Goal: Task Accomplishment & Management: Use online tool/utility

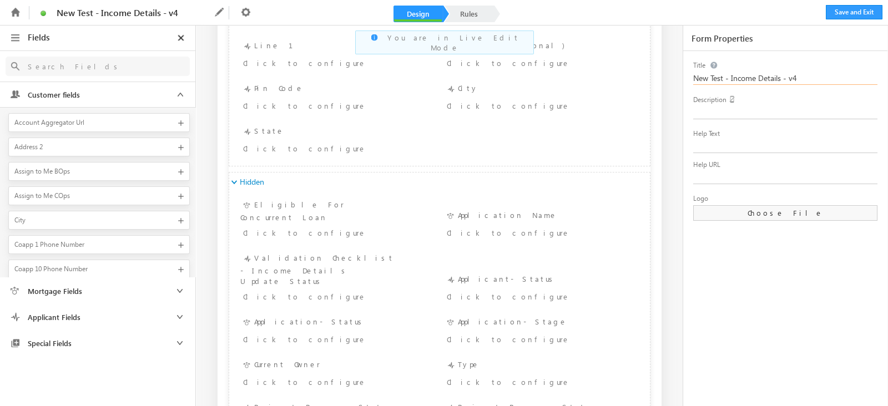
scroll to position [1527, 0]
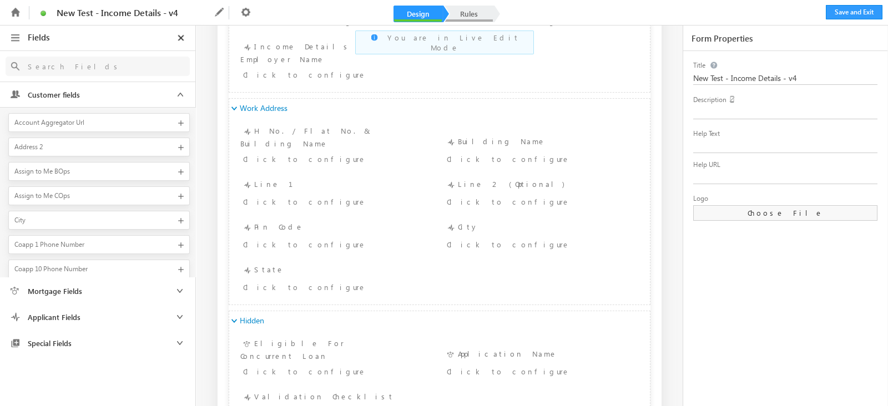
click at [464, 11] on link "Rules" at bounding box center [469, 14] width 49 height 17
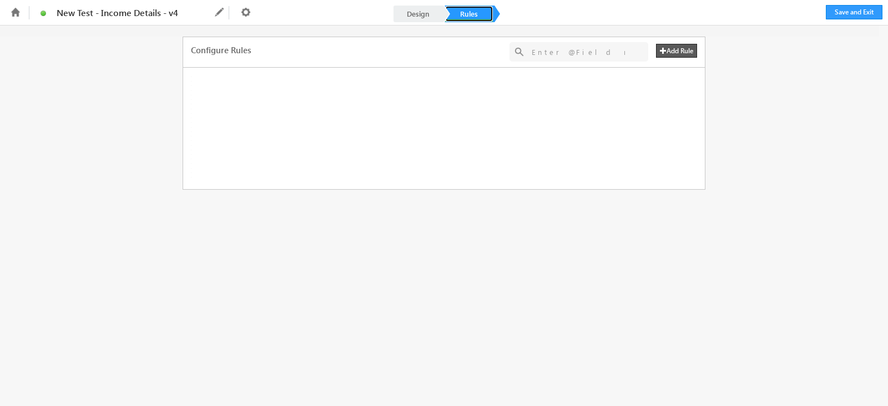
scroll to position [0, 0]
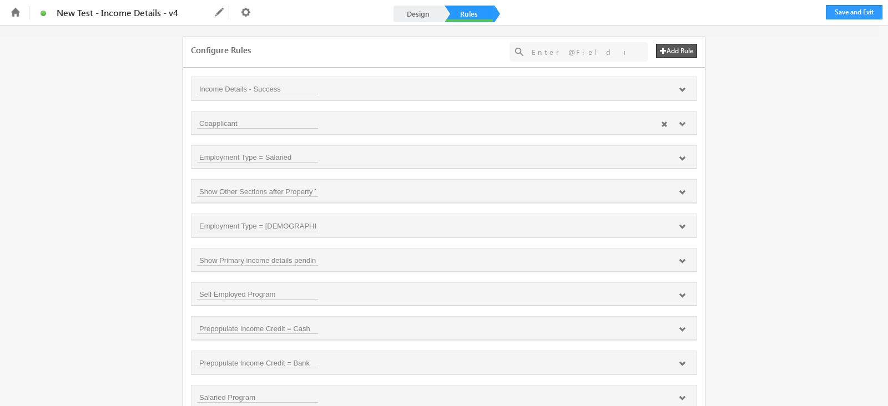
click at [681, 122] on icon at bounding box center [682, 124] width 7 height 7
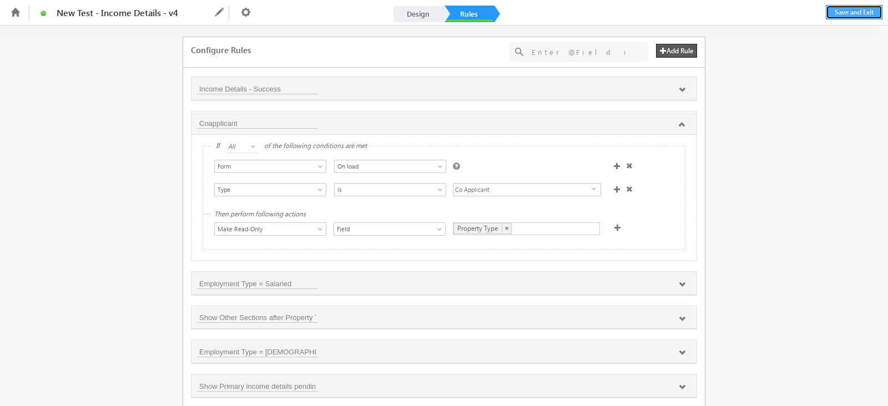
click at [861, 12] on button "Save and Exit" at bounding box center [854, 12] width 57 height 14
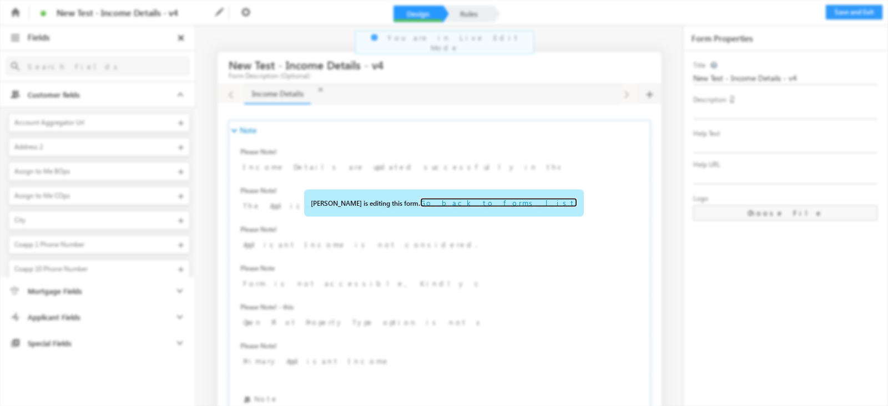
drag, startPoint x: 500, startPoint y: 205, endPoint x: 361, endPoint y: 127, distance: 159.4
click at [500, 205] on link "Go back to forms list." at bounding box center [498, 202] width 157 height 9
click at [519, 205] on link "Go back to forms list." at bounding box center [498, 202] width 157 height 9
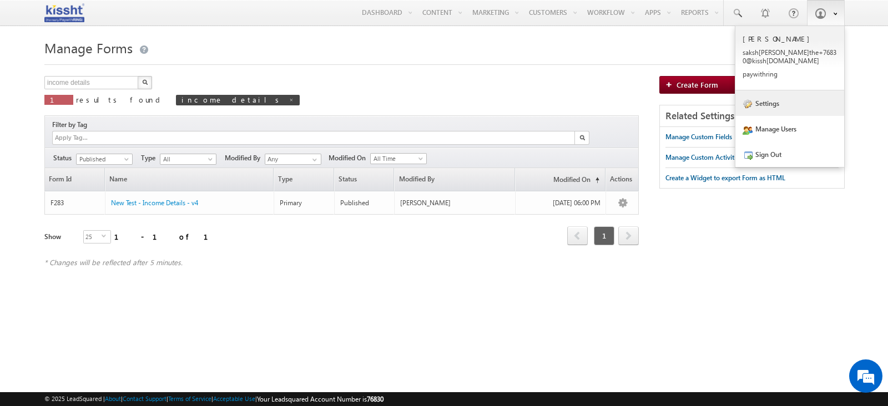
click at [793, 105] on link "Settings" at bounding box center [790, 104] width 109 height 26
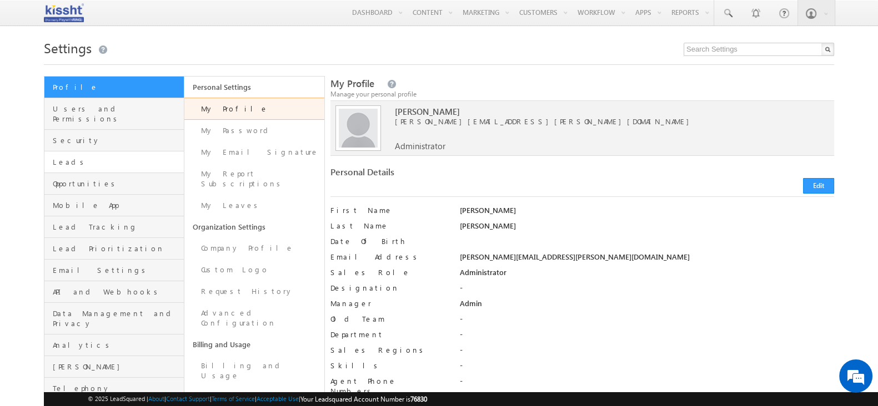
click at [85, 152] on link "Leads" at bounding box center [113, 163] width 139 height 22
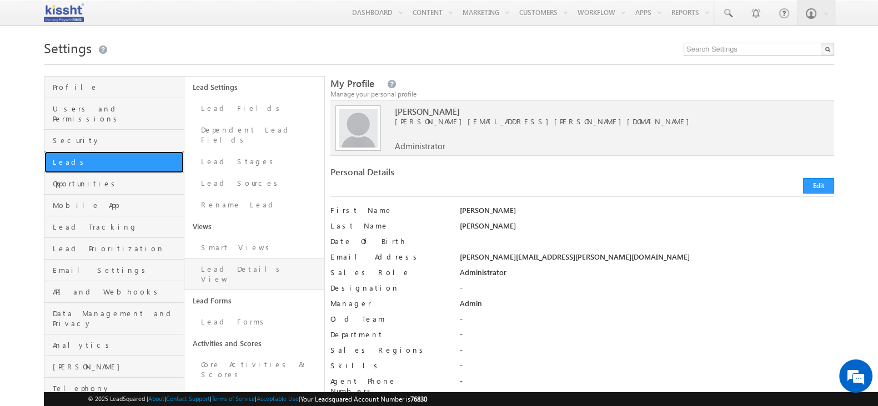
scroll to position [69, 0]
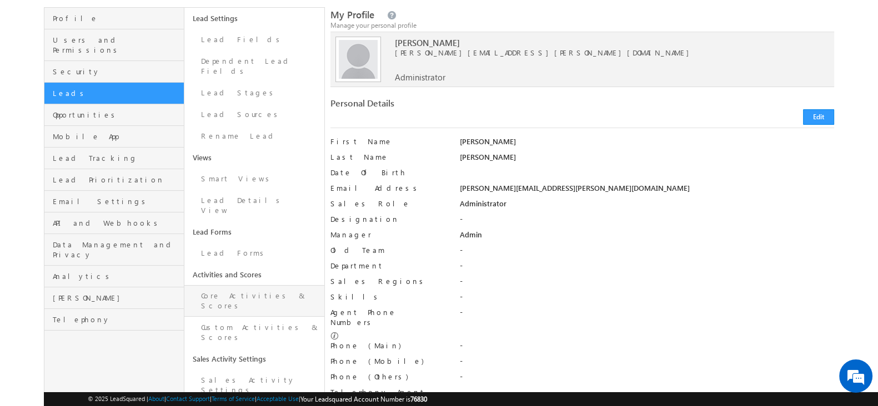
click at [273, 285] on link "Core Activities & Scores" at bounding box center [254, 301] width 140 height 32
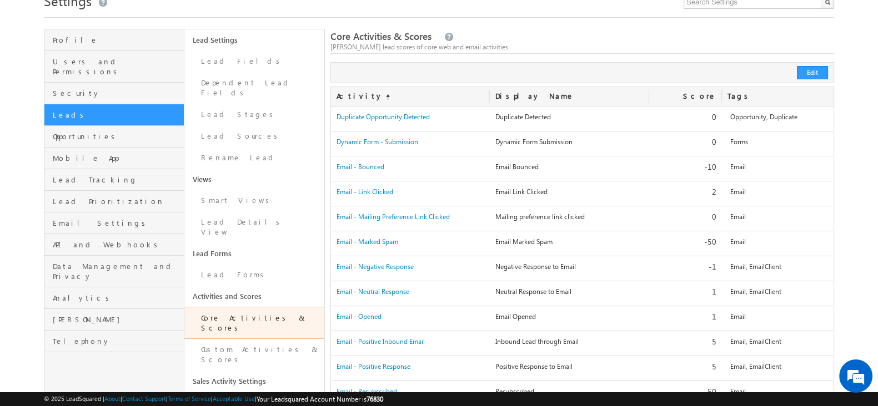
scroll to position [69, 0]
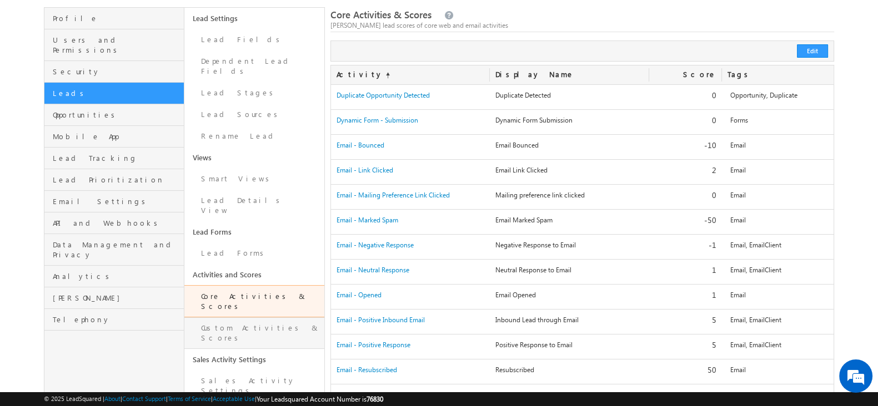
click at [272, 318] on link "Custom Activities & Scores" at bounding box center [254, 334] width 140 height 32
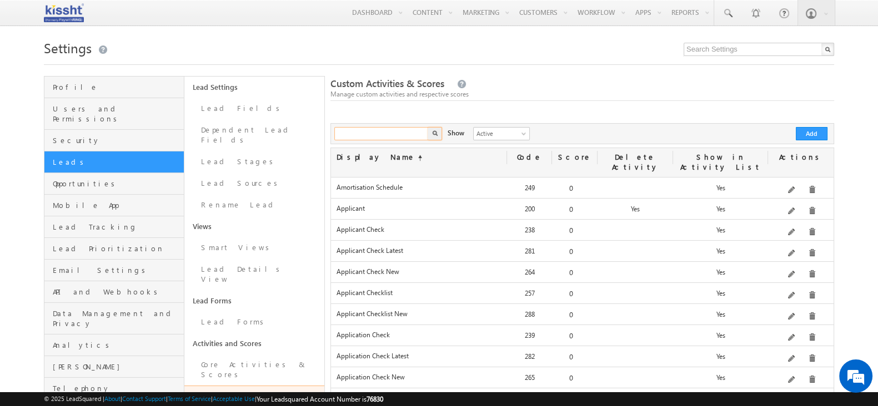
click at [400, 134] on input "text" at bounding box center [381, 133] width 95 height 13
type input "coapplicant"
click at [428, 127] on button "button" at bounding box center [435, 133] width 14 height 13
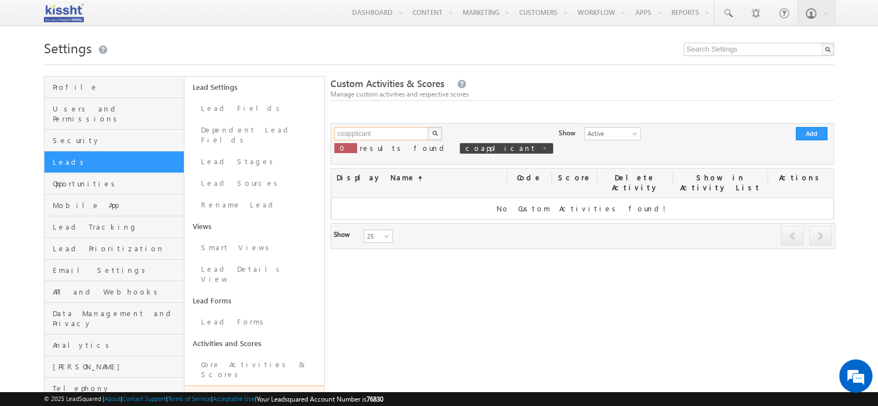
click at [400, 134] on input "coapplicant" at bounding box center [381, 133] width 95 height 13
click at [373, 134] on input "coapplicant" at bounding box center [381, 133] width 95 height 13
type input "co"
click at [428, 127] on button "button" at bounding box center [435, 133] width 14 height 13
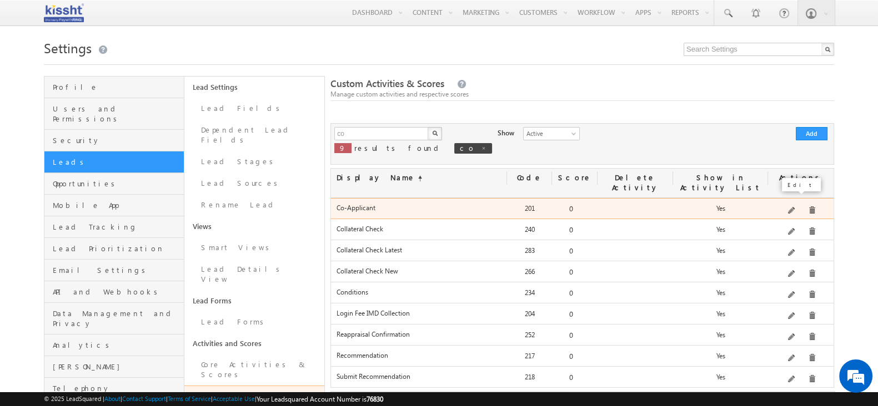
click at [794, 207] on span at bounding box center [792, 211] width 8 height 8
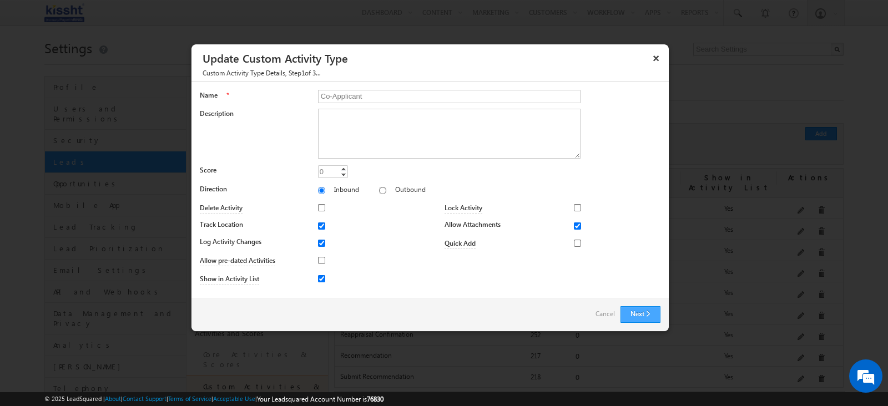
click at [652, 319] on button "Next" at bounding box center [641, 314] width 40 height 17
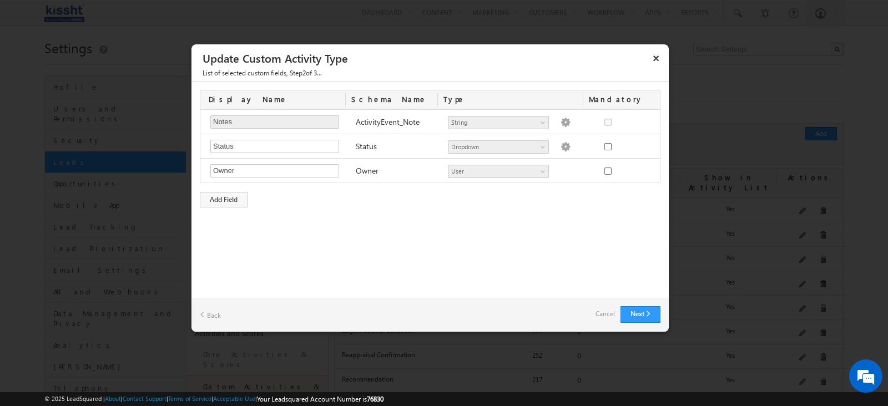
click at [615, 315] on div "Next Back Cancel" at bounding box center [430, 315] width 477 height 34
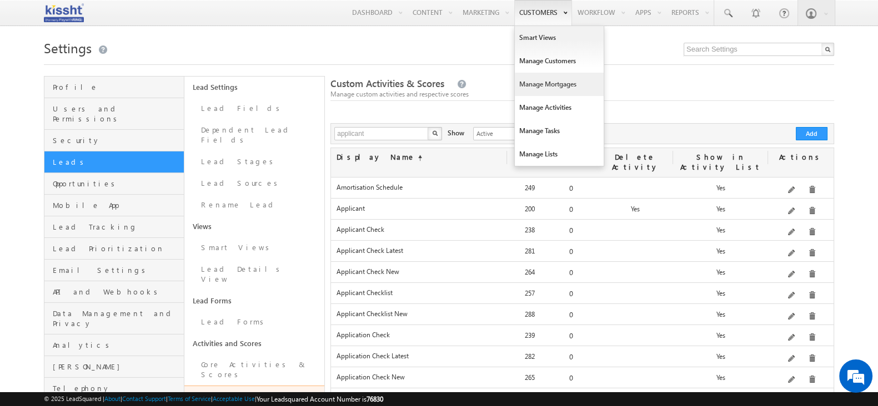
click at [552, 91] on link "Manage Mortgages" at bounding box center [559, 84] width 89 height 23
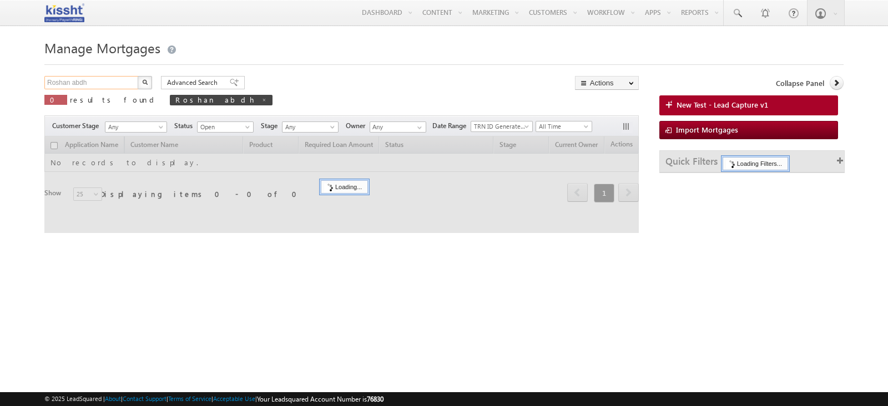
click at [103, 81] on input "Roshan abdh" at bounding box center [91, 82] width 95 height 13
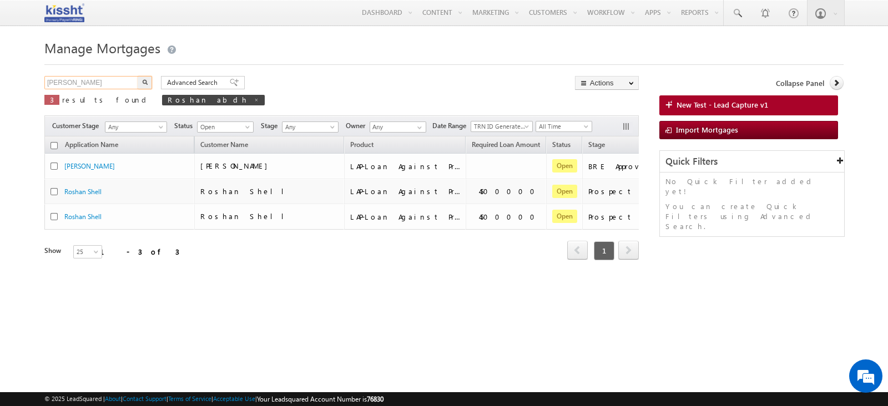
type input "samiha shinde"
click at [138, 76] on button "button" at bounding box center [145, 82] width 14 height 13
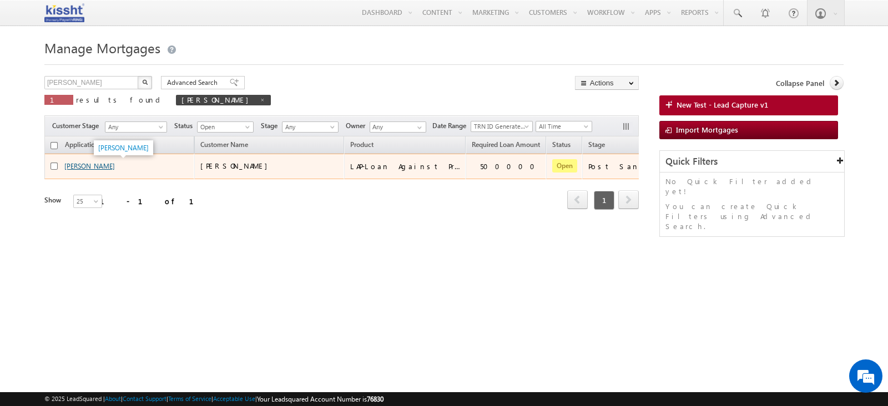
click at [90, 162] on link "Samiha Shinde" at bounding box center [89, 166] width 51 height 8
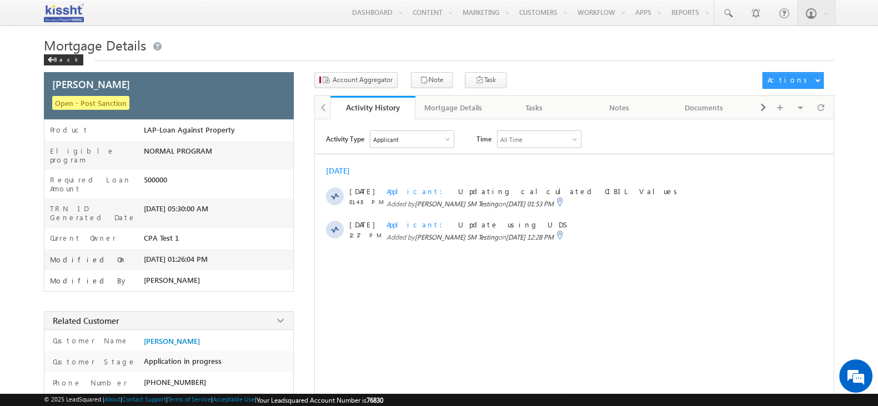
click at [418, 134] on div "Applicant" at bounding box center [411, 139] width 83 height 17
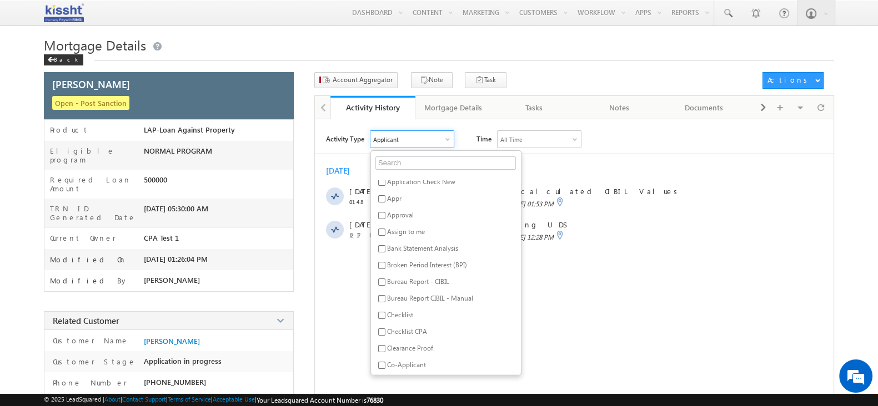
scroll to position [416, 0]
click at [413, 229] on span "Co-Applicant" at bounding box center [406, 226] width 39 height 8
checkbox input "true"
click at [465, 128] on div "Activity Type 2 Selected Select All Other Activities 92 Owner Changed Status Ch…" at bounding box center [574, 325] width 519 height 400
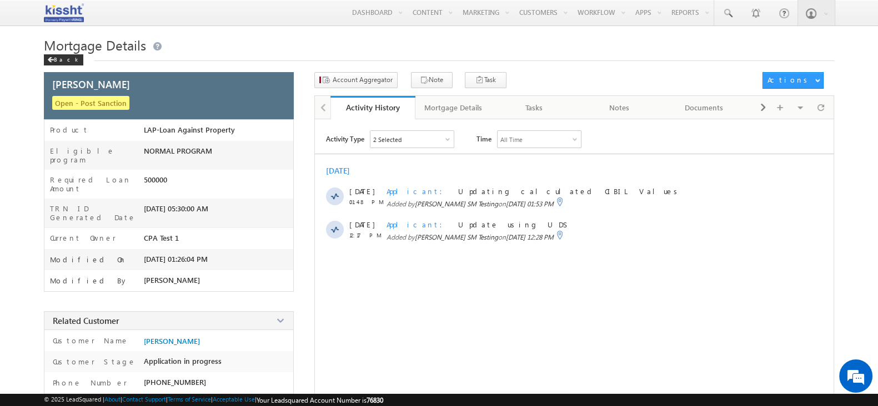
click at [433, 130] on div "2 Selected Select All Other Activities 92 Owner Changed Status Changed Stage Ch…" at bounding box center [412, 139] width 84 height 18
click at [443, 139] on div "2 Selected" at bounding box center [411, 139] width 83 height 17
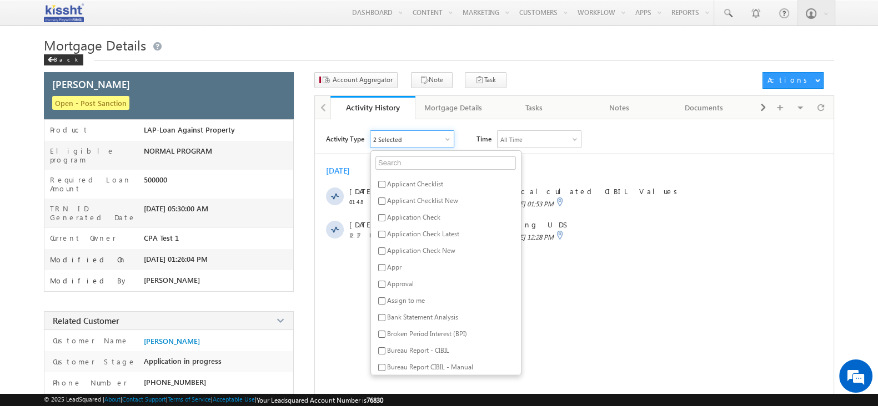
scroll to position [138, 0]
click at [380, 189] on input "checkbox" at bounding box center [381, 187] width 7 height 7
click at [602, 295] on div "Activity Type Co-Applicant Select All Other Activities 92 Owner Changed Status …" at bounding box center [574, 324] width 519 height 389
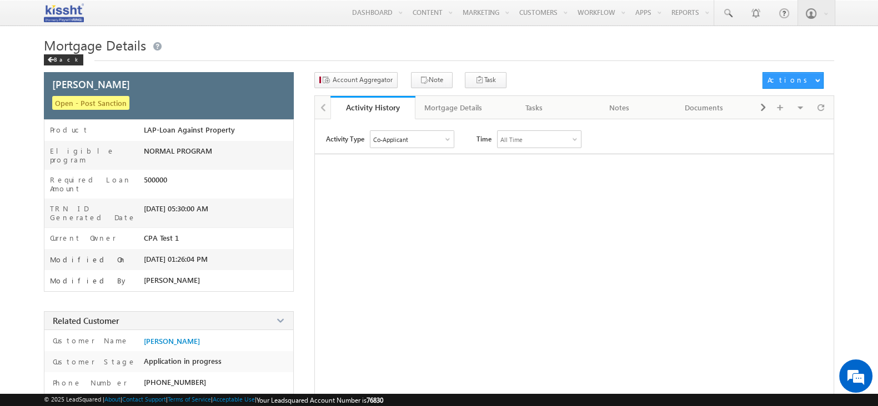
click at [431, 131] on div "Co-Applicant" at bounding box center [411, 139] width 83 height 17
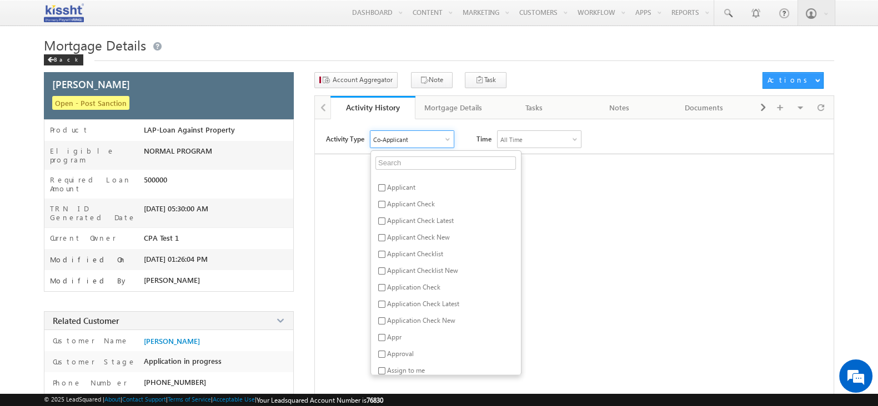
click at [403, 188] on span "Applicant" at bounding box center [401, 187] width 28 height 8
checkbox input "true"
click at [552, 238] on div "Activity Type 2 Selected Select All Other Activities 92 Owner Changed Status Ch…" at bounding box center [574, 324] width 519 height 389
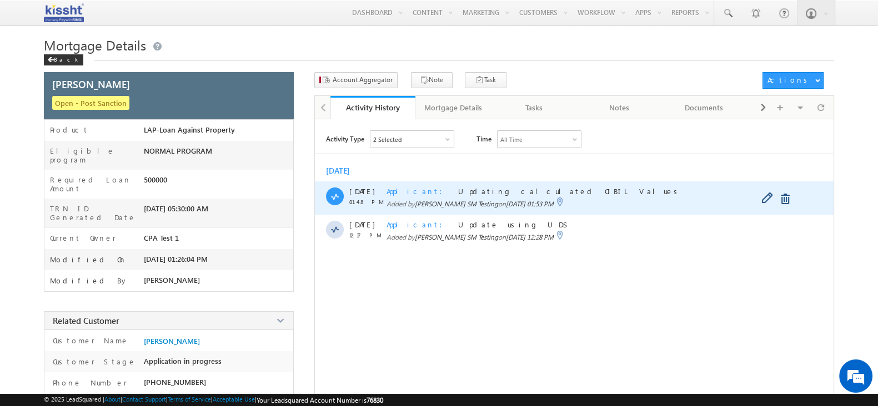
click at [400, 192] on span "Applicant" at bounding box center [417, 191] width 63 height 9
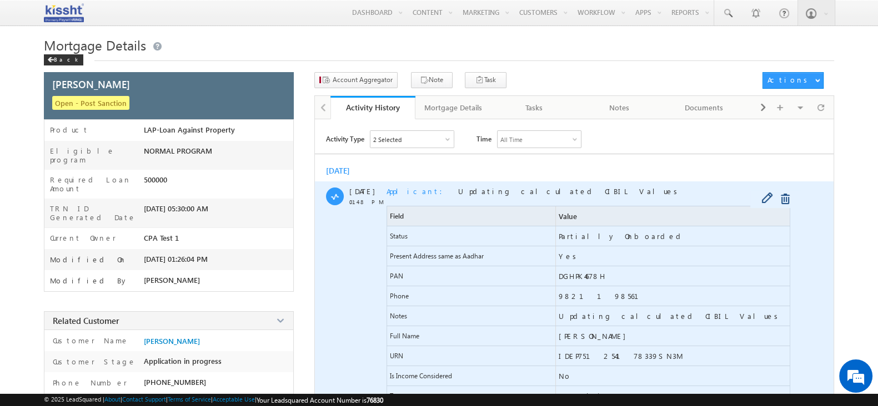
click at [400, 192] on span "Applicant" at bounding box center [417, 191] width 63 height 9
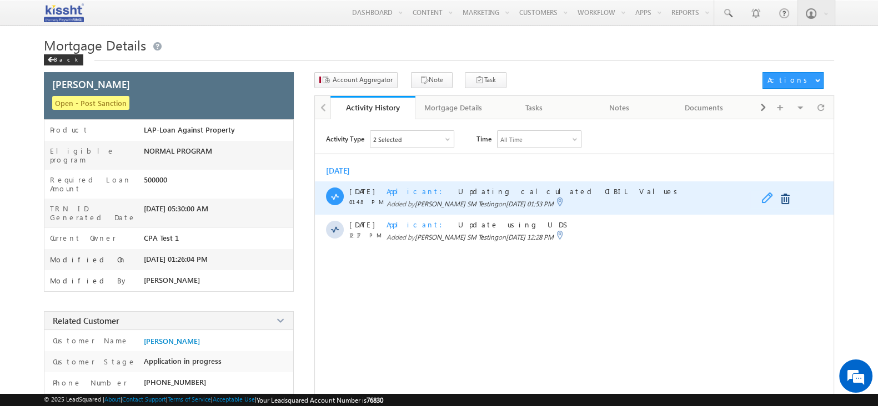
click at [772, 198] on span at bounding box center [769, 199] width 17 height 13
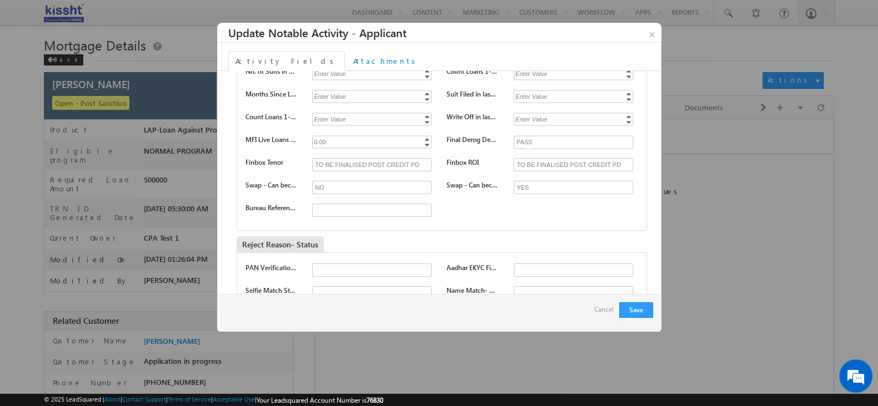
scroll to position [656, 0]
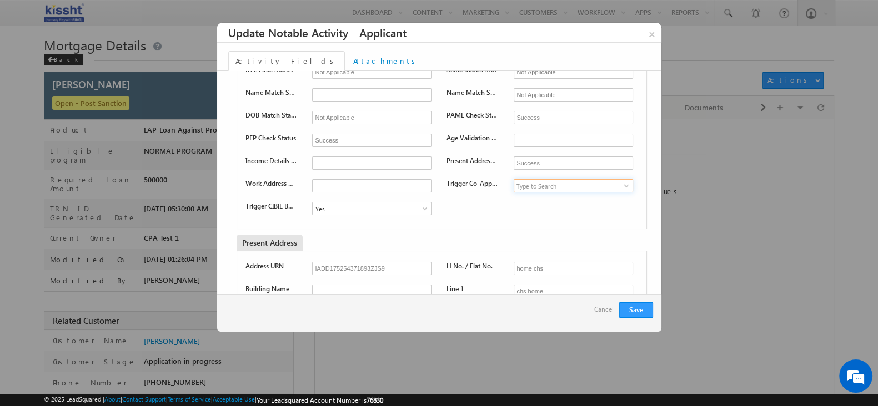
click at [562, 188] on input at bounding box center [573, 185] width 119 height 13
click at [621, 187] on span at bounding box center [626, 186] width 11 height 9
click at [621, 186] on span at bounding box center [626, 186] width 11 height 9
click at [621, 183] on span at bounding box center [626, 186] width 11 height 9
click at [605, 201] on link "Yes" at bounding box center [572, 199] width 116 height 13
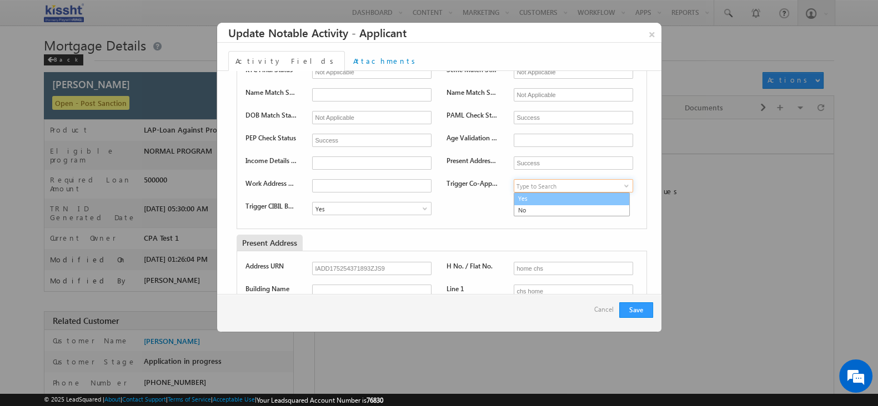
type input "Yes"
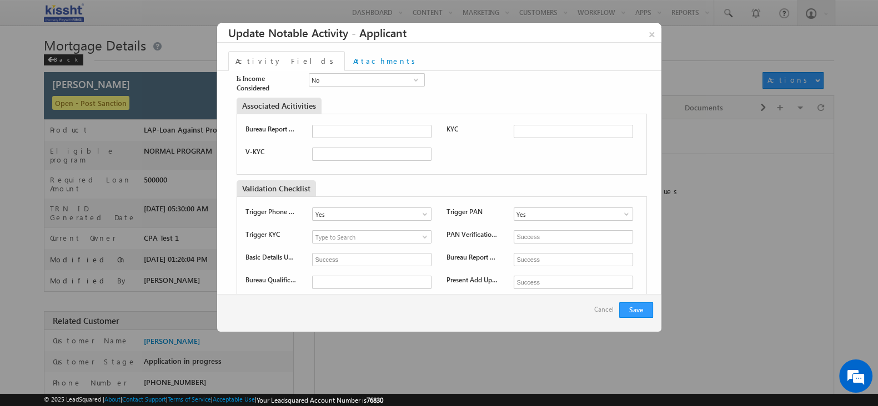
scroll to position [239, 0]
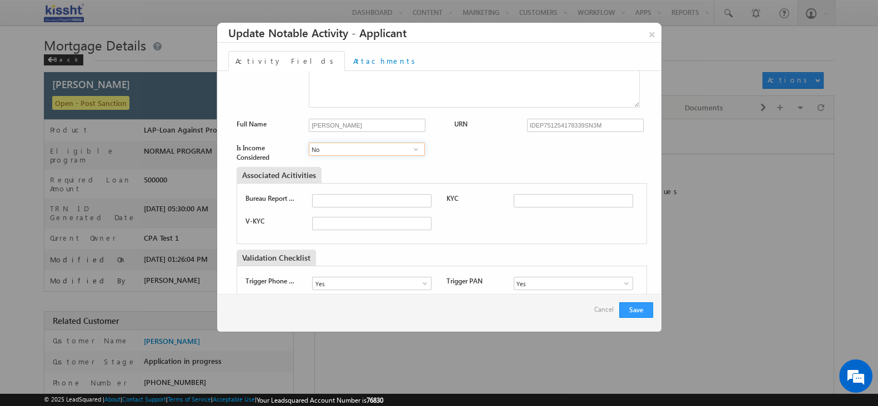
click at [393, 148] on input "No" at bounding box center [367, 149] width 116 height 13
click at [419, 146] on span at bounding box center [415, 149] width 11 height 9
click at [390, 168] on link "No" at bounding box center [367, 174] width 116 height 13
click at [413, 145] on span at bounding box center [415, 149] width 11 height 9
click at [397, 161] on link "Yes" at bounding box center [367, 162] width 116 height 13
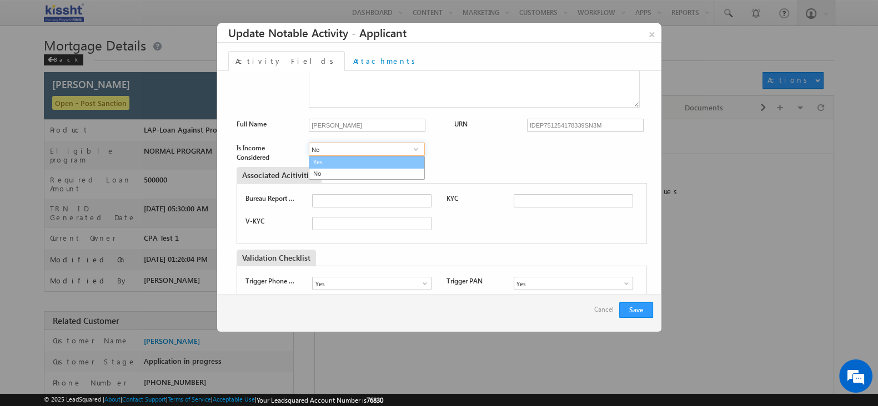
type input "Yes"
click at [491, 157] on div "Is Income Considered Yes No Yes 2 results are available, use up and down arrow …" at bounding box center [449, 152] width 425 height 19
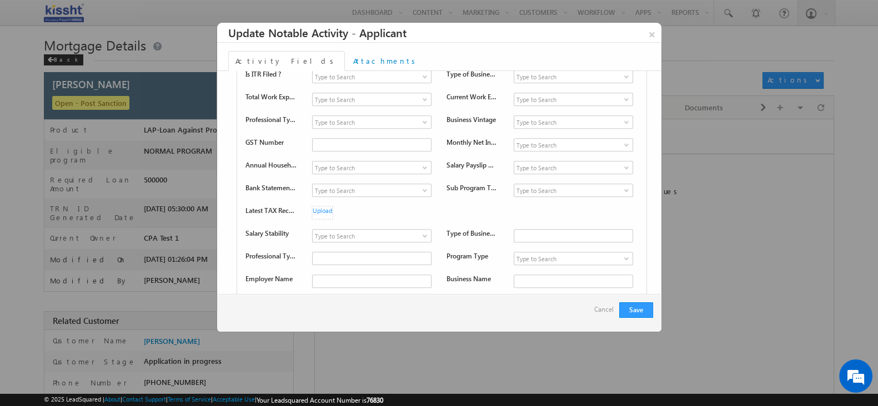
scroll to position [1142, 0]
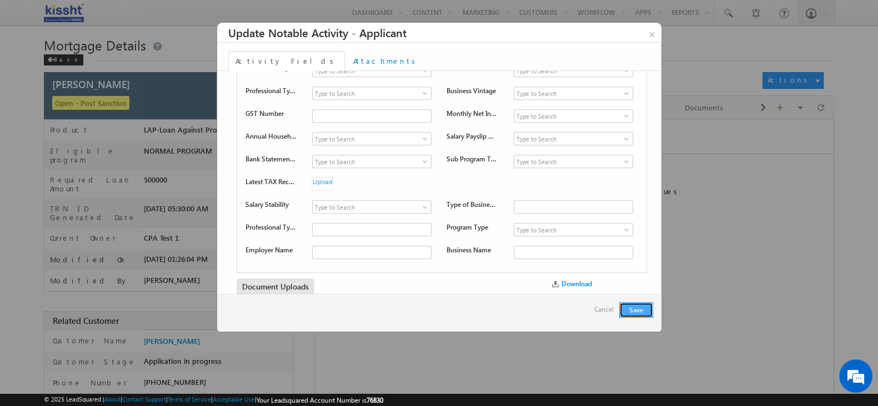
click at [644, 305] on button "Save" at bounding box center [636, 311] width 34 height 16
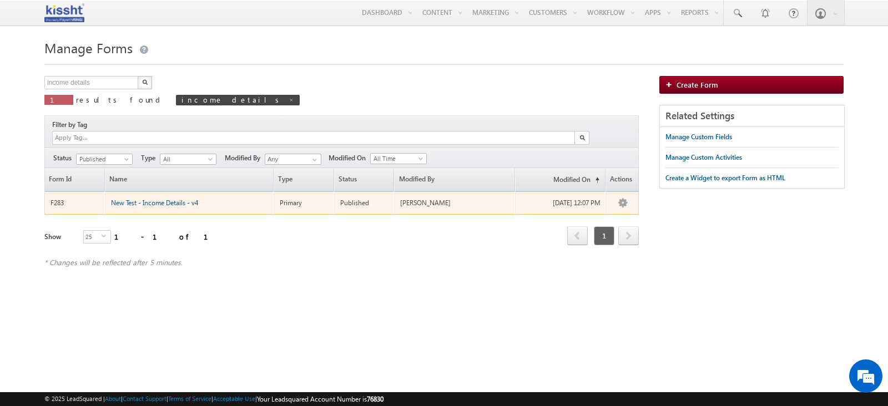
click at [139, 199] on span "New Test - Income Details - v4" at bounding box center [154, 203] width 87 height 8
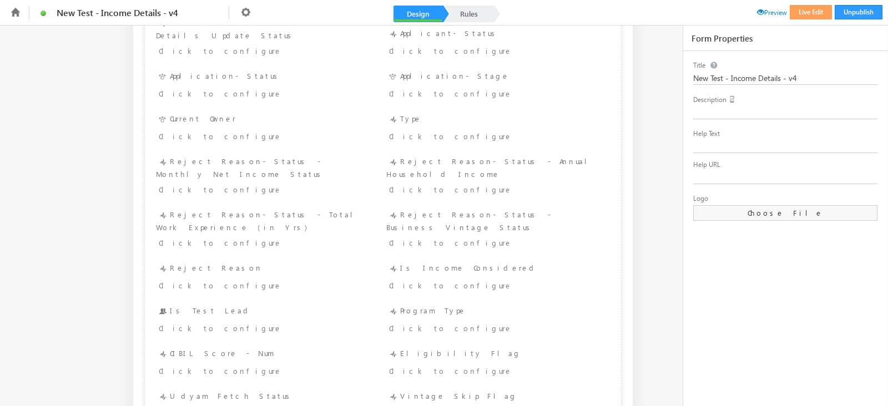
scroll to position [1856, 0]
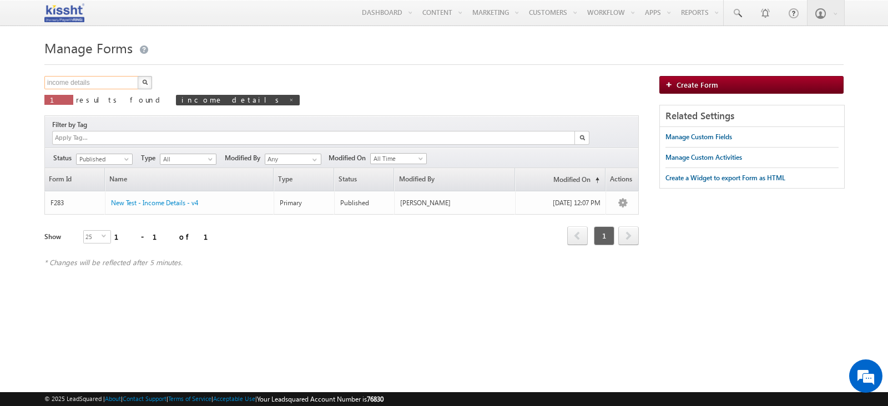
click at [127, 89] on input "income details" at bounding box center [91, 82] width 95 height 13
type input "income documents"
click at [138, 76] on button "button" at bounding box center [145, 82] width 14 height 13
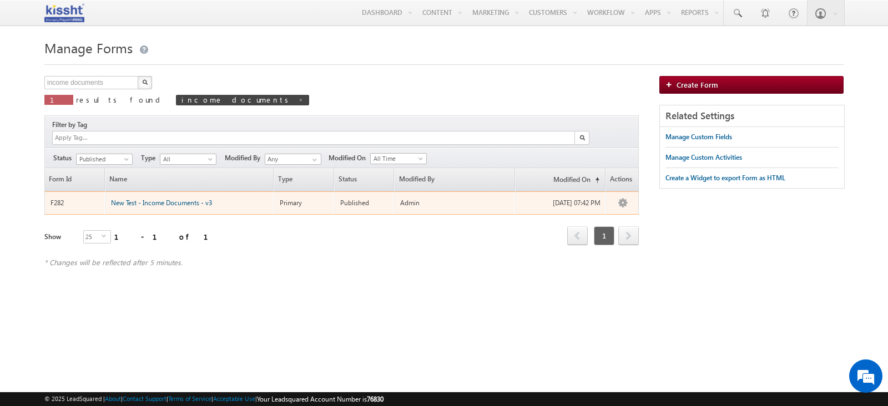
click at [198, 199] on span "New Test - Income Documents - v3" at bounding box center [161, 203] width 101 height 8
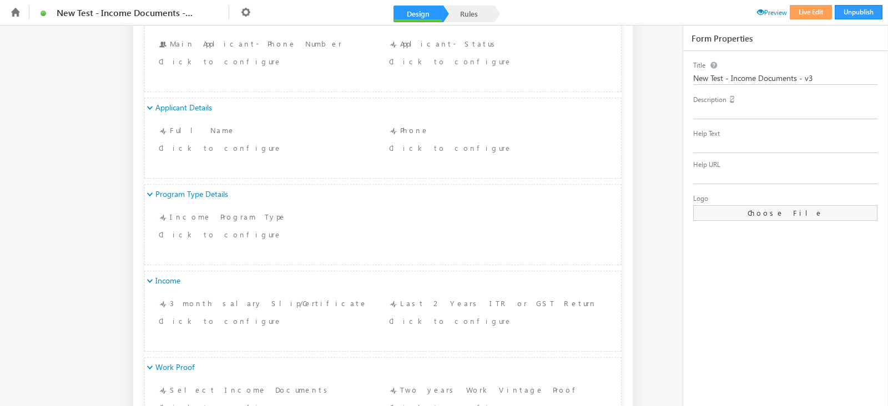
scroll to position [485, 0]
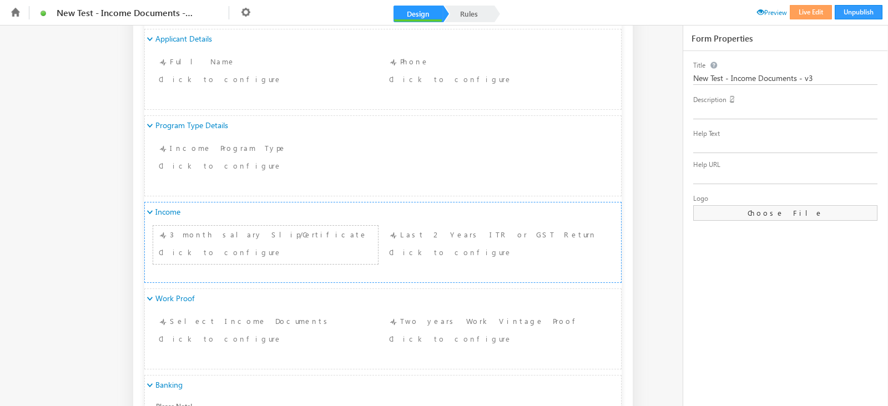
click at [261, 257] on div "Click to configure" at bounding box center [246, 251] width 175 height 13
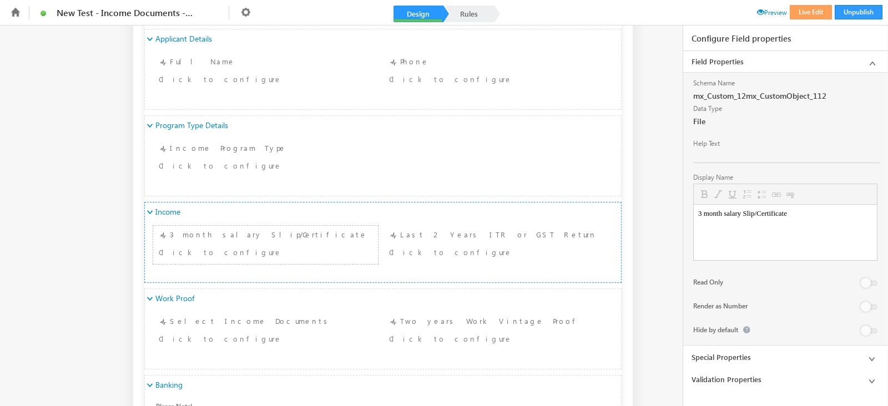
scroll to position [555, 0]
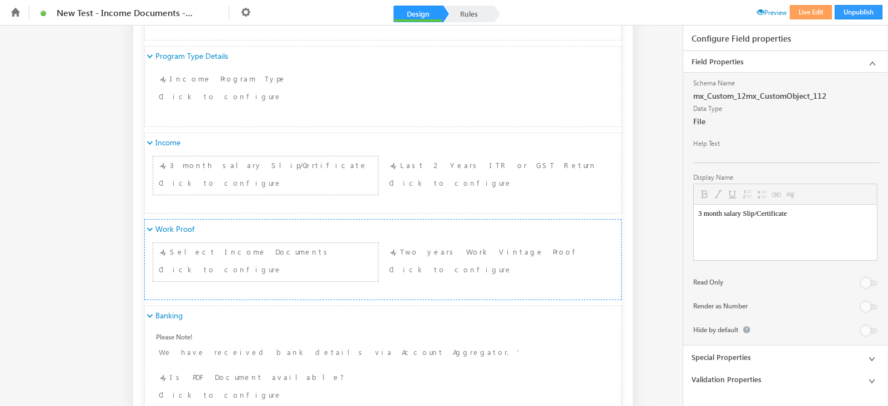
click at [304, 272] on div "Click to configure" at bounding box center [246, 269] width 175 height 13
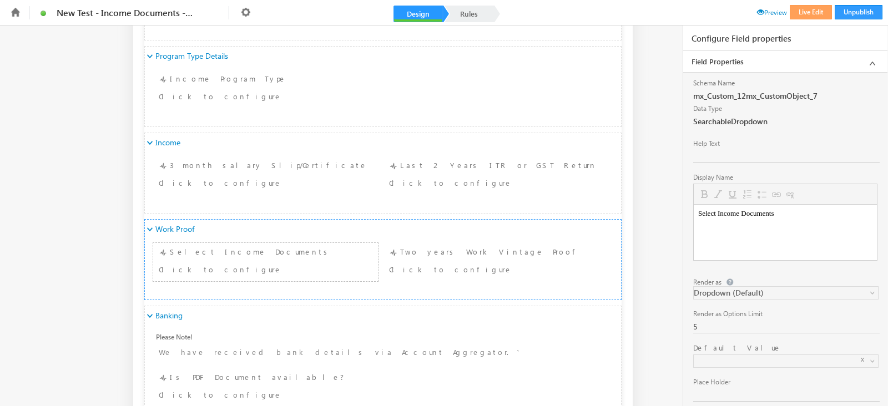
scroll to position [0, 0]
click at [807, 1] on ul "New Test - Income Documents - v3 Unpublish Live Edit Preview" at bounding box center [444, 12] width 877 height 25
click at [805, 11] on button "Live Edit" at bounding box center [811, 12] width 42 height 14
click at [798, 14] on button "Live Edit" at bounding box center [811, 12] width 42 height 14
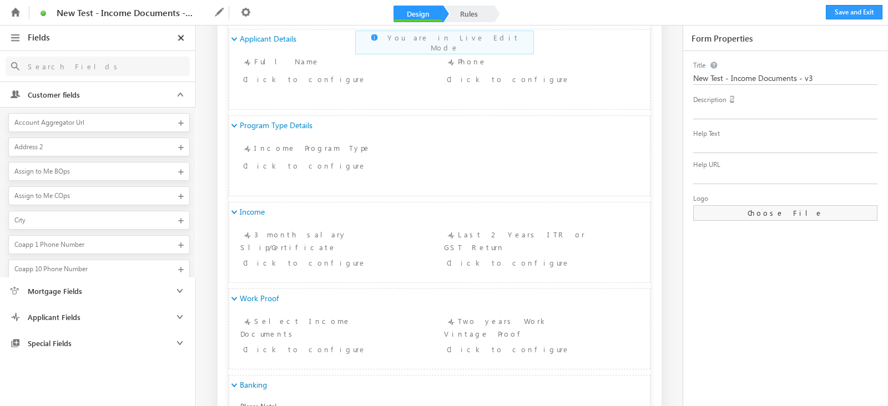
scroll to position [486, 0]
click at [350, 257] on div "Click to configure" at bounding box center [336, 263] width 193 height 16
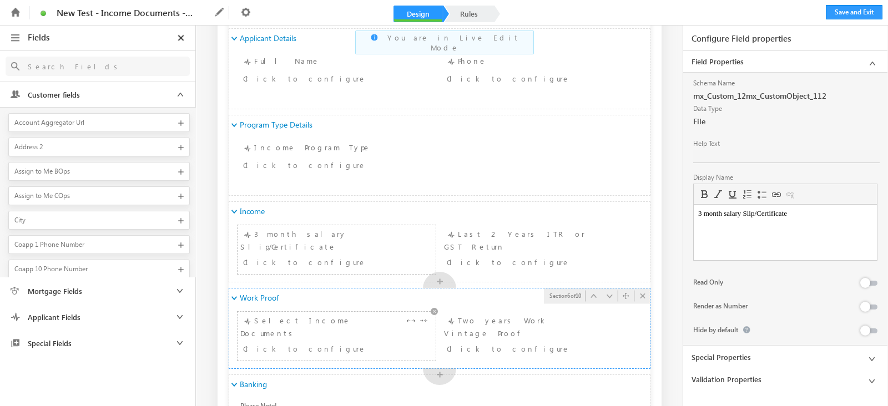
scroll to position [555, 0]
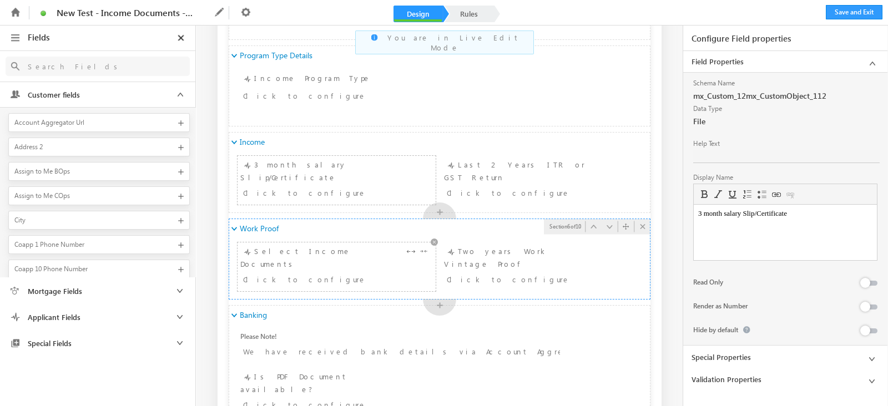
click at [371, 251] on div "Select Income Documents Click to configure" at bounding box center [336, 266] width 193 height 43
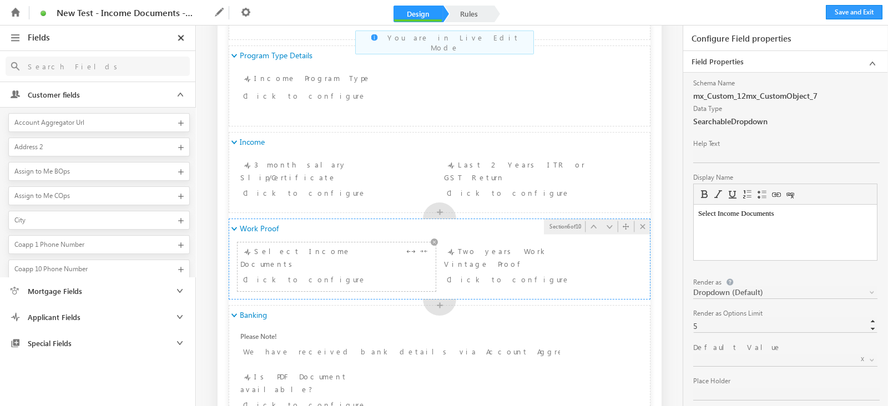
scroll to position [0, 0]
click at [805, 359] on span at bounding box center [772, 360] width 159 height 10
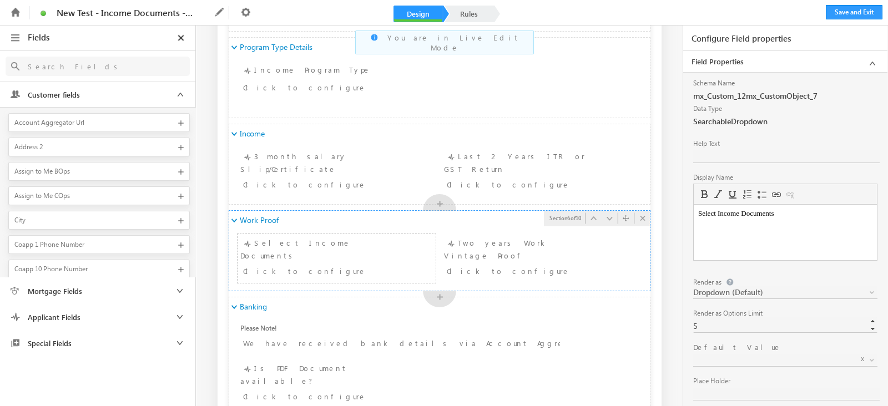
scroll to position [562, 0]
click at [479, 14] on link "Rules" at bounding box center [469, 14] width 49 height 17
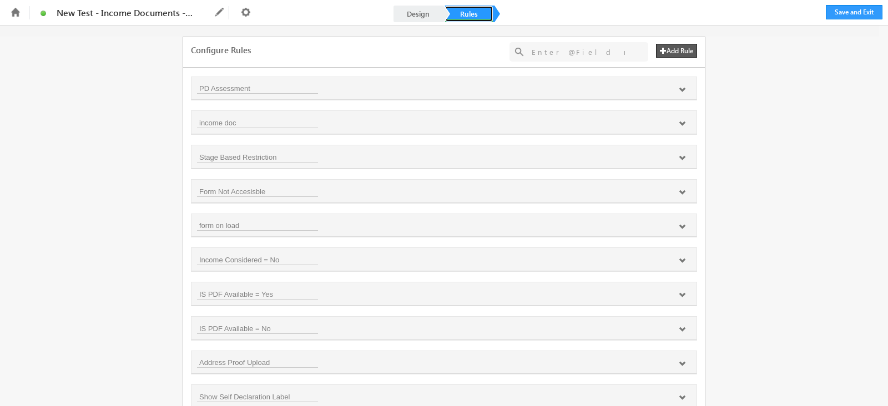
scroll to position [0, 0]
click at [680, 124] on icon at bounding box center [682, 124] width 7 height 7
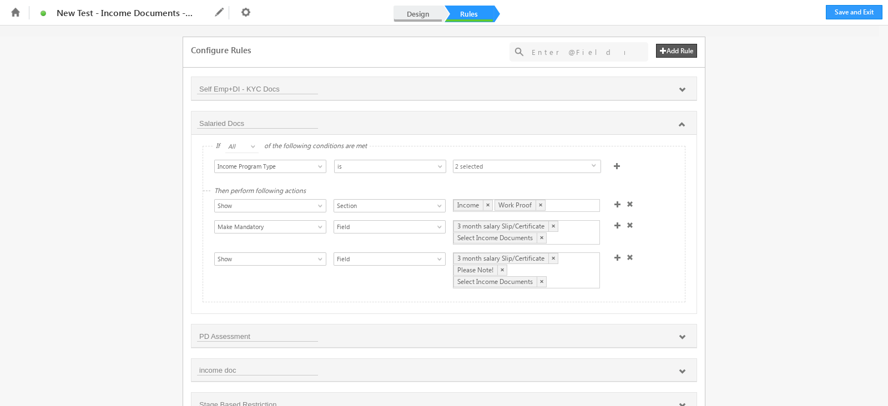
click at [424, 7] on link "Design" at bounding box center [418, 14] width 49 height 17
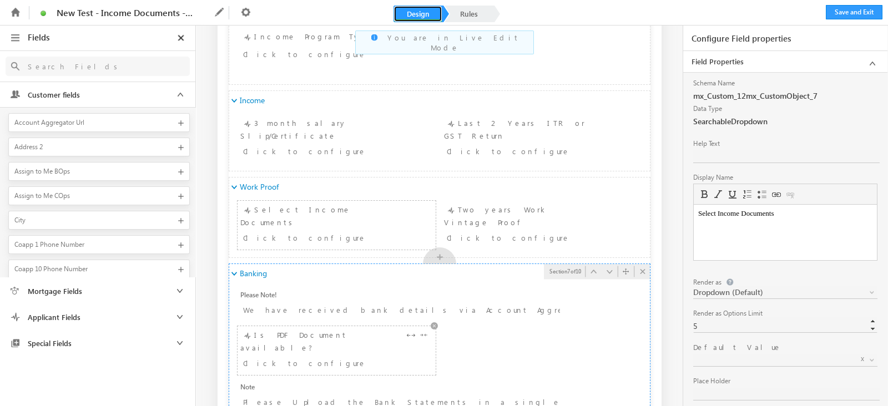
scroll to position [574, 0]
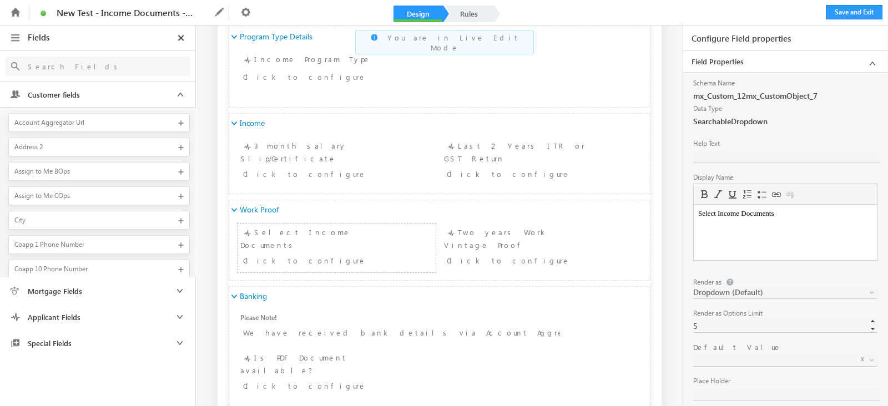
click at [772, 358] on span at bounding box center [772, 360] width 159 height 10
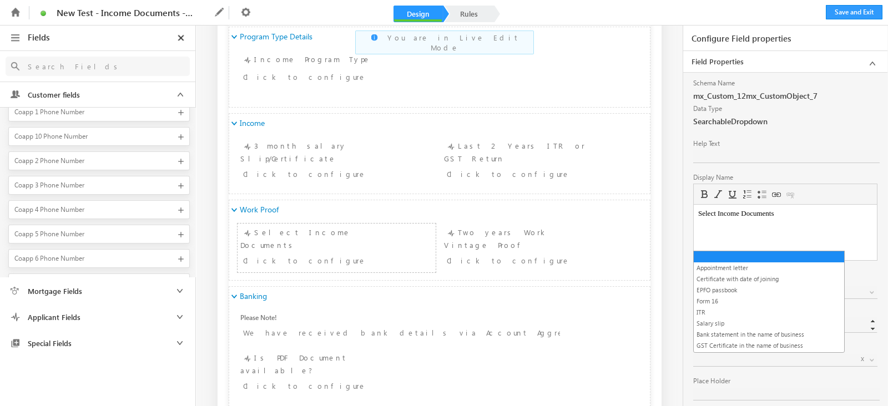
scroll to position [138, 0]
click at [104, 340] on span "Special Fields" at bounding box center [74, 344] width 105 height 10
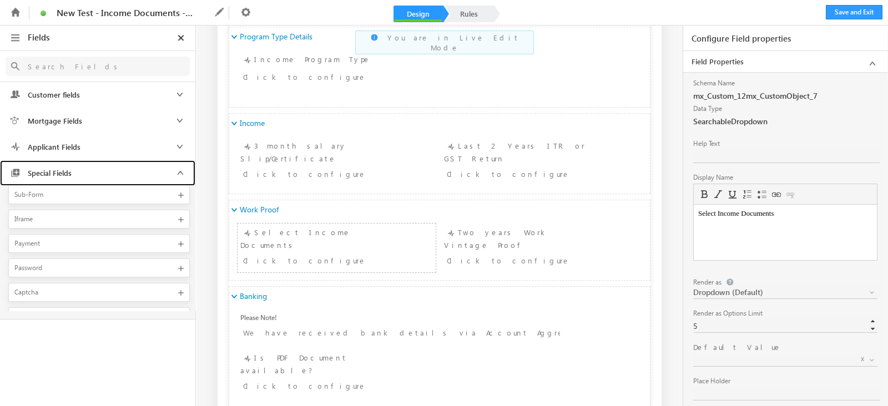
scroll to position [117, 0]
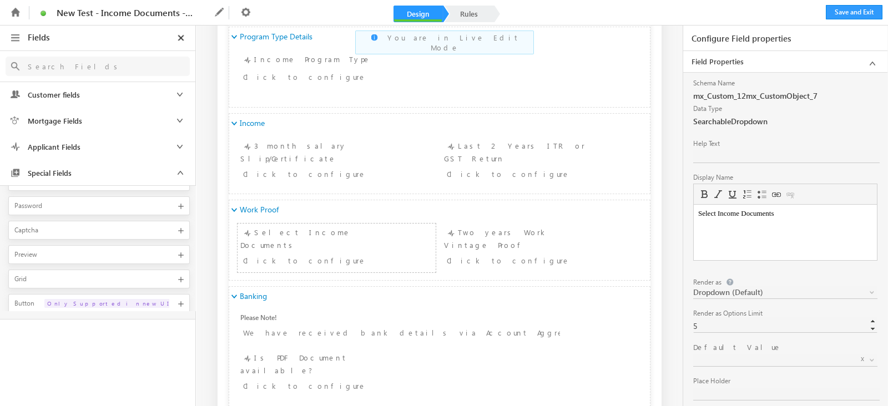
click at [122, 152] on link "Applicant Fields" at bounding box center [97, 146] width 195 height 25
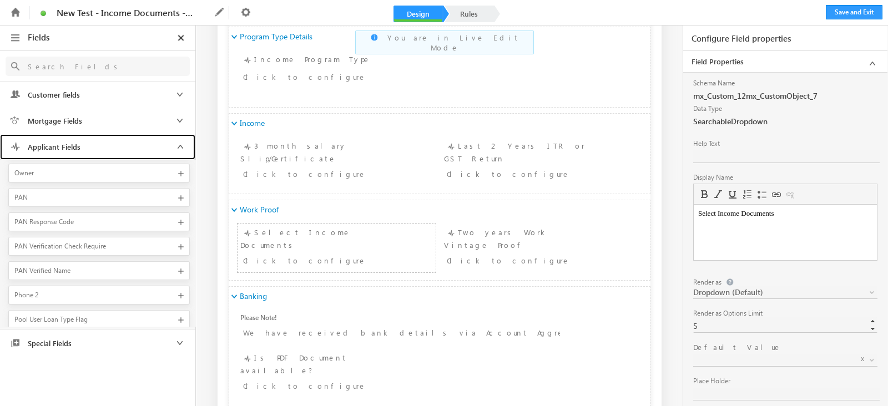
scroll to position [833, 0]
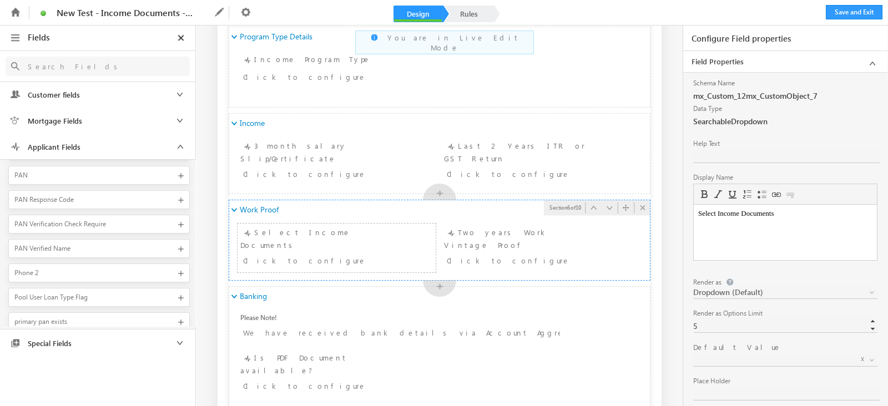
click at [257, 207] on span "Work Proof" at bounding box center [257, 210] width 34 height 10
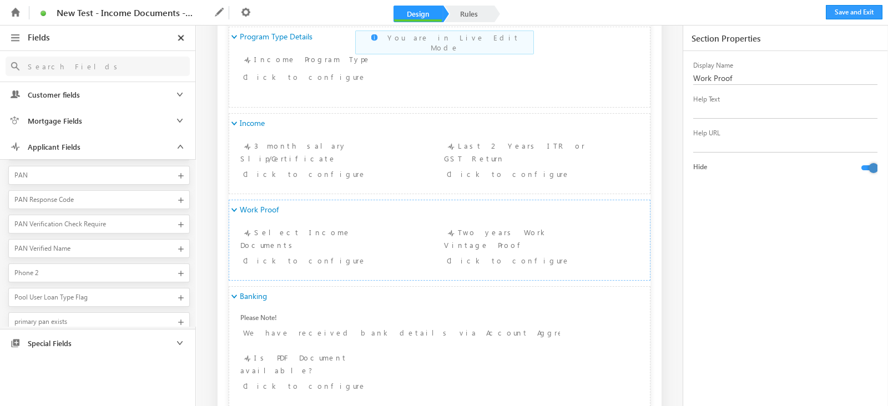
click at [812, 249] on div "Display Name Work Proof Help Text Help URL Hide" at bounding box center [785, 230] width 184 height 358
click at [699, 77] on input "Work Proof" at bounding box center [786, 78] width 187 height 13
click at [699, 77] on input "Emloyment Proof" at bounding box center [786, 78] width 187 height 13
click at [704, 78] on input "Emloyment Proof" at bounding box center [786, 78] width 187 height 13
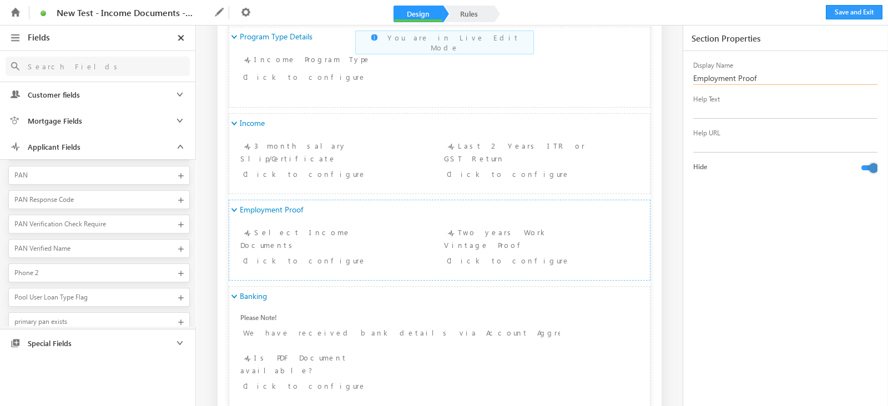
type input "Employment Proof"
click at [786, 220] on div "Display Name Employment Proof Help Text Help URL Hide" at bounding box center [785, 230] width 184 height 358
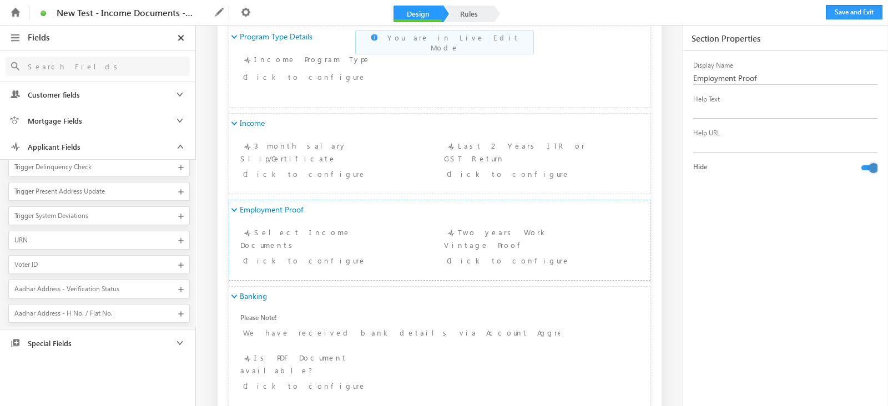
click at [797, 238] on div "Display Name Employment Proof Help Text Help URL Hide" at bounding box center [785, 230] width 184 height 358
click at [339, 254] on div "Click to configure" at bounding box center [320, 260] width 154 height 13
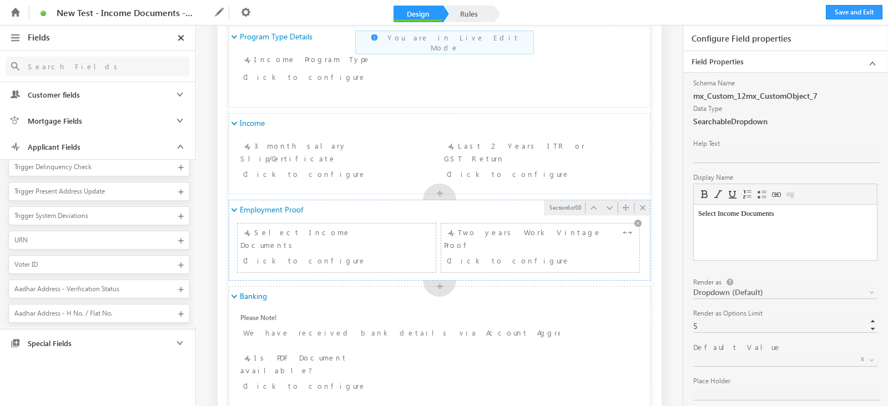
scroll to position [0, 0]
click at [805, 356] on span at bounding box center [772, 360] width 159 height 10
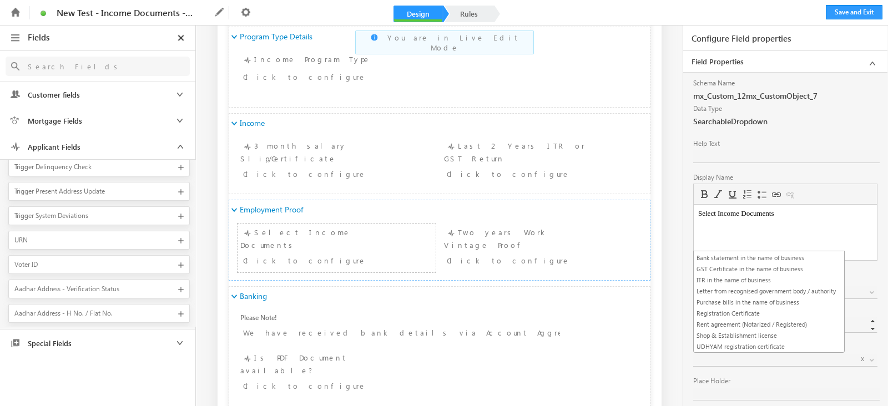
scroll to position [83, 0]
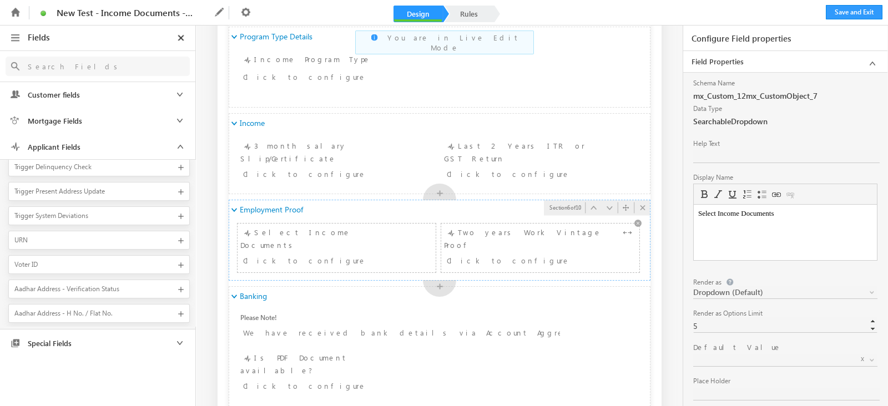
click at [491, 254] on div "Click to configure" at bounding box center [524, 260] width 154 height 13
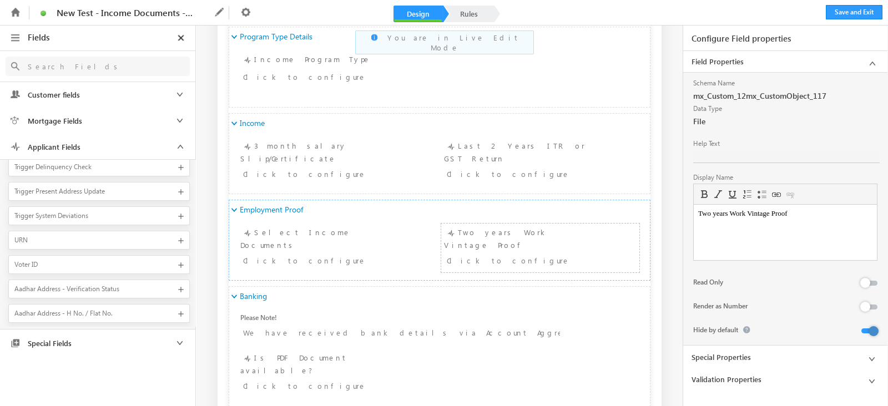
scroll to position [0, 0]
click at [823, 353] on link "Special Properties" at bounding box center [785, 357] width 204 height 21
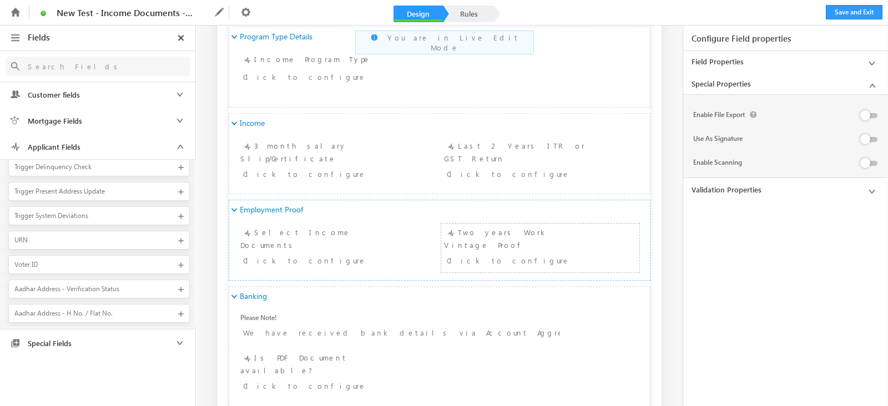
click at [775, 89] on link "Special Properties" at bounding box center [785, 84] width 204 height 22
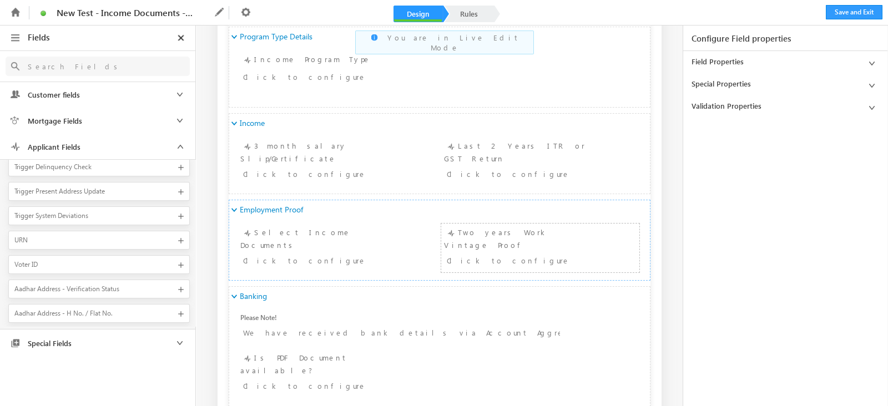
click at [790, 63] on link "Field Properties" at bounding box center [785, 61] width 204 height 21
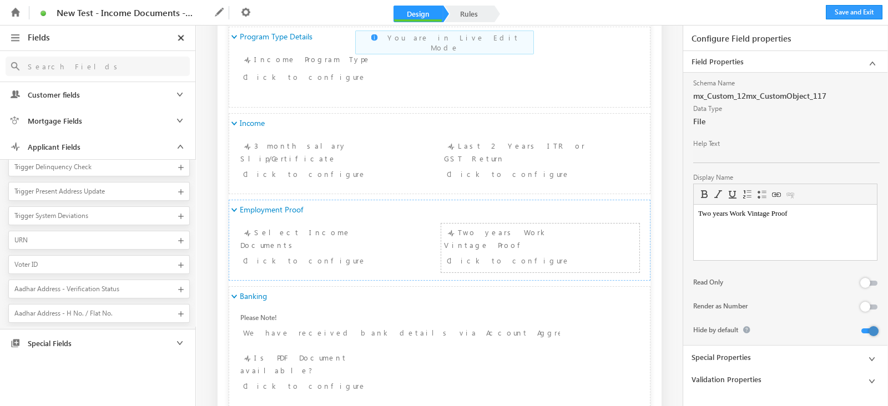
click at [792, 363] on link "Special Properties" at bounding box center [785, 357] width 204 height 21
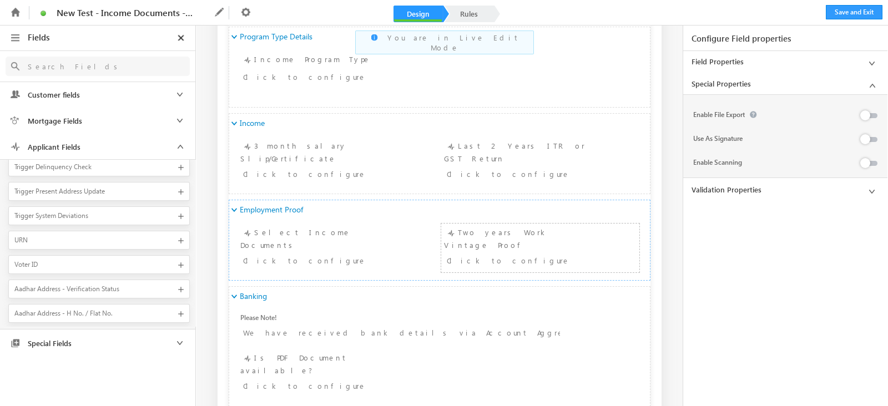
click at [750, 51] on link "Field Properties" at bounding box center [785, 61] width 204 height 21
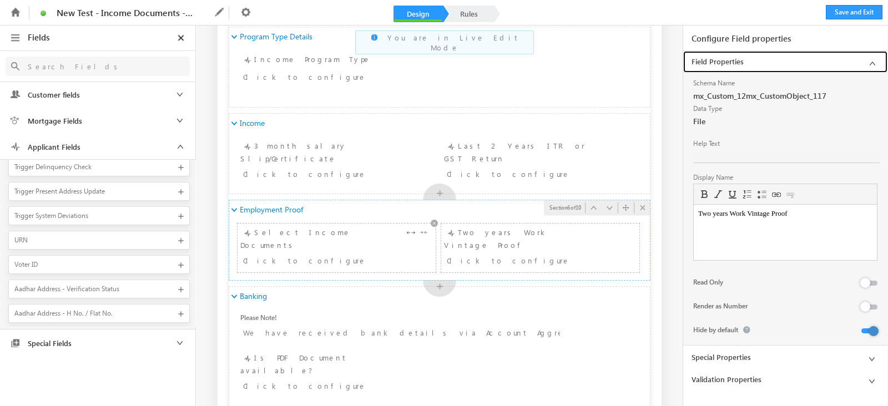
click at [331, 254] on div "Click to configure" at bounding box center [320, 260] width 154 height 13
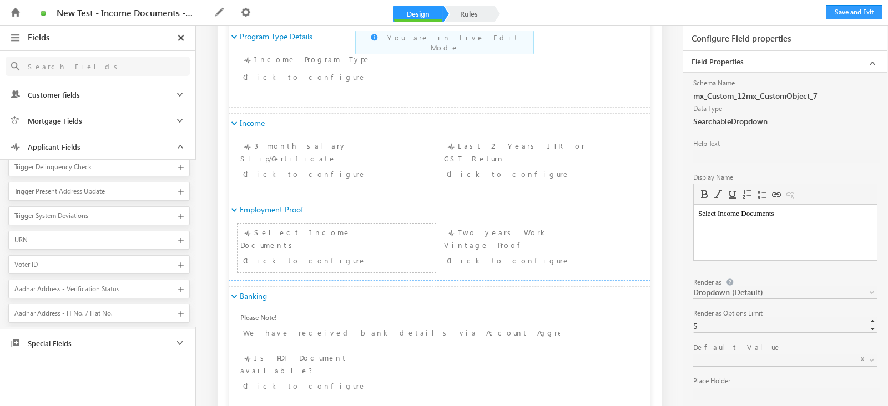
click at [758, 357] on span at bounding box center [772, 360] width 159 height 10
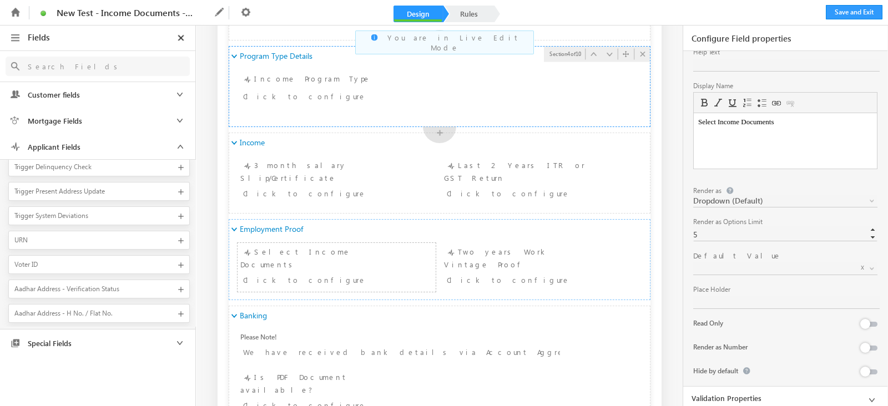
scroll to position [625, 0]
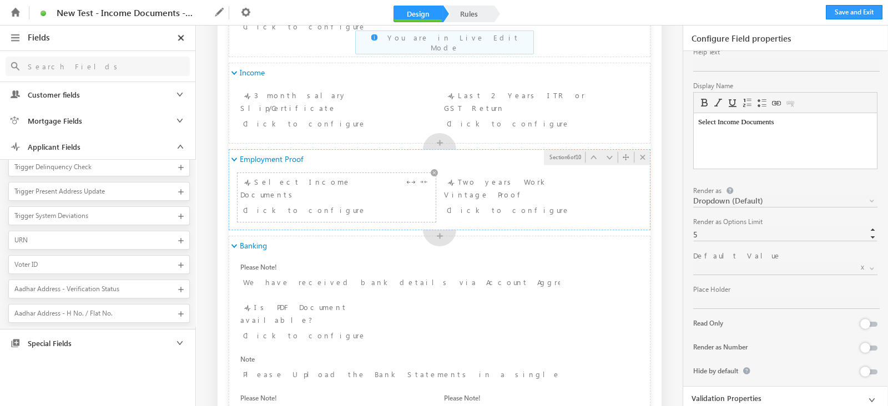
click at [343, 189] on div "Select Income Documents Click to configure" at bounding box center [336, 197] width 193 height 43
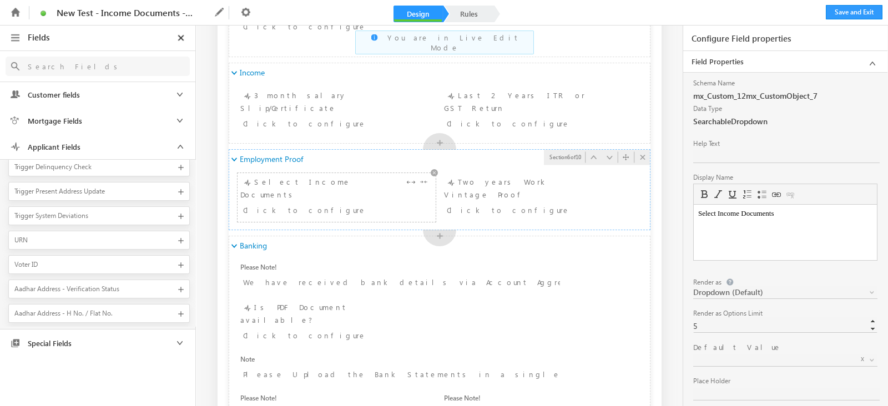
scroll to position [0, 0]
click at [785, 321] on input "5" at bounding box center [786, 326] width 187 height 13
click at [781, 349] on div "Default Value x" at bounding box center [785, 348] width 184 height 11
click at [782, 356] on span at bounding box center [772, 360] width 159 height 10
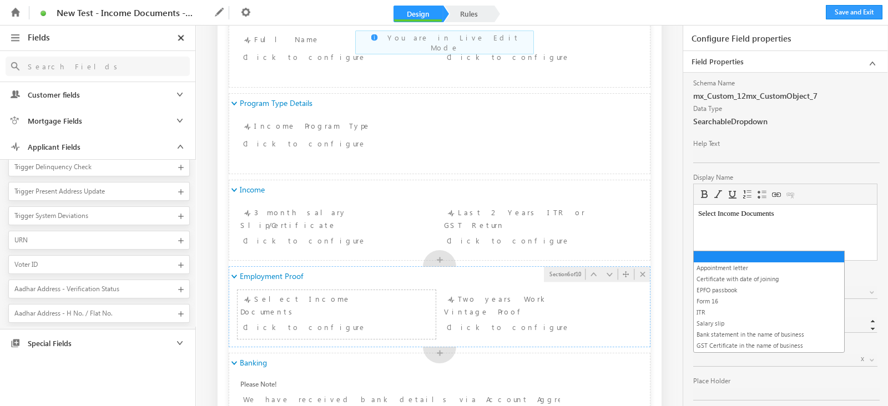
scroll to position [485, 0]
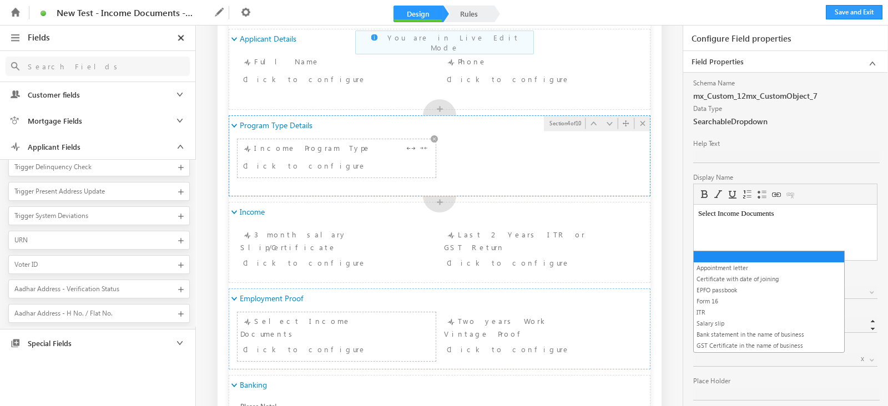
click at [322, 165] on div "Click to configure" at bounding box center [320, 165] width 154 height 13
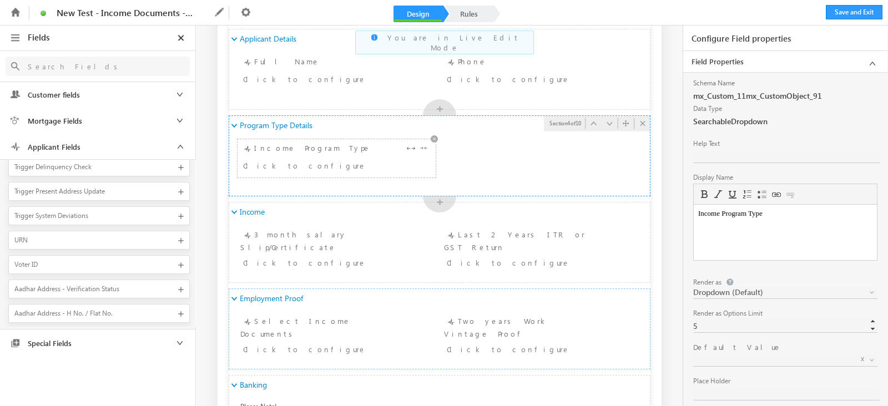
scroll to position [0, 0]
click at [745, 351] on div "Default Value x" at bounding box center [785, 348] width 184 height 11
click at [745, 359] on span at bounding box center [772, 360] width 159 height 10
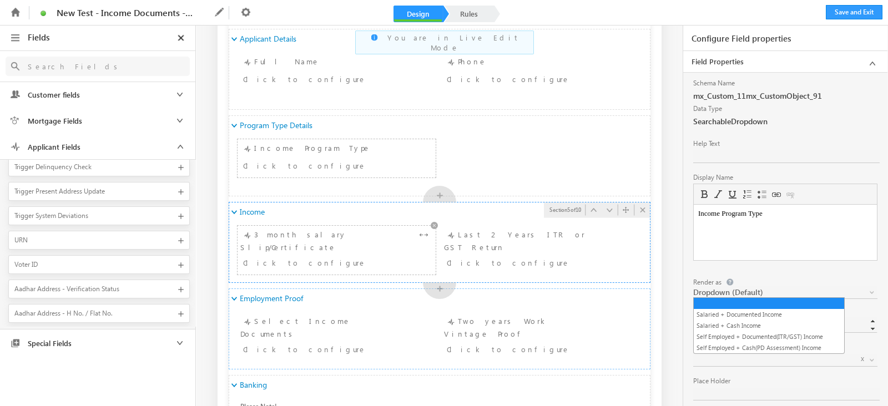
click at [353, 238] on div "3 month salary Slip/Certificate Click to configure" at bounding box center [336, 250] width 193 height 43
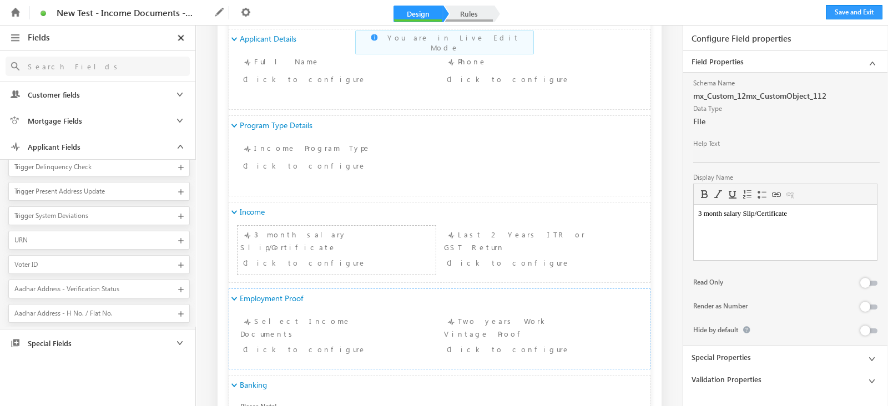
click at [468, 13] on link "Rules" at bounding box center [469, 14] width 49 height 17
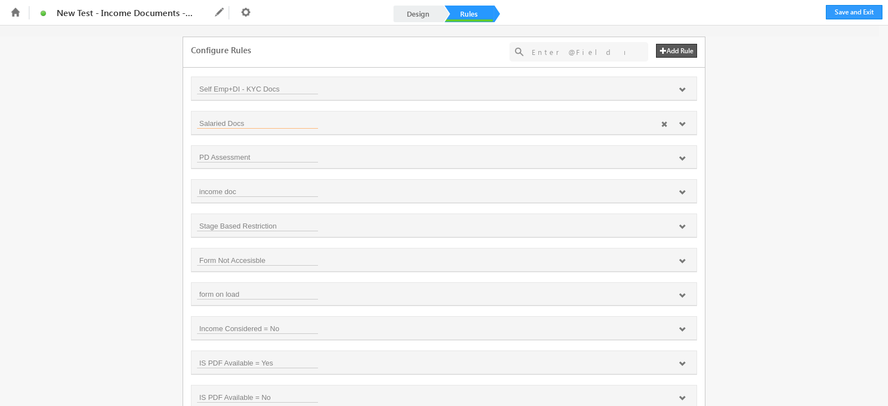
click at [268, 120] on input "Salaried Docs" at bounding box center [257, 123] width 121 height 11
click at [680, 126] on icon at bounding box center [682, 124] width 7 height 7
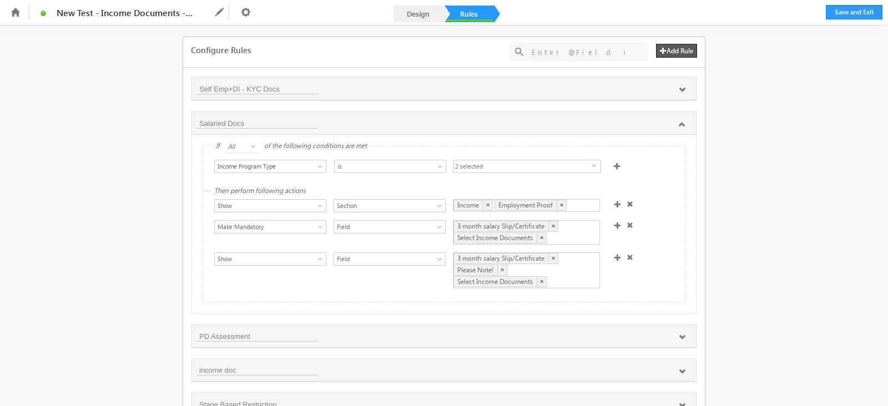
click at [502, 168] on span "2 selected" at bounding box center [523, 166] width 138 height 13
click at [406, 284] on div "Show Hide Set Value Make Read-Only Make Mandatory Disable Submission & Show Err…" at bounding box center [446, 272] width 465 height 38
click at [415, 17] on link "Design" at bounding box center [418, 14] width 49 height 17
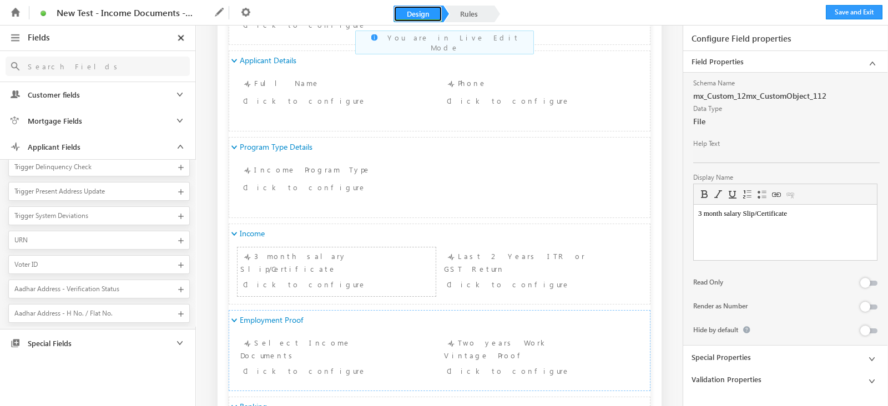
scroll to position [485, 0]
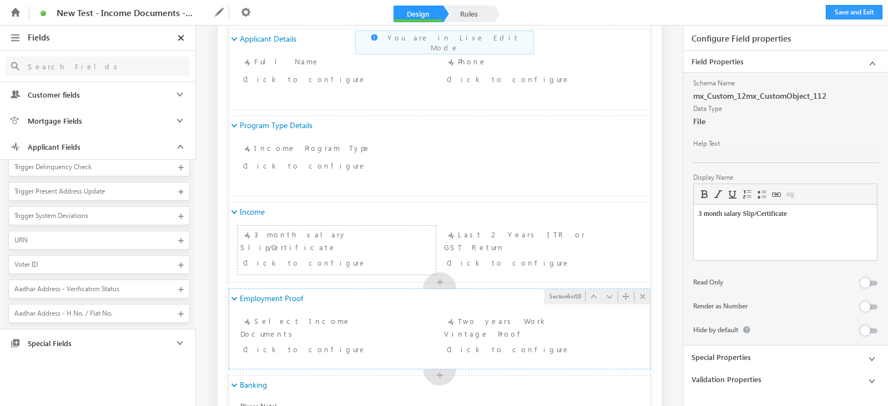
click at [324, 295] on div "Employment Proof" at bounding box center [439, 298] width 421 height 19
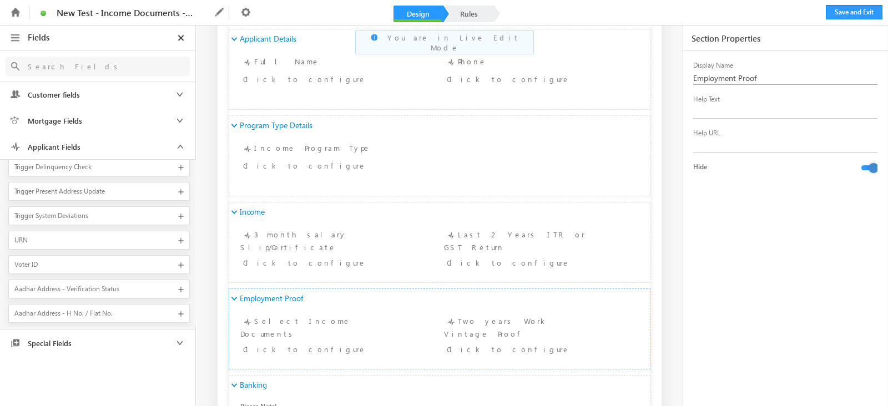
click at [694, 76] on input "Employment Proof" at bounding box center [786, 78] width 187 height 13
type input "Latest Employment Proof"
click at [484, 11] on link "Rules" at bounding box center [469, 14] width 49 height 17
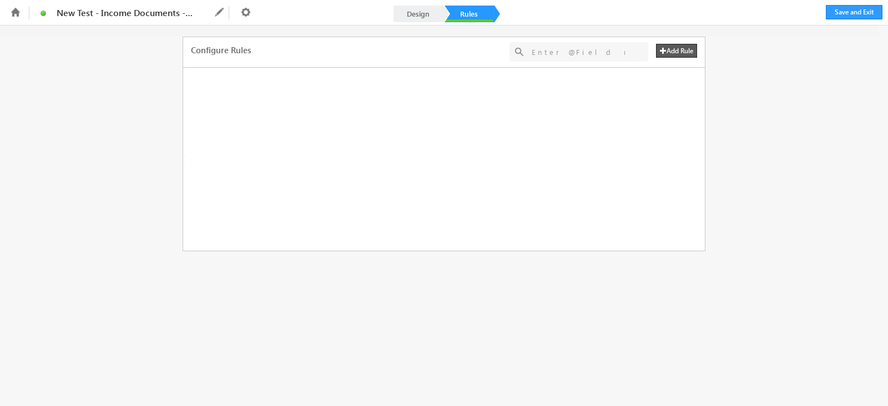
scroll to position [0, 0]
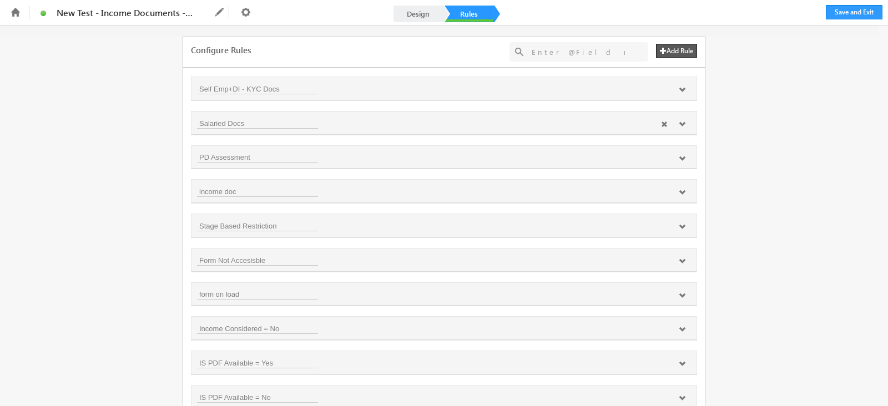
click at [378, 122] on div "Salaried Docs" at bounding box center [444, 123] width 494 height 12
click at [683, 125] on icon at bounding box center [682, 124] width 7 height 7
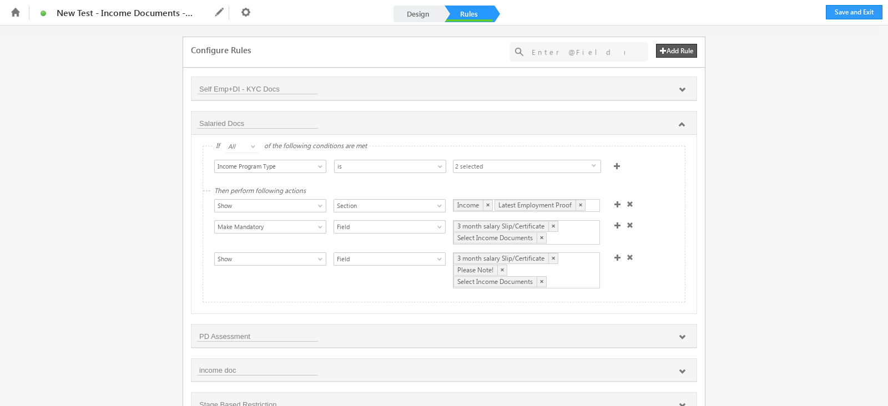
click at [522, 160] on span "2 selected" at bounding box center [523, 166] width 138 height 13
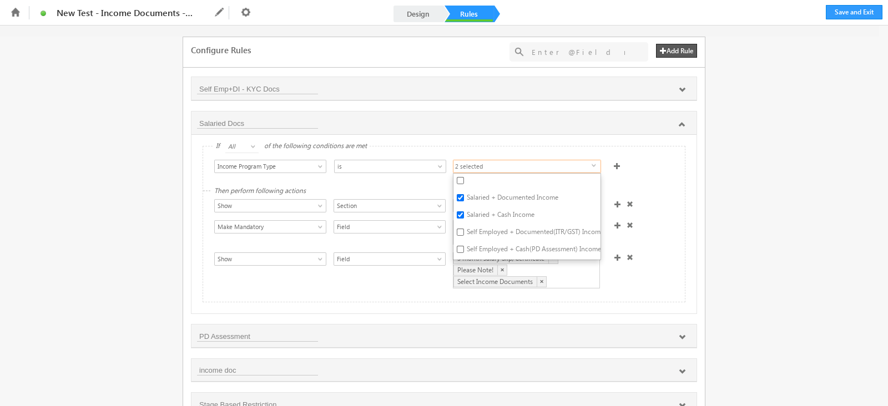
click at [651, 188] on div "Select Condition Form Note Main Applicant- Phone Number Applicant- Status Full …" at bounding box center [444, 169] width 482 height 44
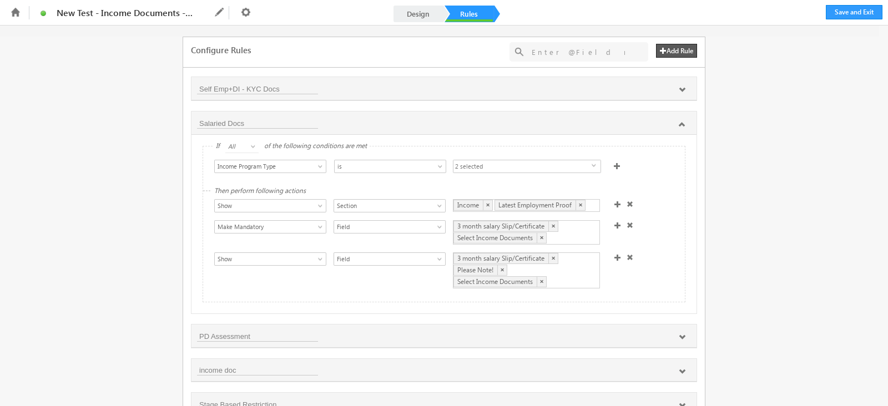
click at [591, 204] on div "Income × Latest Employment Proof ×" at bounding box center [526, 205] width 147 height 13
click at [656, 240] on div "Show Hide Set Value Make Read-Only Make Mandatory Disable Submission & Show Err…" at bounding box center [446, 233] width 465 height 27
click at [420, 9] on link "Design" at bounding box center [418, 14] width 49 height 17
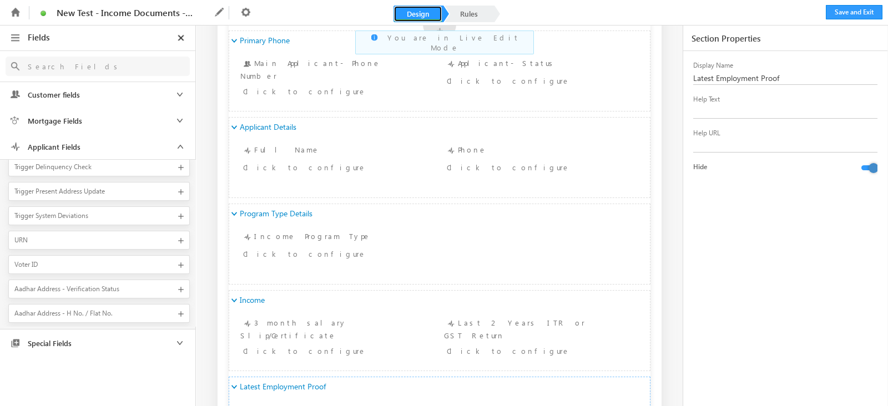
scroll to position [416, 0]
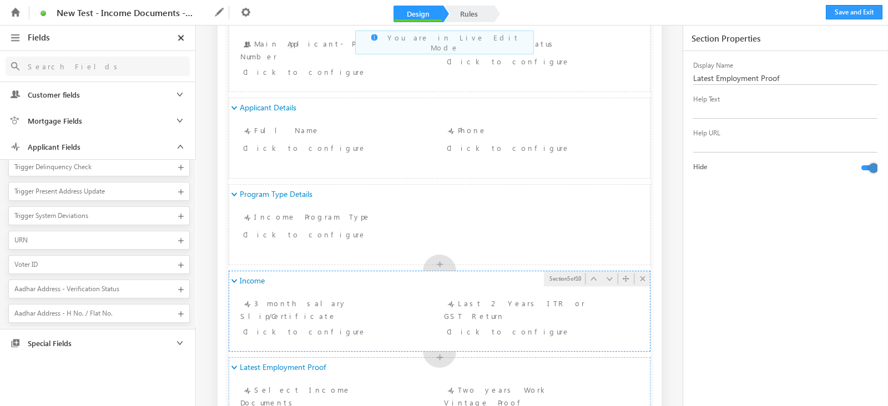
click at [355, 283] on div "Income" at bounding box center [439, 281] width 421 height 19
click at [251, 281] on span "Income" at bounding box center [252, 281] width 25 height 10
type input "Income Proof"
click at [762, 277] on div "Display Name Income Proof Help Text Help URL Hide" at bounding box center [785, 230] width 184 height 358
click at [475, 19] on link "Rules" at bounding box center [469, 14] width 49 height 17
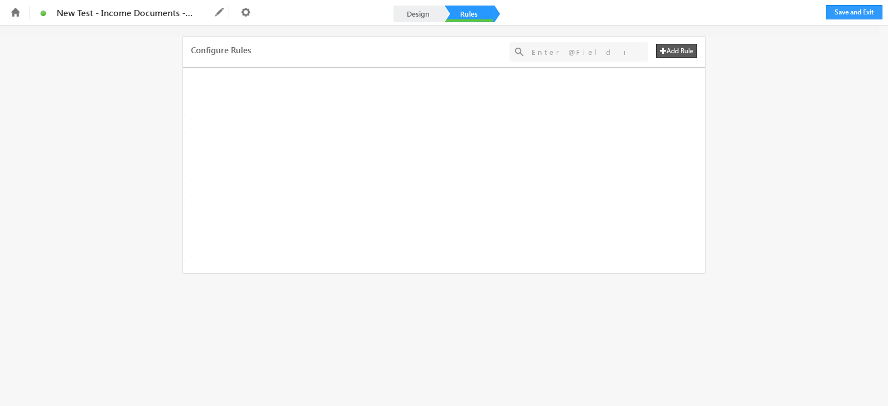
scroll to position [0, 0]
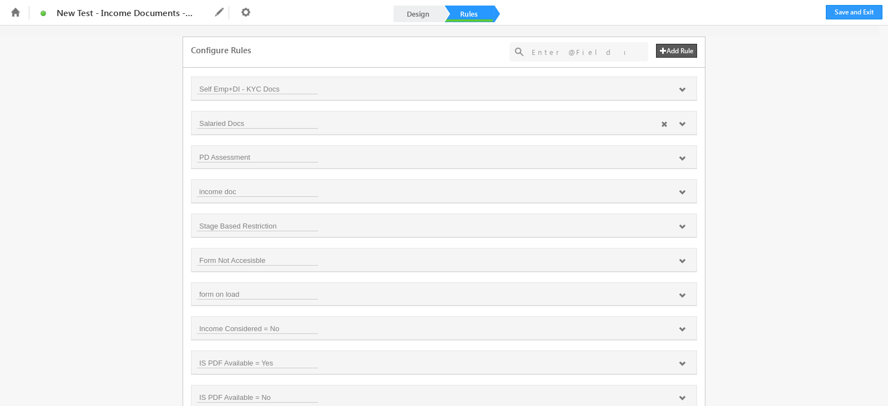
click at [679, 122] on icon at bounding box center [682, 124] width 7 height 7
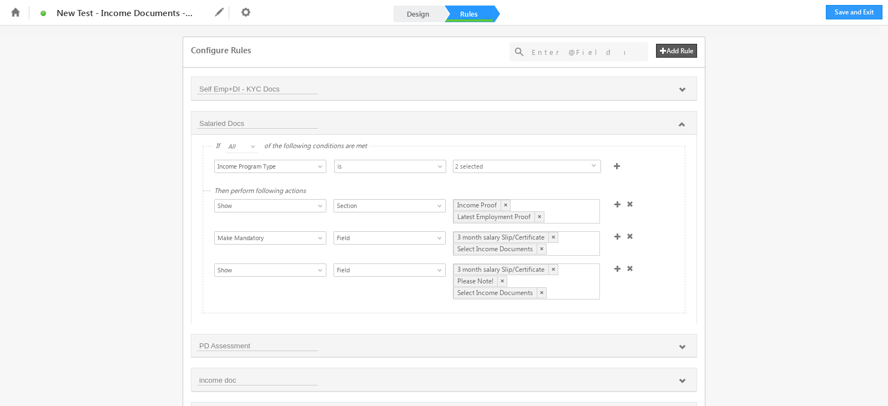
click at [555, 248] on div "3 month salary Slip/Certificate × Select Income Documents ×" at bounding box center [526, 244] width 147 height 24
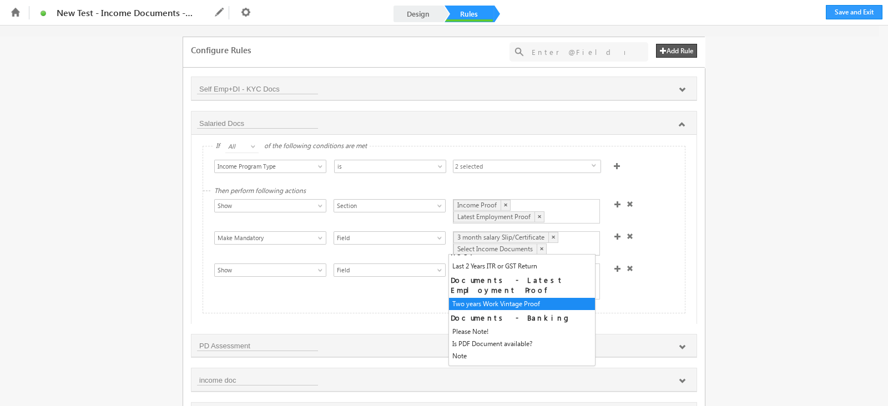
scroll to position [277, 0]
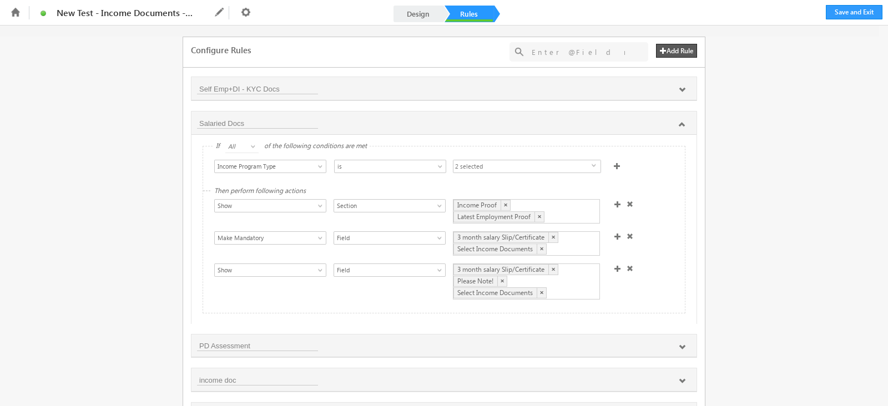
click at [654, 273] on div "Show Hide Set Value Make Read-Only Make Mandatory Disable Submission & Show Err…" at bounding box center [446, 283] width 465 height 38
click at [419, 12] on link "Design" at bounding box center [418, 14] width 49 height 17
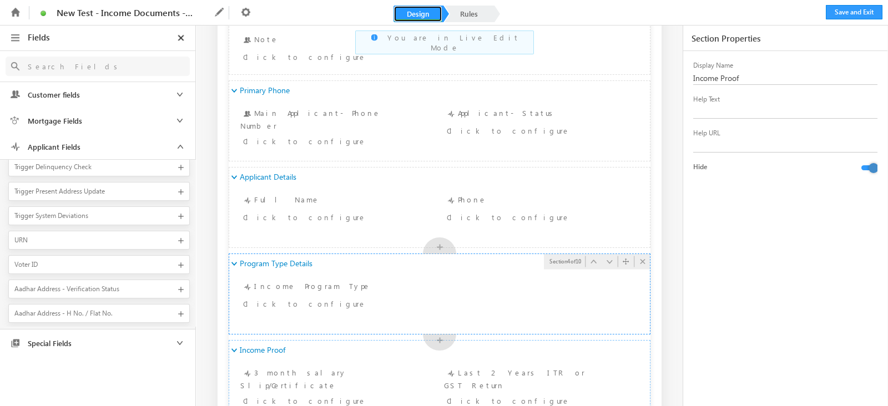
scroll to position [416, 0]
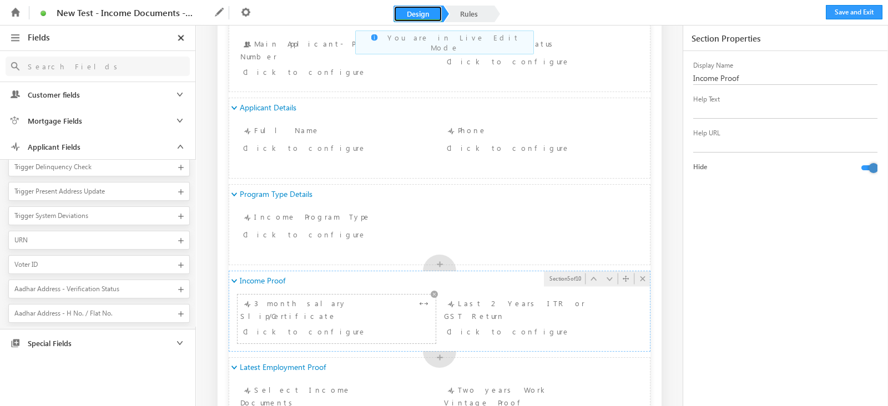
click at [330, 308] on div "3 month salary Slip/Certificate Click to configure" at bounding box center [336, 319] width 193 height 43
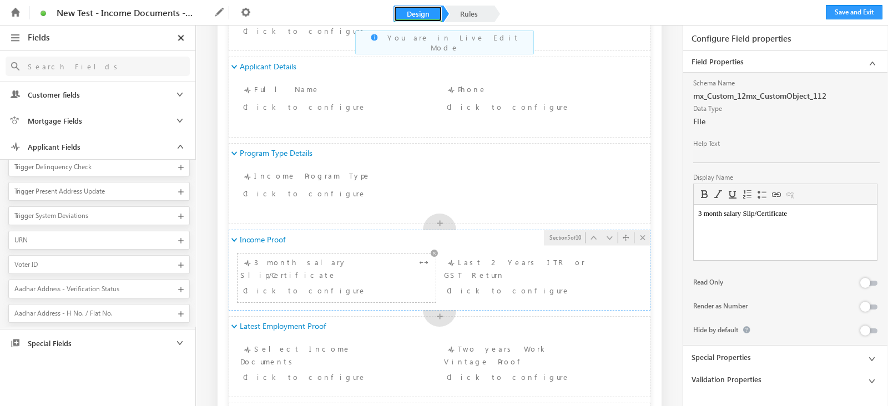
scroll to position [485, 0]
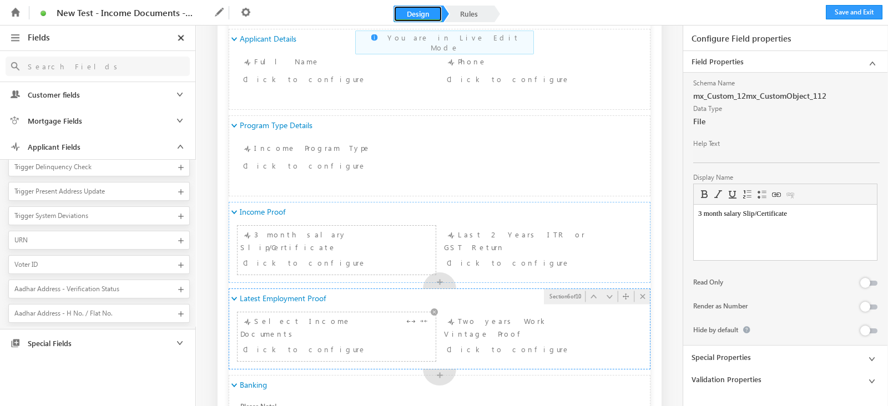
click at [348, 344] on div "Click to configure" at bounding box center [336, 351] width 193 height 16
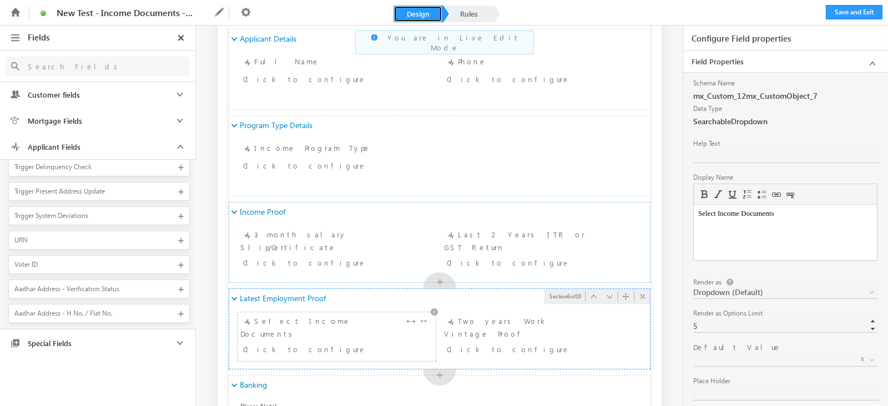
scroll to position [0, 0]
click at [828, 354] on link at bounding box center [785, 360] width 184 height 13
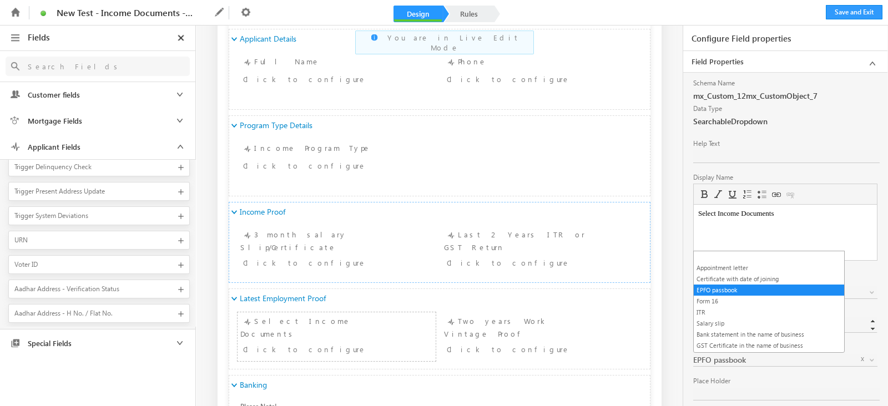
drag, startPoint x: 818, startPoint y: 290, endPoint x: 791, endPoint y: 356, distance: 71.7
click at [791, 356] on span "EPFO passbook" at bounding box center [772, 360] width 159 height 10
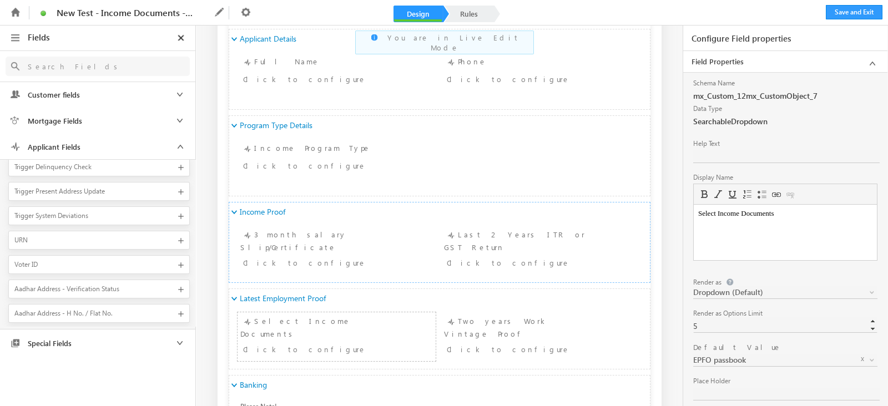
click at [858, 359] on span "x" at bounding box center [864, 359] width 17 height 16
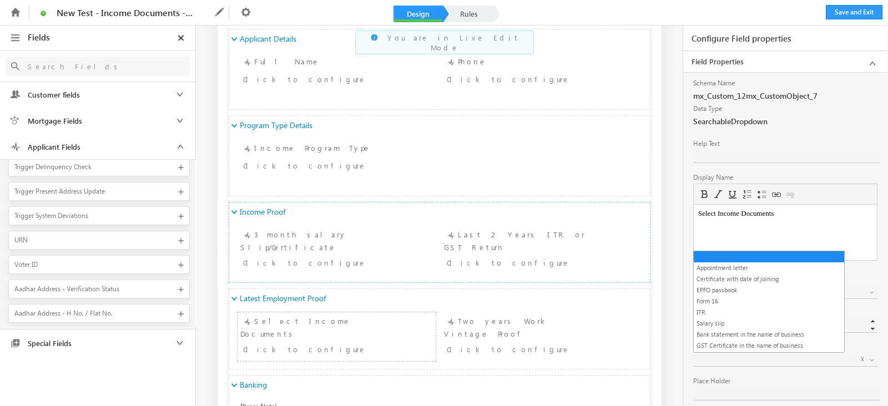
click at [784, 357] on span at bounding box center [772, 360] width 159 height 10
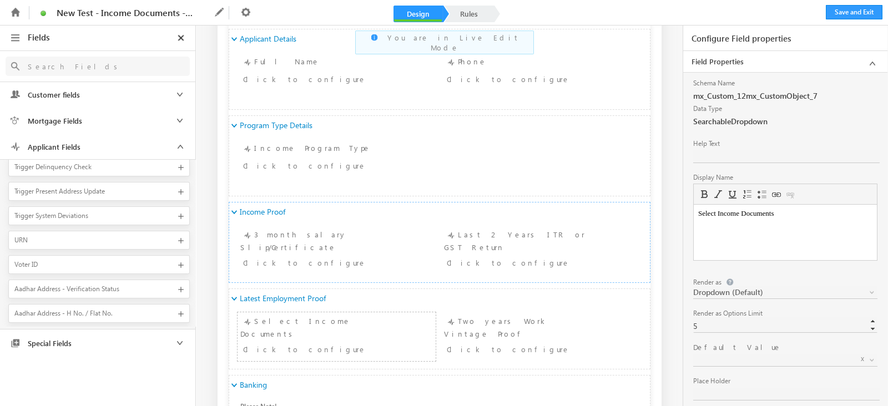
click at [741, 355] on span at bounding box center [772, 360] width 159 height 10
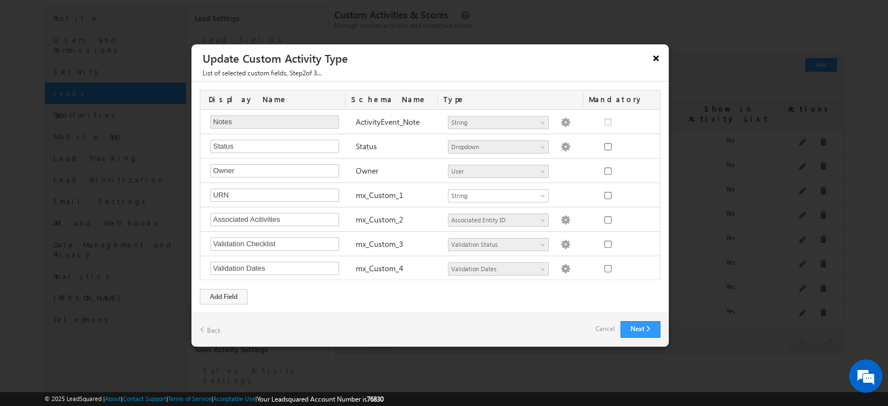
click at [653, 61] on button "×" at bounding box center [656, 57] width 18 height 19
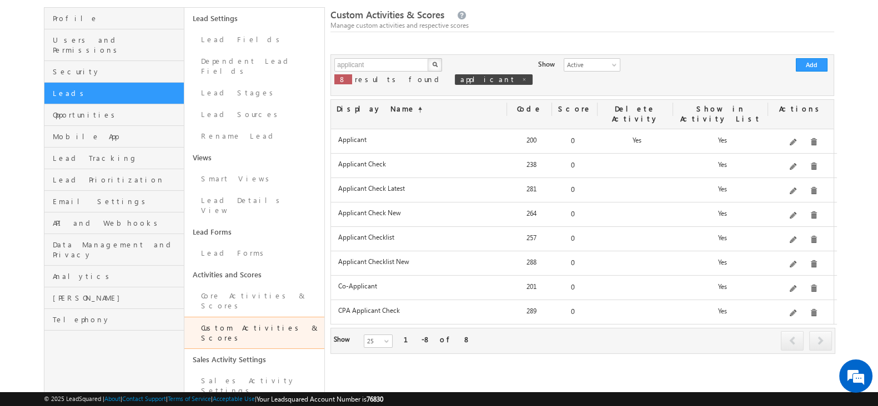
click at [383, 47] on div at bounding box center [582, 48] width 504 height 14
click at [388, 59] on input "applicant" at bounding box center [381, 64] width 95 height 13
type input "documents"
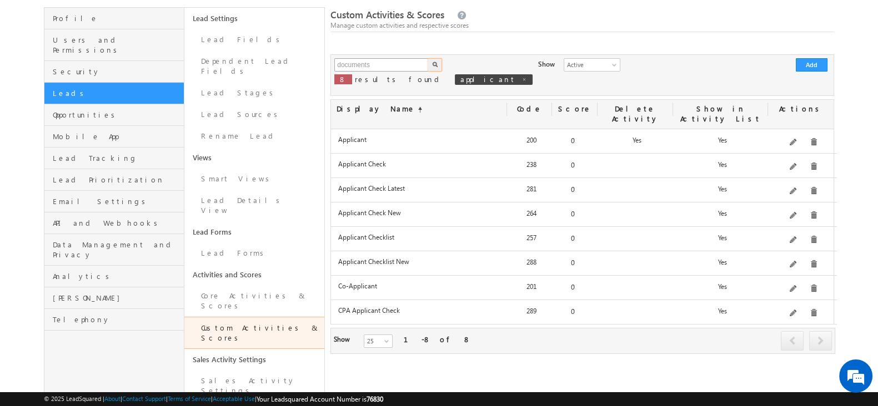
click at [428, 58] on button "button" at bounding box center [435, 64] width 14 height 13
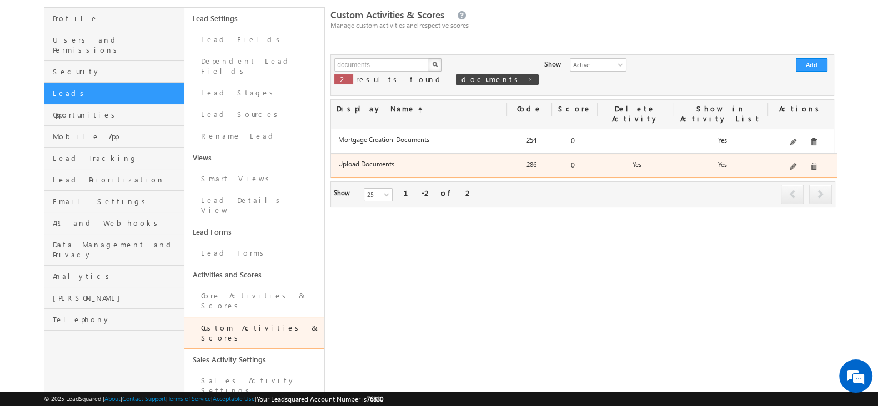
click at [797, 159] on div at bounding box center [803, 167] width 66 height 16
click at [797, 163] on span at bounding box center [794, 167] width 8 height 8
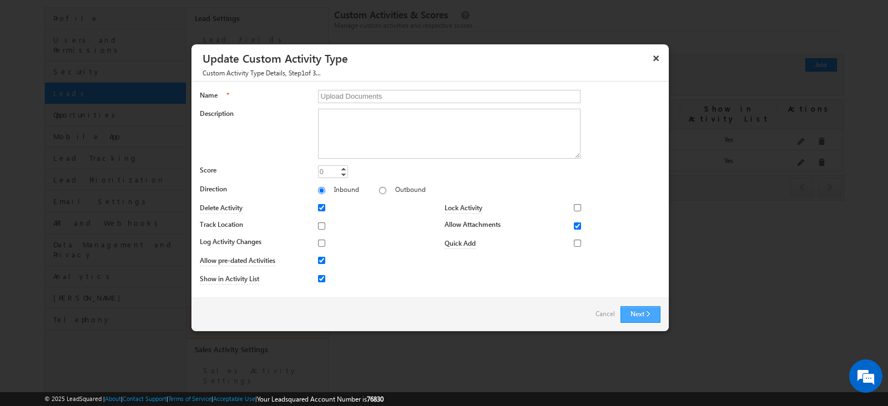
click at [636, 308] on button "Next" at bounding box center [641, 314] width 40 height 17
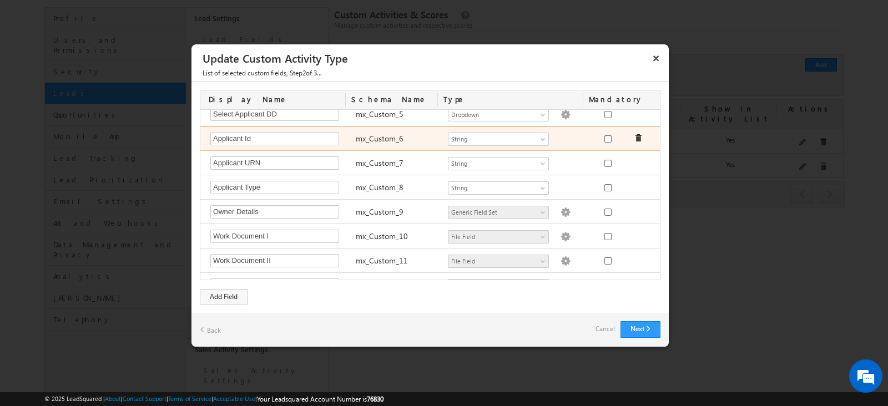
scroll to position [208, 0]
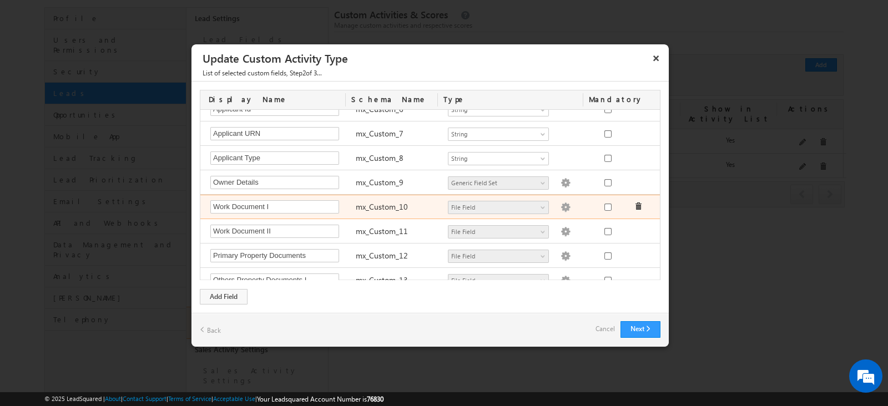
click at [561, 206] on img at bounding box center [566, 208] width 10 height 10
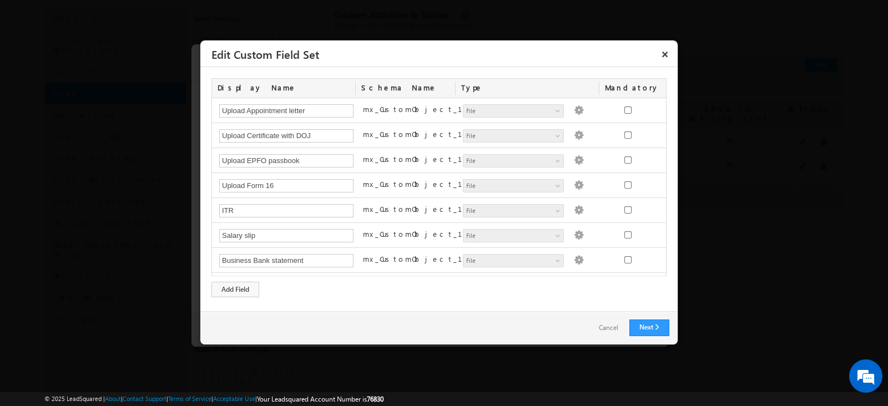
scroll to position [69, 0]
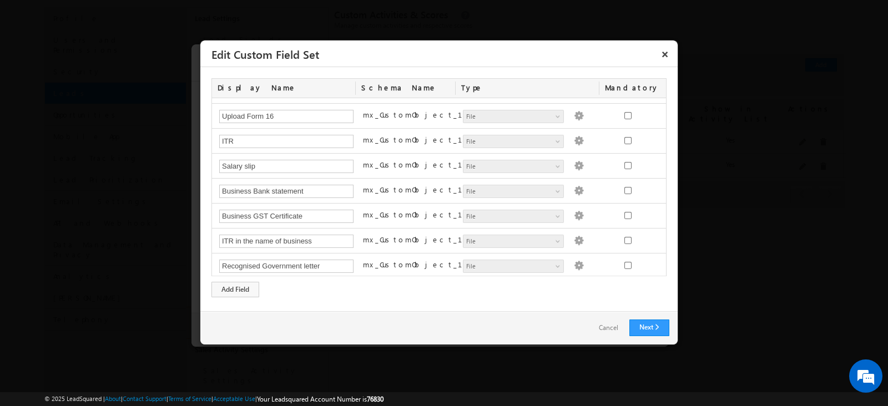
click at [612, 330] on link "Cancel" at bounding box center [609, 328] width 42 height 16
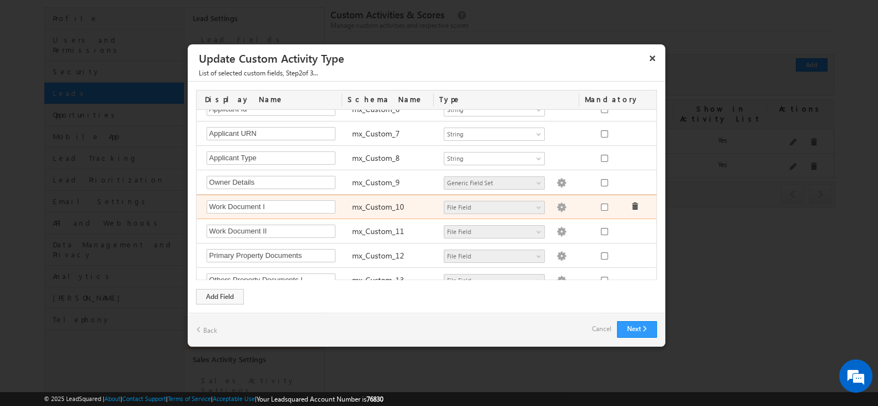
click at [556, 208] on img at bounding box center [561, 208] width 10 height 10
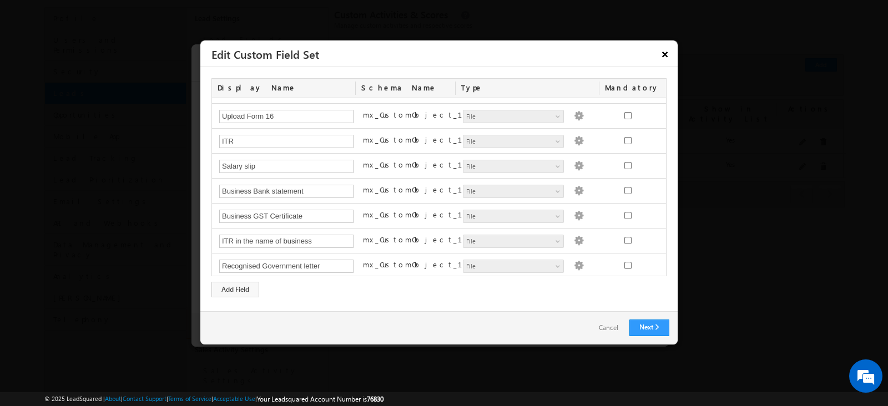
click at [663, 54] on button "×" at bounding box center [665, 53] width 18 height 19
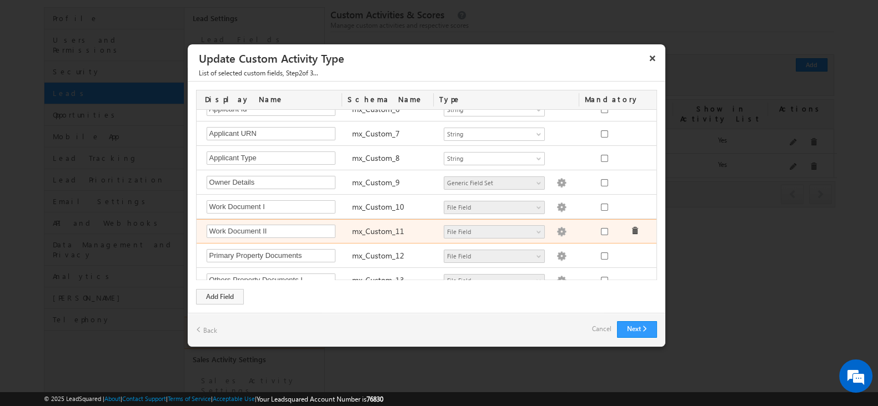
click at [556, 227] on img at bounding box center [561, 232] width 10 height 10
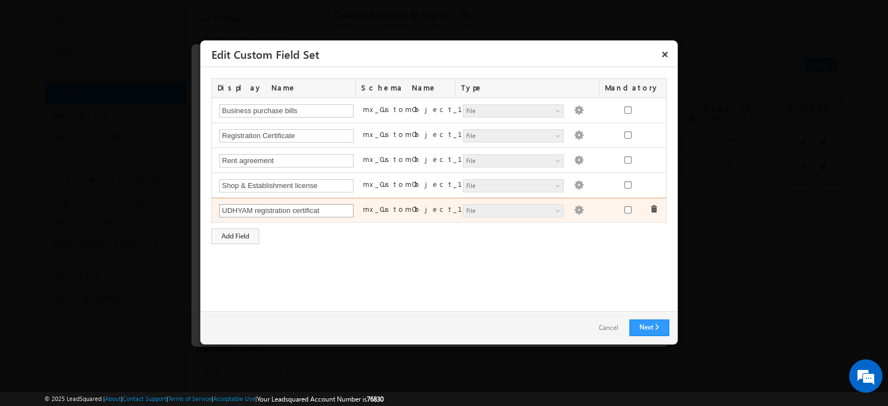
click at [324, 208] on input "UDHYAM registration certificat" at bounding box center [286, 210] width 134 height 13
click at [328, 204] on div "UDHYAM registration certificat" at bounding box center [286, 212] width 144 height 16
click at [331, 212] on input "UDHYAM registration certificat" at bounding box center [286, 210] width 134 height 13
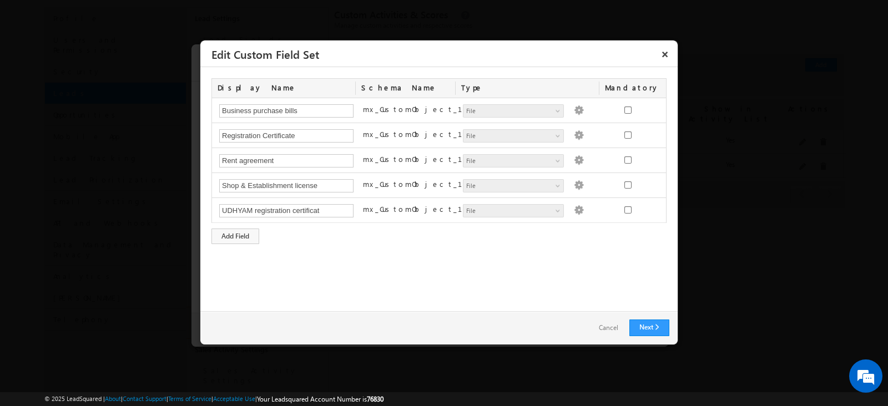
click at [346, 242] on div "Display Name Schema Name Type Mandatory Business purchase bills mx_CustomObject…" at bounding box center [439, 161] width 455 height 166
click at [665, 52] on button "×" at bounding box center [665, 53] width 18 height 19
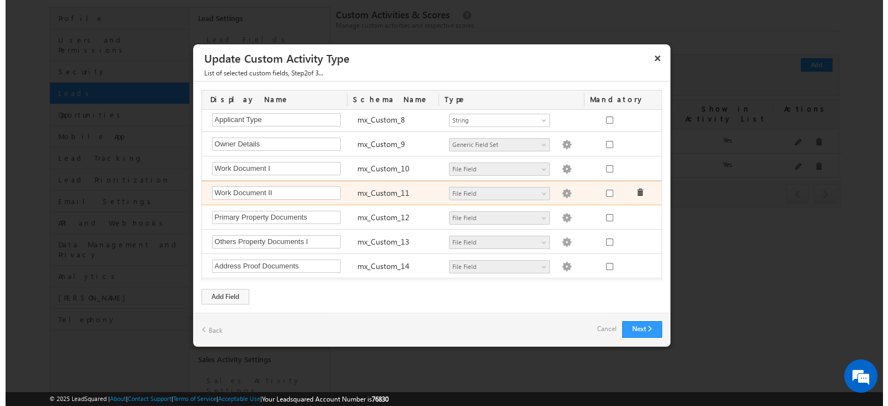
scroll to position [277, 0]
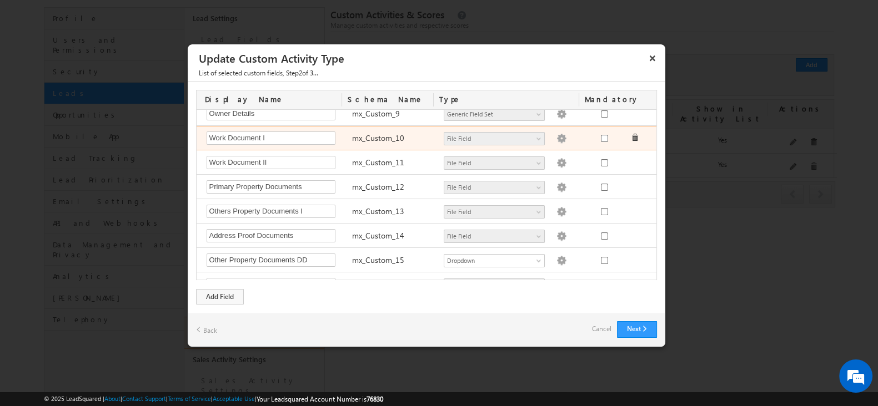
click at [556, 134] on img at bounding box center [561, 139] width 10 height 10
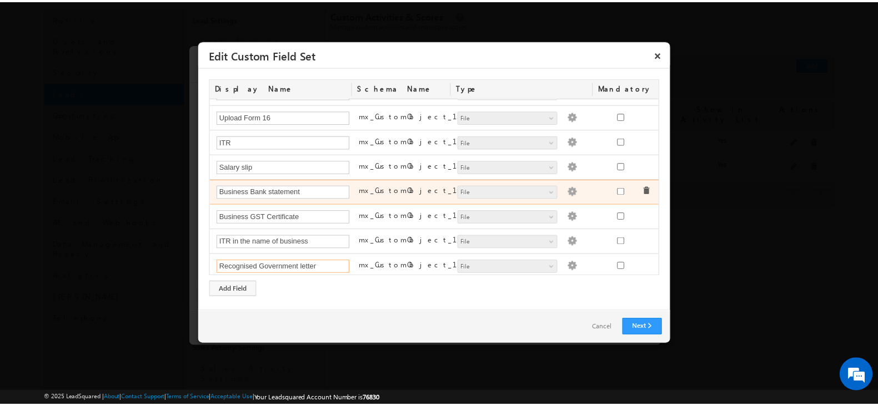
scroll to position [69, 0]
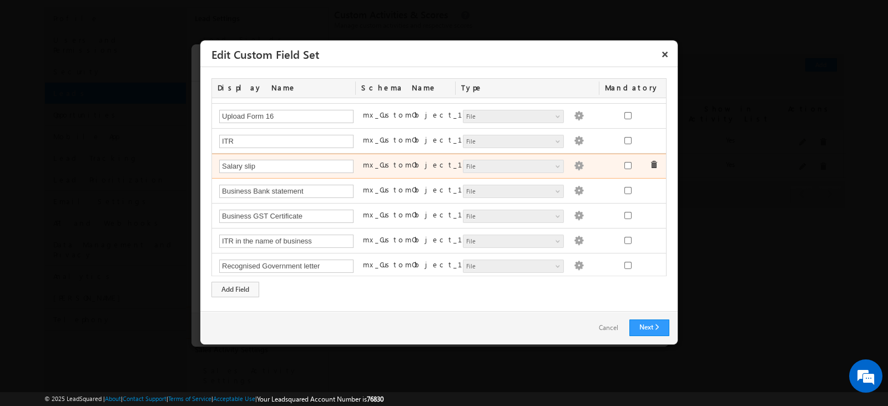
click at [574, 163] on img at bounding box center [579, 166] width 10 height 10
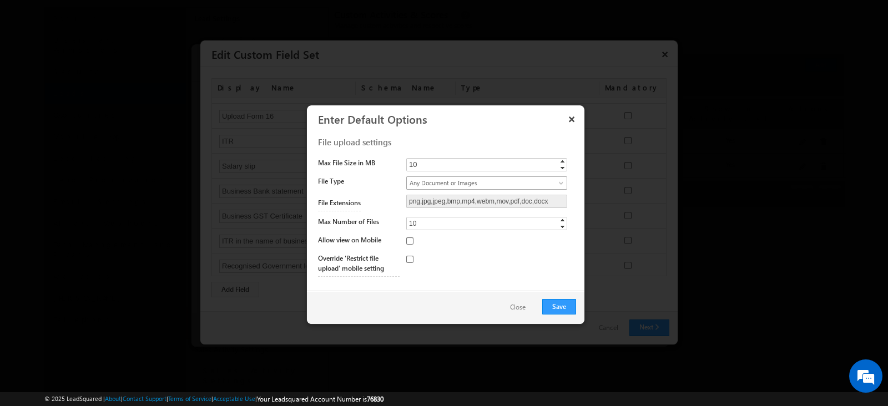
click at [549, 187] on link "Any Document or Images" at bounding box center [486, 183] width 161 height 13
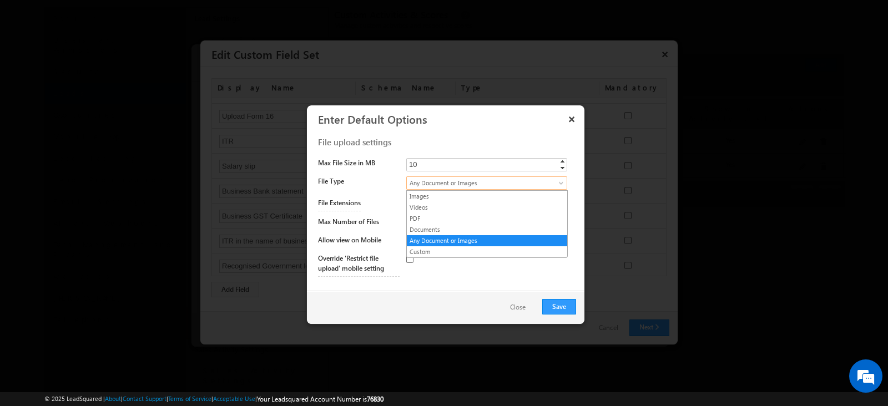
click at [687, 223] on div at bounding box center [444, 203] width 888 height 406
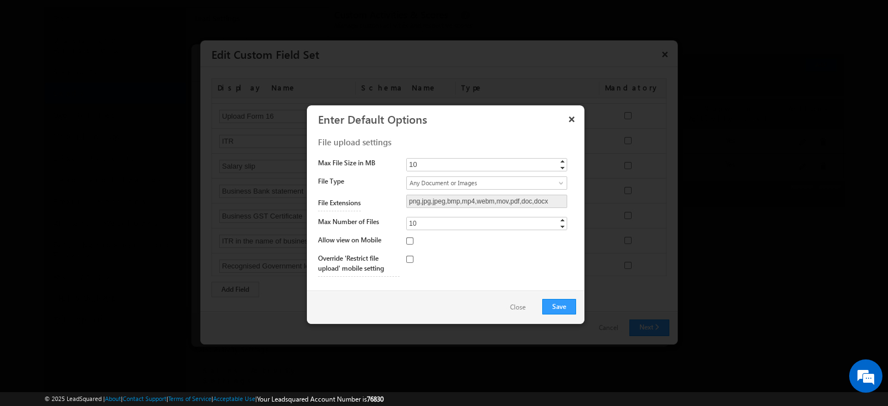
click at [517, 312] on button "Close" at bounding box center [518, 308] width 38 height 16
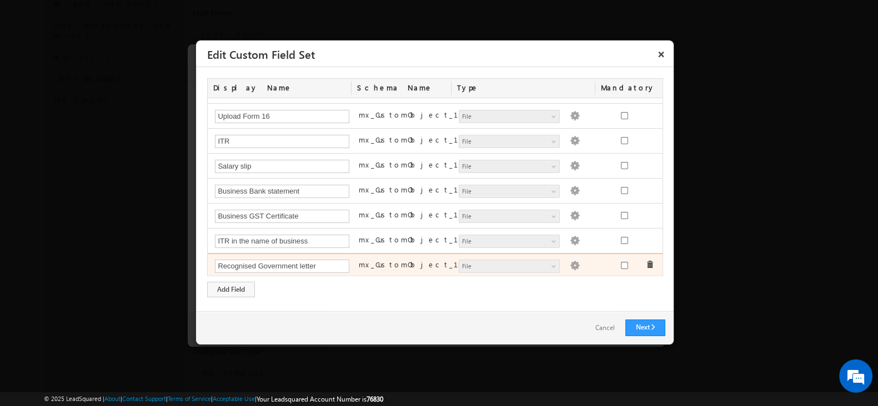
scroll to position [292, 0]
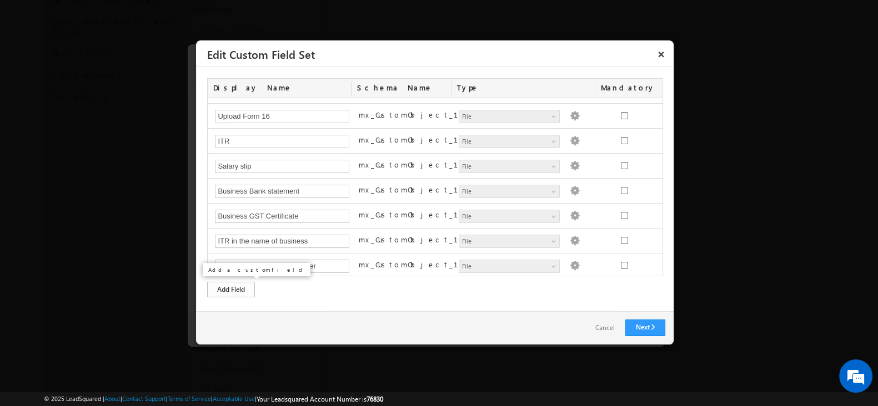
click at [238, 290] on div "Add Field" at bounding box center [231, 290] width 48 height 16
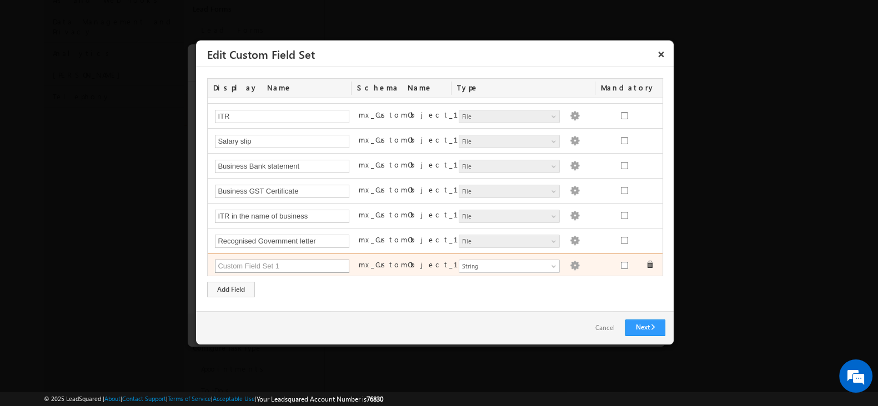
click at [287, 263] on input "text" at bounding box center [282, 266] width 134 height 13
type input "c"
type input "Certificate of Date of Joining"
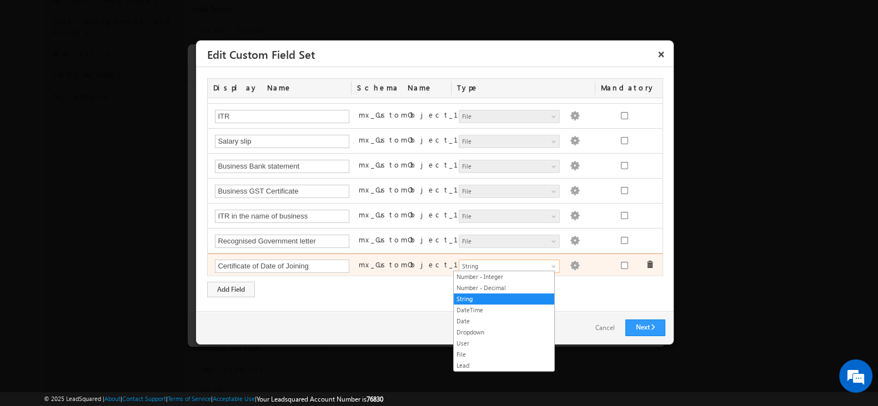
click at [512, 263] on span "String" at bounding box center [504, 267] width 91 height 10
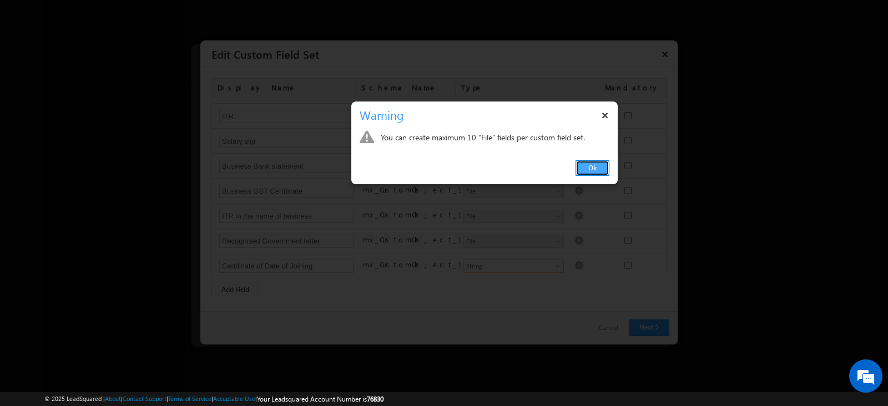
click at [597, 170] on link "Ok" at bounding box center [593, 168] width 34 height 16
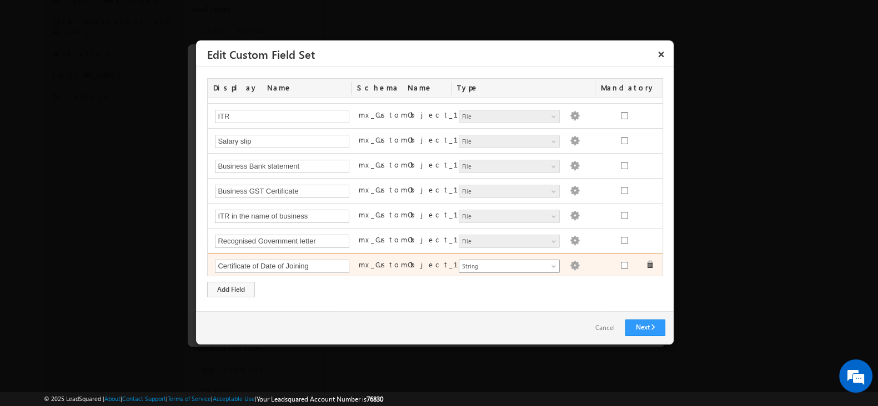
click at [550, 268] on span at bounding box center [554, 268] width 9 height 9
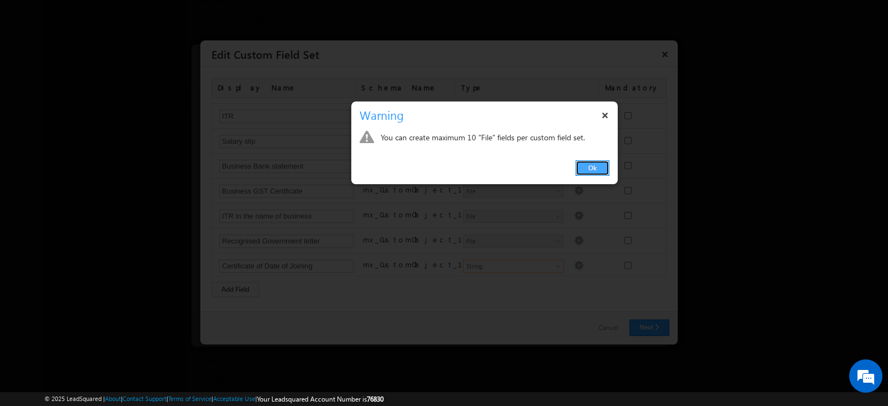
click at [590, 164] on link "Ok" at bounding box center [593, 168] width 34 height 16
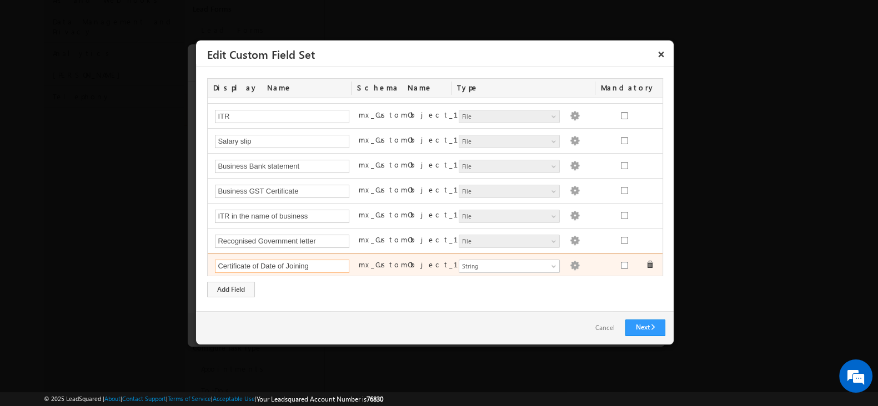
drag, startPoint x: 338, startPoint y: 264, endPoint x: 214, endPoint y: 270, distance: 123.9
click at [215, 270] on input "Certificate of Date of Joining" at bounding box center [282, 266] width 134 height 13
click at [646, 262] on span at bounding box center [650, 265] width 8 height 8
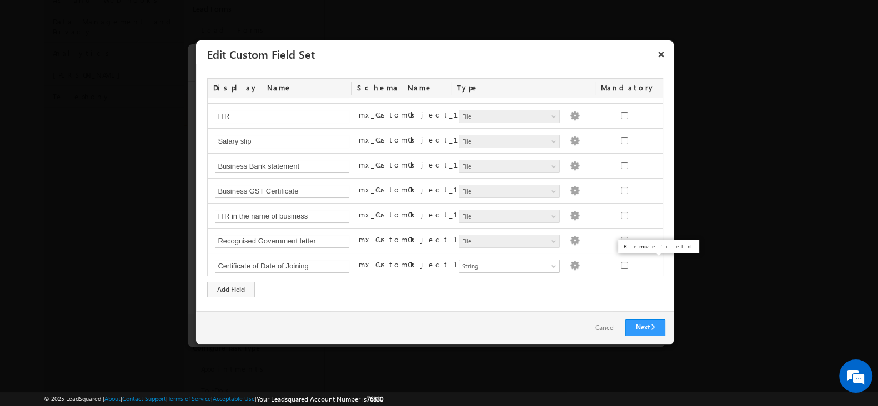
click at [642, 259] on body "Menu [PERSON_NAME] [PERSON_NAME] the+7 6830@ kissh thrin" at bounding box center [439, 90] width 878 height 764
click at [562, 300] on div "Display Name Schema Name Type Mandatory Upload Appointment letter mx_CustomObje…" at bounding box center [434, 189] width 477 height 244
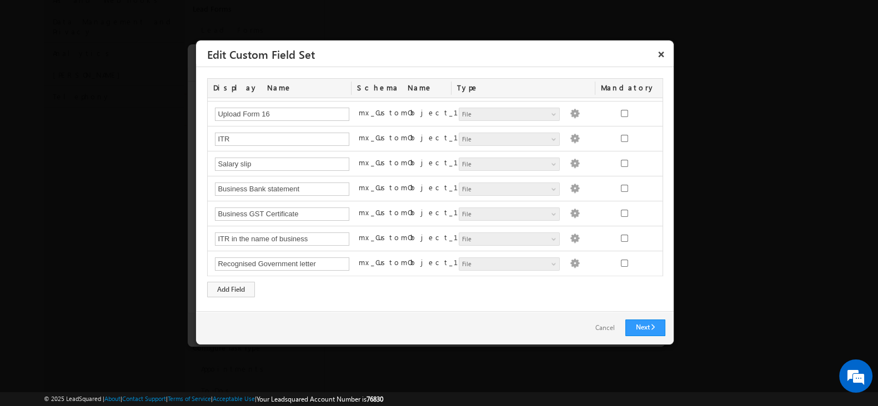
scroll to position [69, 0]
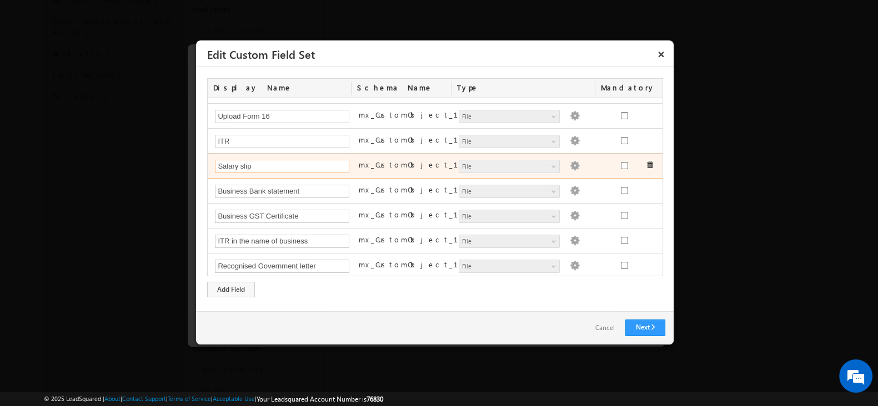
click at [281, 166] on input "Salary slip" at bounding box center [282, 166] width 134 height 13
paste input "Certificate of D"
click at [258, 162] on input "Salary slip / Certificate of D" at bounding box center [282, 166] width 134 height 13
click at [316, 164] on input "Salary slip/ Certificate of D" at bounding box center [282, 166] width 134 height 13
click at [276, 167] on input "Salary slip/ Cert. of date of" at bounding box center [282, 166] width 134 height 13
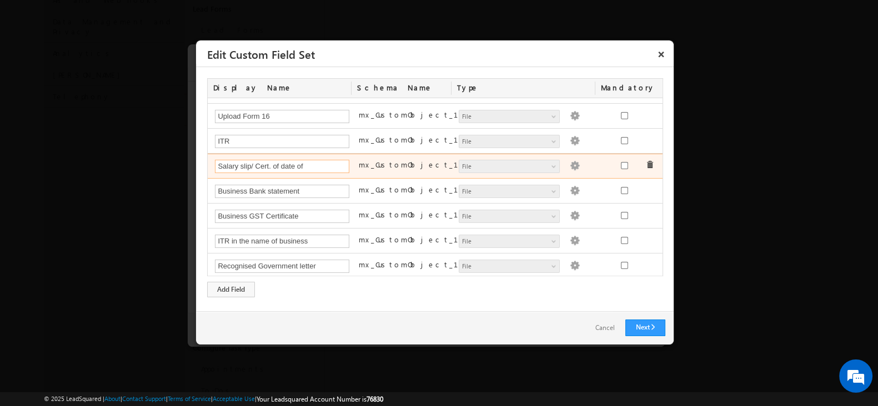
click at [276, 167] on input "Salary slip/ Cert. of date of" at bounding box center [282, 166] width 134 height 13
click at [315, 163] on input "Salary slip/ Cert. date of" at bounding box center [282, 166] width 134 height 13
click at [272, 165] on input "Salary slip/ Cert. date of joi" at bounding box center [282, 166] width 134 height 13
click at [257, 165] on input "Salary slip/ Cert. date of joi" at bounding box center [282, 166] width 134 height 13
click at [302, 165] on input "Salary slip/Cert. date of joi" at bounding box center [282, 166] width 134 height 13
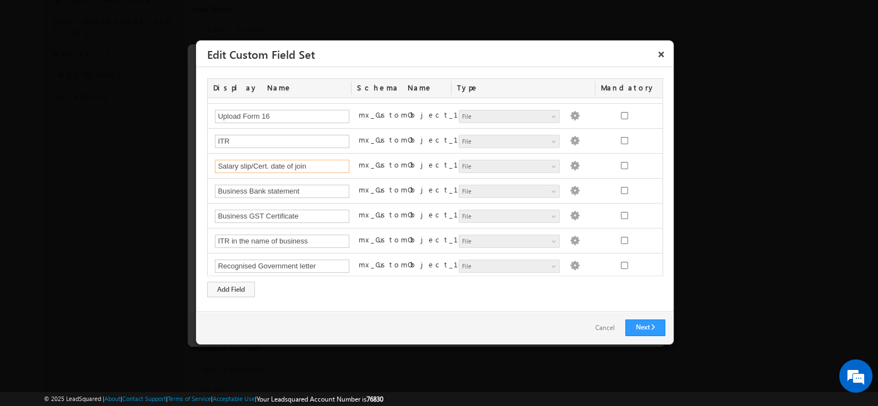
type input "Salary slip/Cert. date of join"
click at [317, 289] on div "Display Name Schema Name Type Mandatory Upload Appointment letter mx_CustomObje…" at bounding box center [434, 187] width 455 height 219
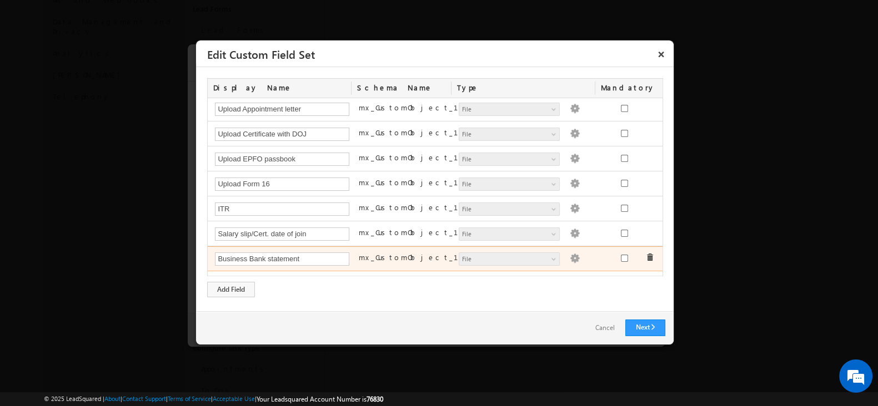
scroll to position [0, 0]
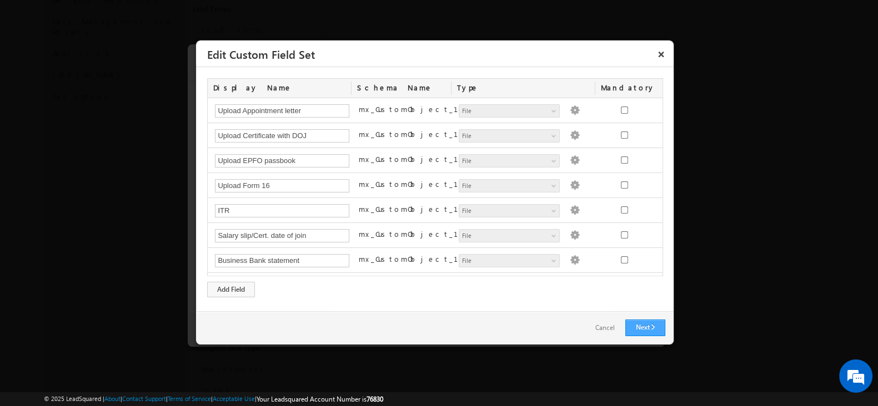
click at [655, 332] on link "Next" at bounding box center [645, 328] width 40 height 17
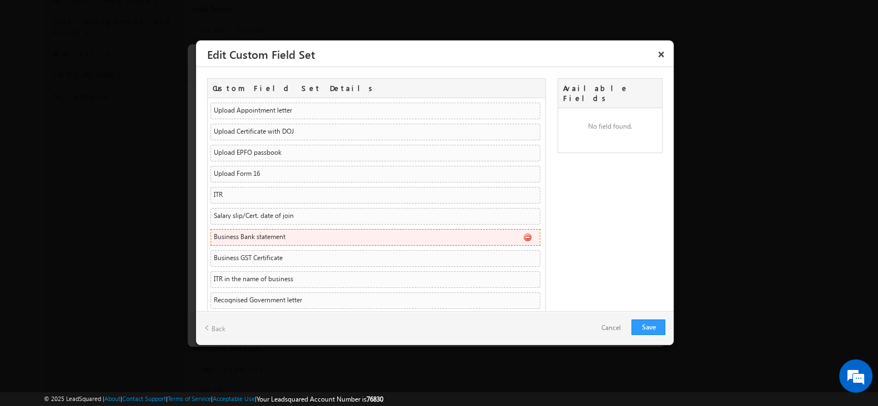
scroll to position [19, 0]
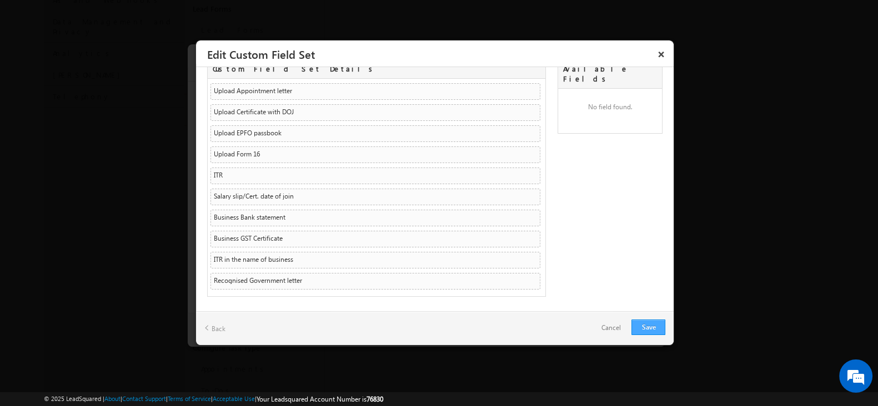
click at [647, 331] on link "Save" at bounding box center [648, 328] width 34 height 16
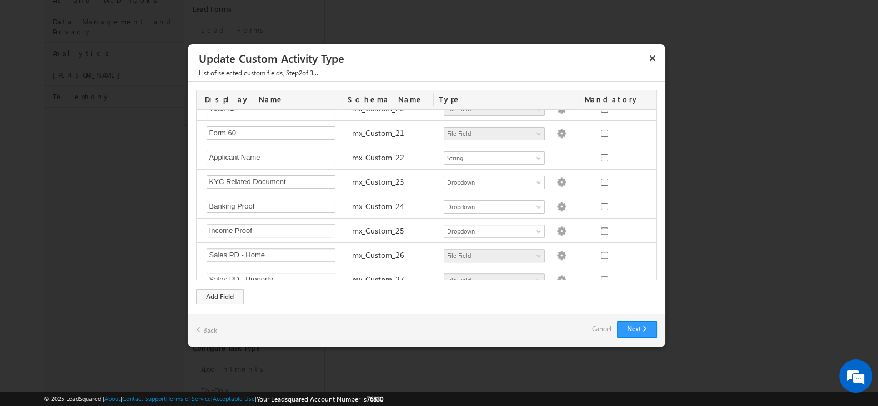
scroll to position [555, 0]
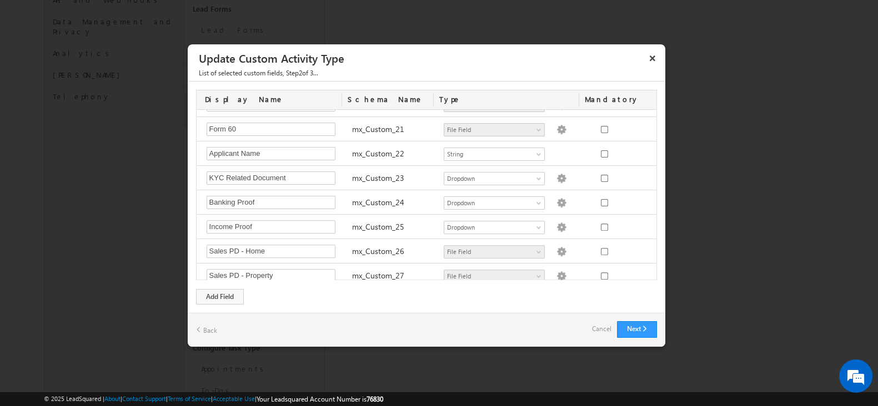
click at [650, 320] on div "Next Back Cancel" at bounding box center [426, 330] width 477 height 34
click at [641, 330] on button "Next" at bounding box center [637, 329] width 40 height 17
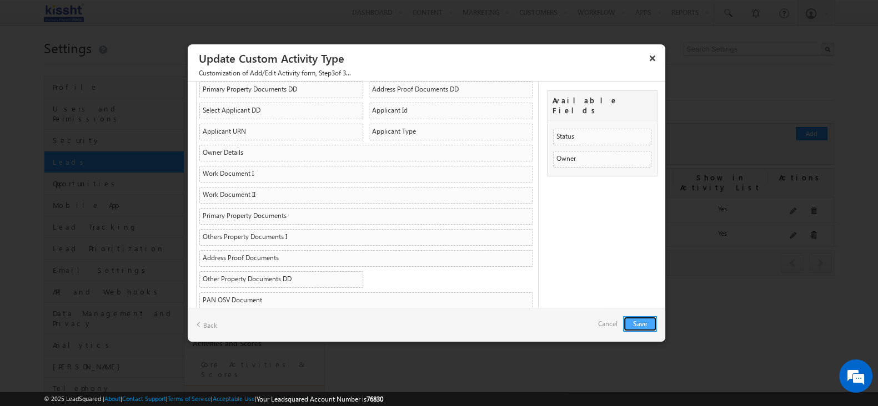
scroll to position [138, 0]
click at [645, 328] on button "Save" at bounding box center [640, 324] width 34 height 16
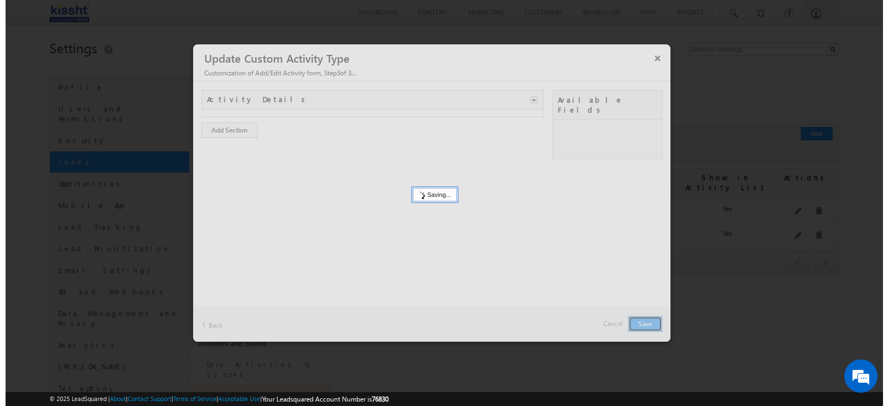
scroll to position [0, 0]
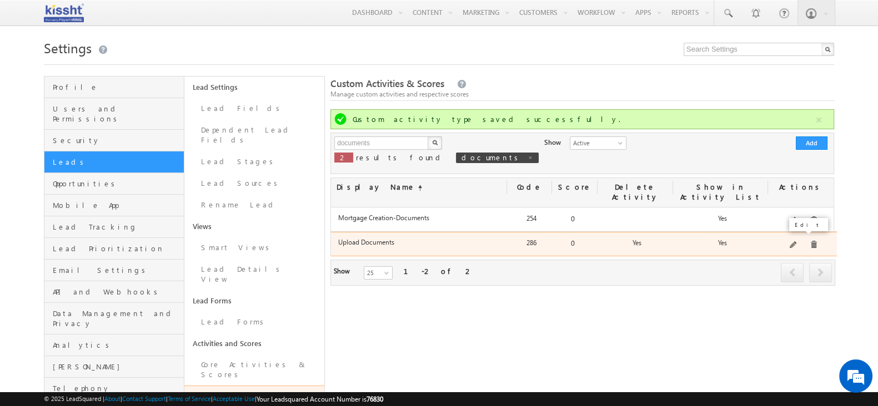
click at [796, 242] on span at bounding box center [794, 246] width 8 height 8
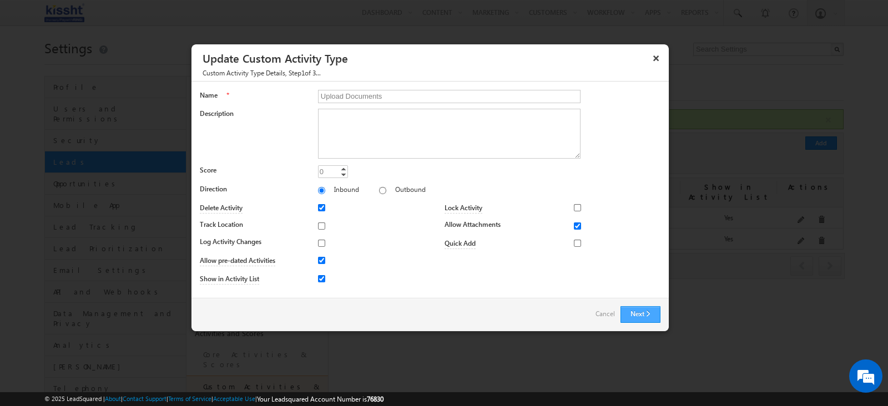
click at [653, 310] on button "Next" at bounding box center [641, 314] width 40 height 17
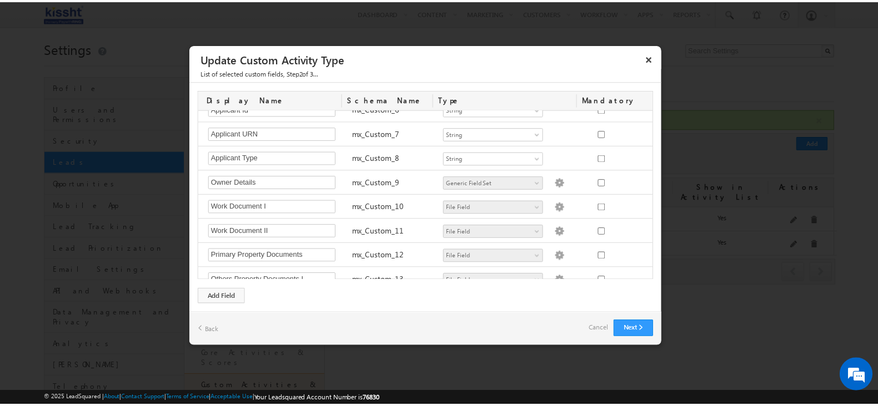
scroll to position [277, 0]
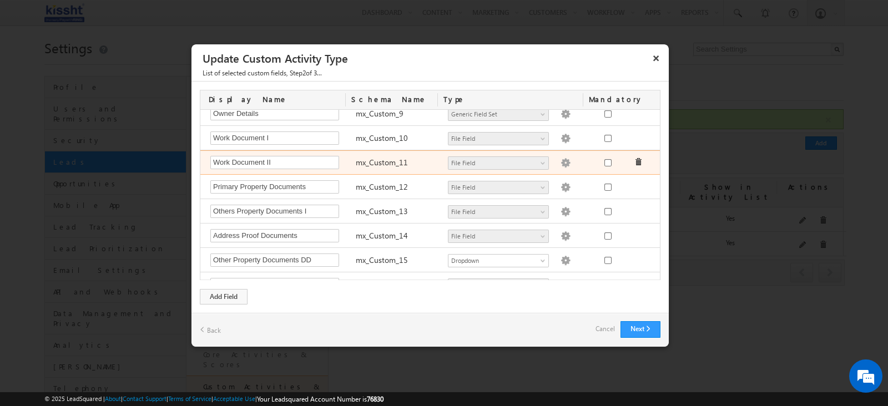
click at [561, 158] on img at bounding box center [566, 163] width 10 height 10
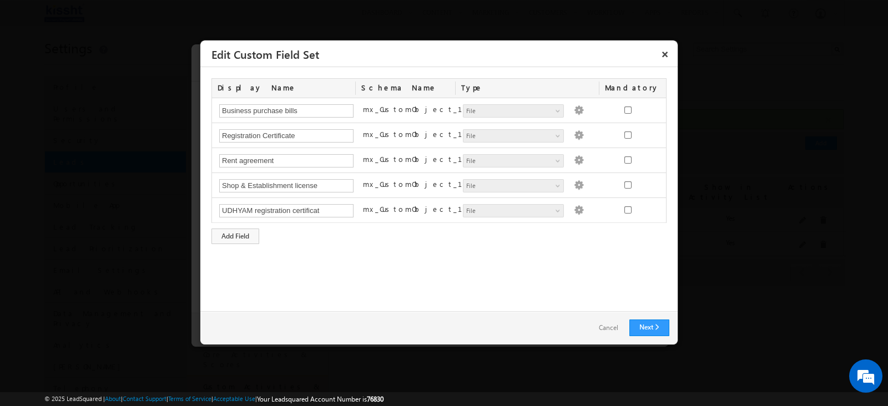
click at [612, 329] on link "Cancel" at bounding box center [609, 328] width 42 height 16
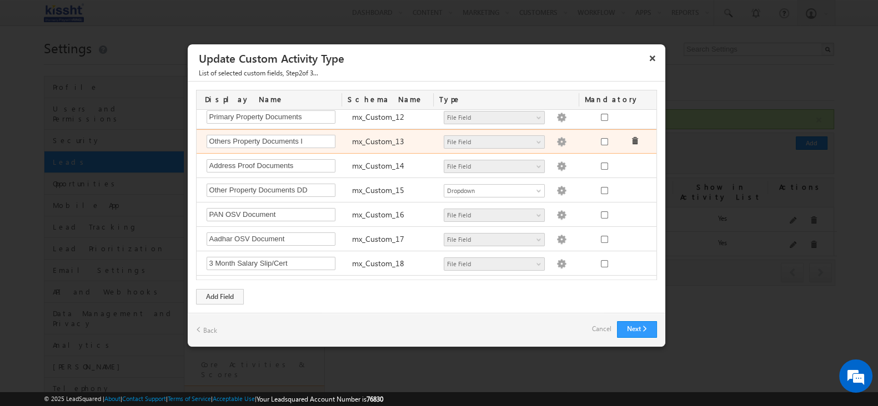
scroll to position [416, 0]
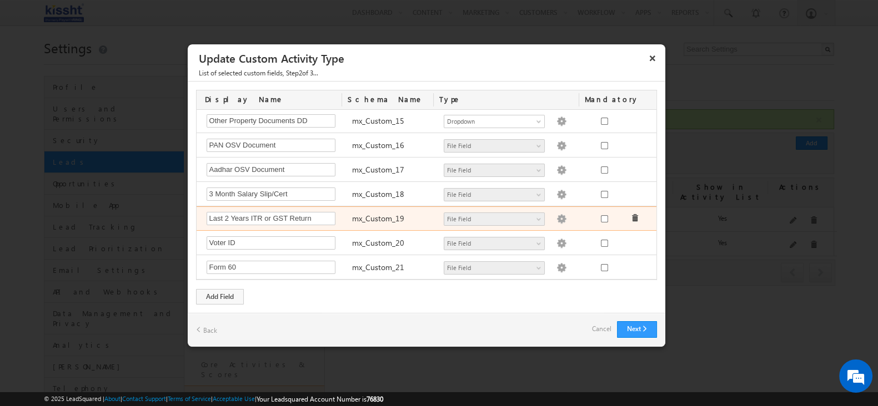
click at [556, 215] on img at bounding box center [561, 219] width 10 height 10
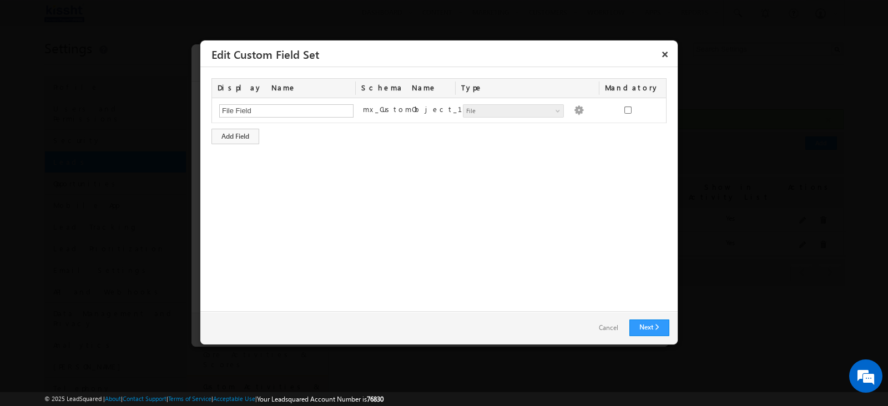
click at [604, 326] on link "Cancel" at bounding box center [609, 328] width 42 height 16
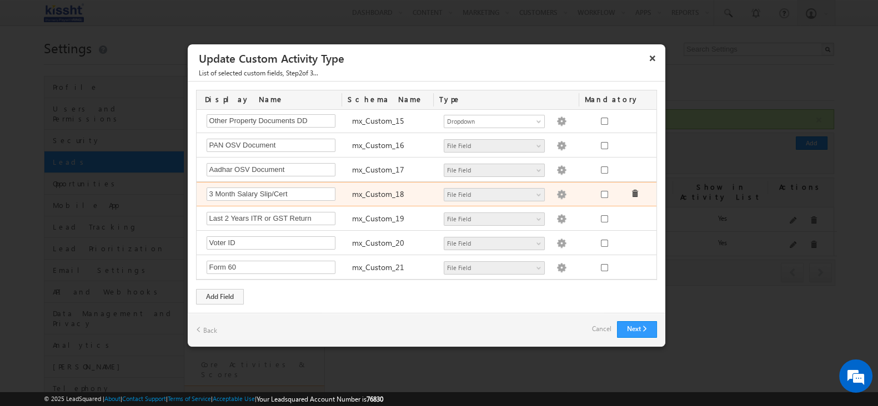
click at [554, 192] on div "Number - Integer Number - Decimal String DateTime Dropdown Product User Account…" at bounding box center [510, 196] width 145 height 16
click at [556, 190] on img at bounding box center [561, 195] width 10 height 10
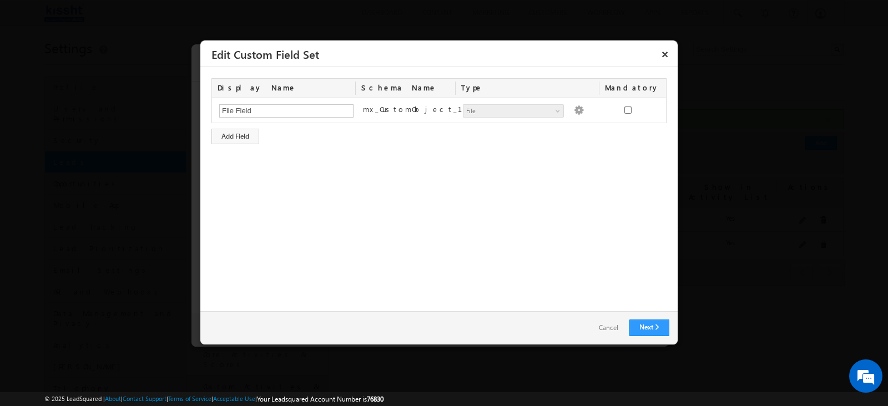
click at [602, 331] on link "Cancel" at bounding box center [609, 328] width 42 height 16
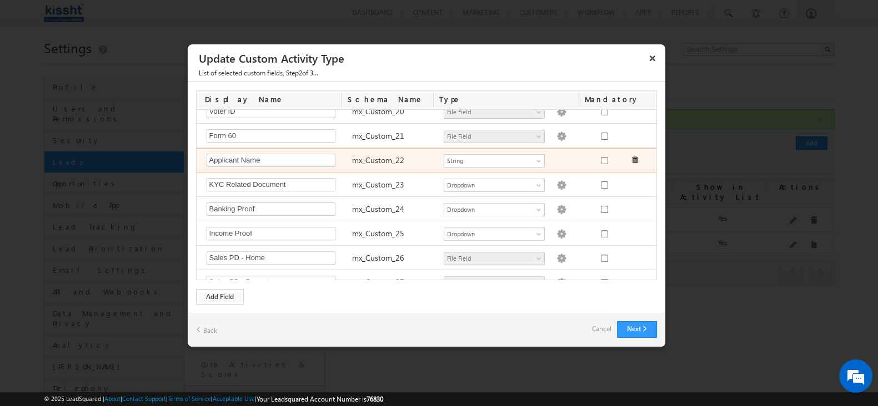
scroll to position [555, 0]
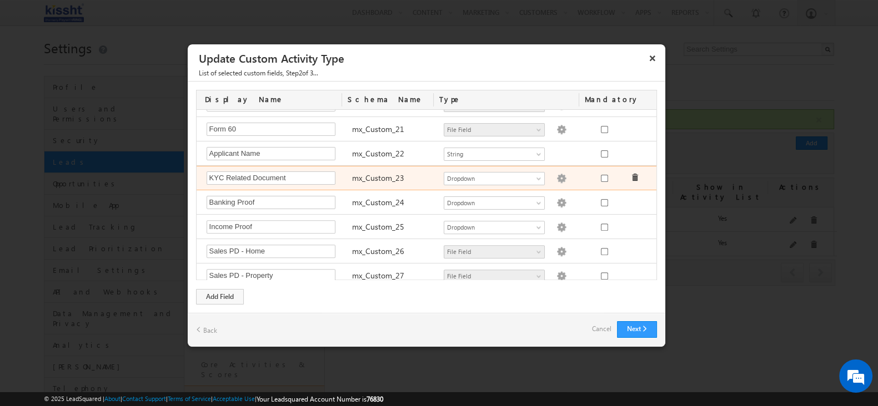
click at [556, 176] on img at bounding box center [561, 179] width 10 height 10
type textarea "PAN OSV Aadhar OSV Voter ID Form 60"
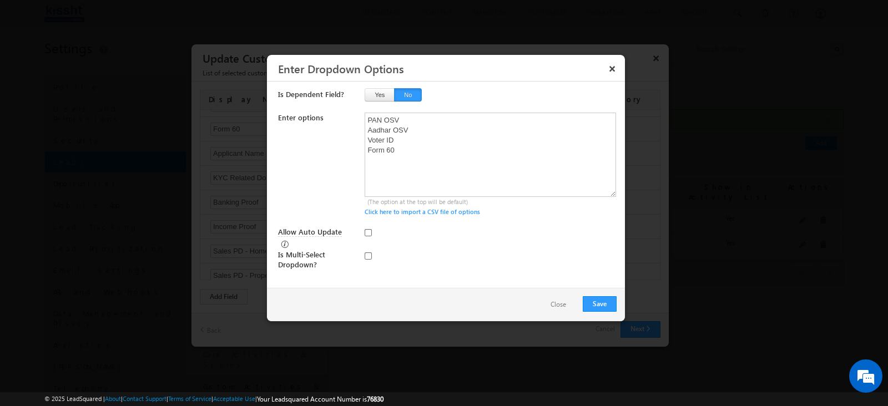
click at [565, 306] on button "Close" at bounding box center [559, 305] width 38 height 16
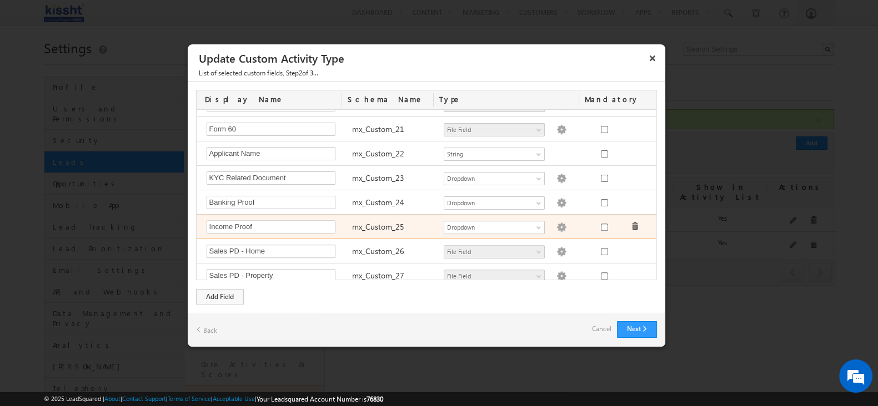
click at [556, 223] on img at bounding box center [561, 228] width 10 height 10
type textarea "3M Salary Slips/ Certificates Last 2 Year ITR or GST return"
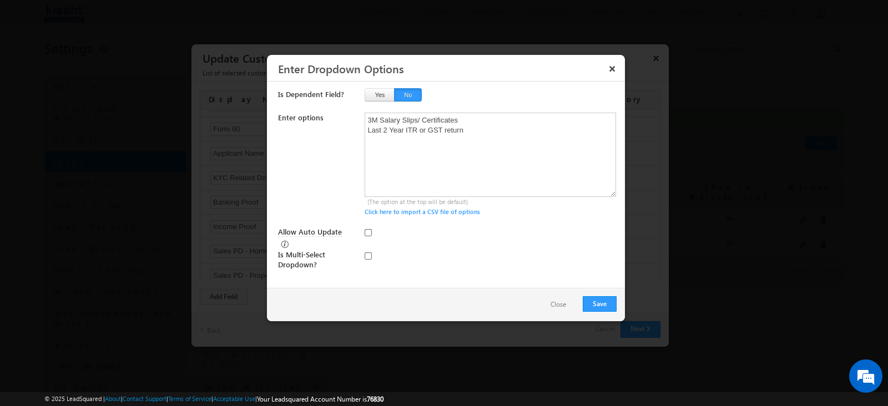
click at [565, 306] on button "Close" at bounding box center [559, 305] width 38 height 16
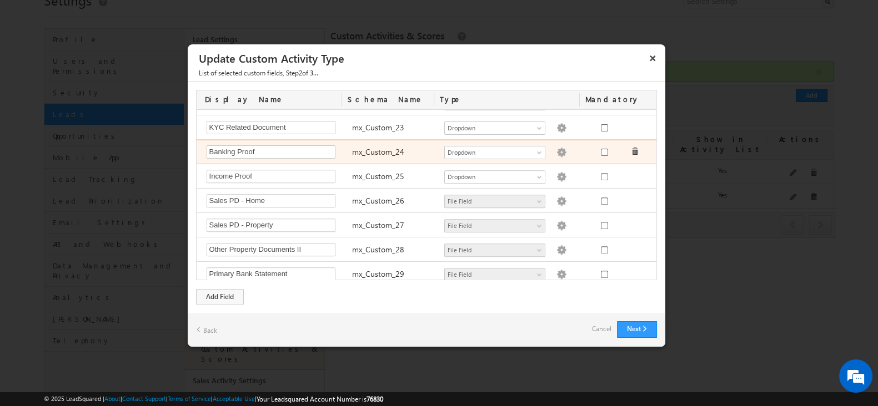
scroll to position [69, 0]
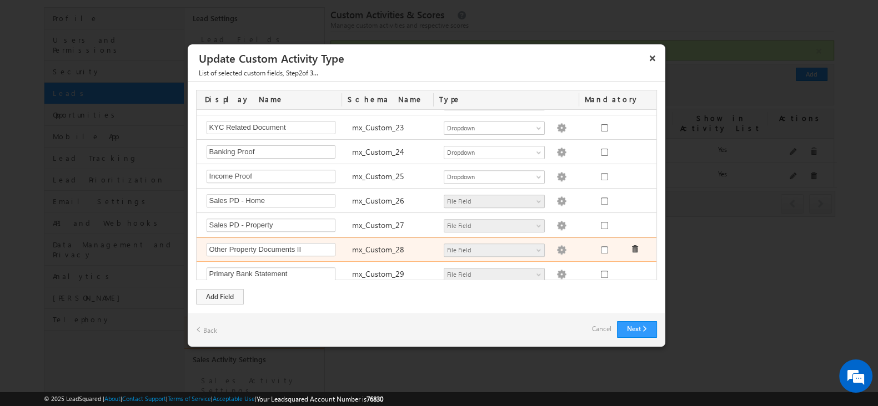
click at [556, 248] on img at bounding box center [561, 250] width 10 height 10
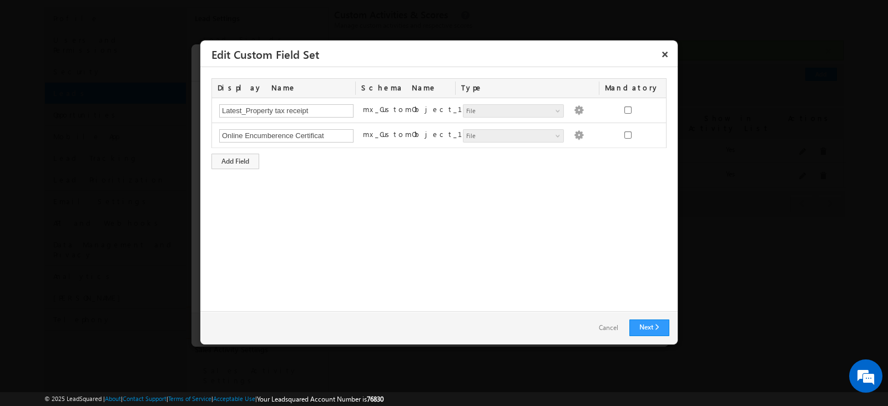
click at [605, 333] on link "Cancel" at bounding box center [609, 328] width 42 height 16
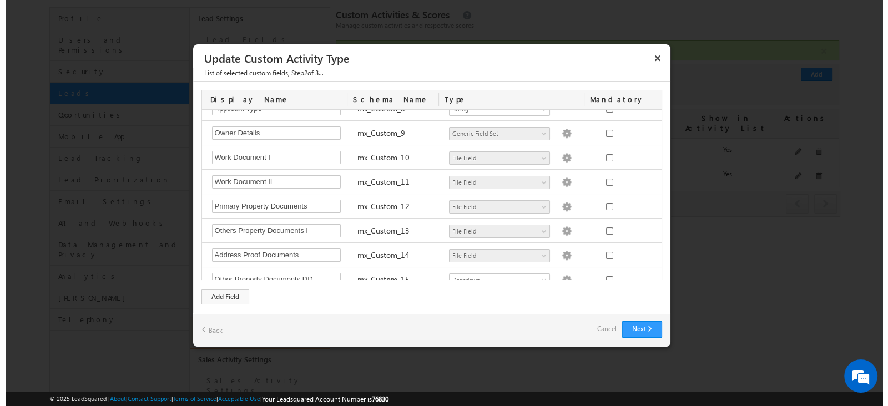
scroll to position [189, 0]
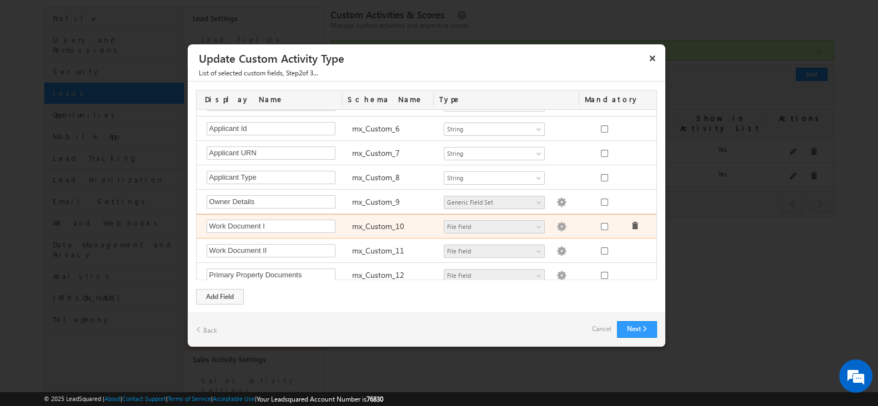
click at [556, 223] on img at bounding box center [561, 227] width 10 height 10
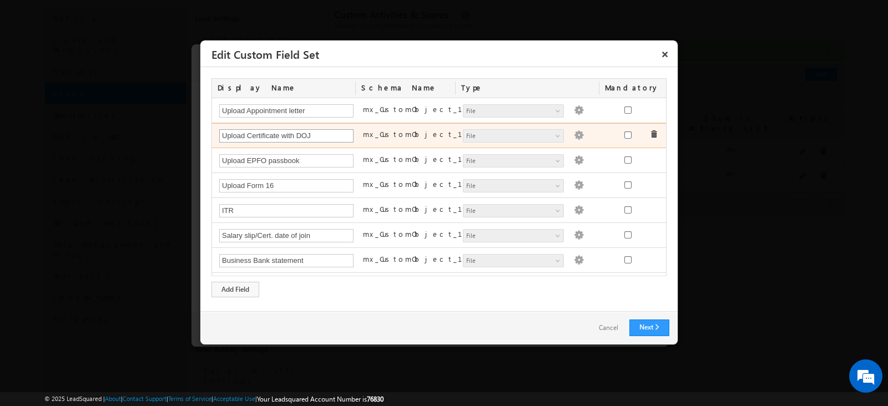
scroll to position [0, 0]
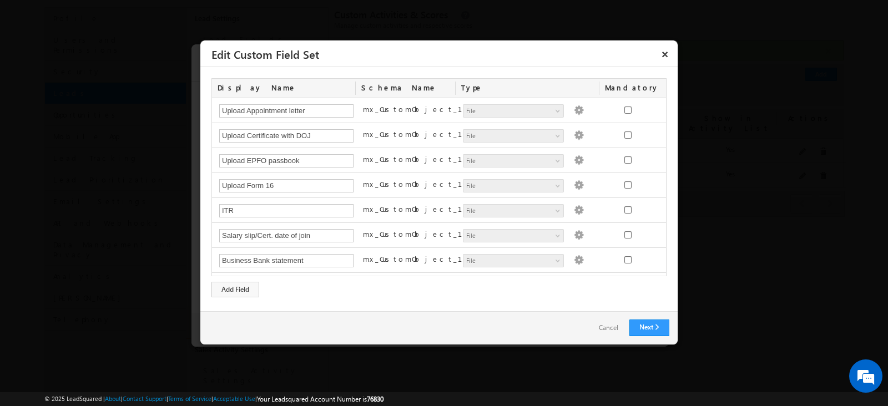
click at [611, 333] on link "Cancel" at bounding box center [609, 328] width 42 height 16
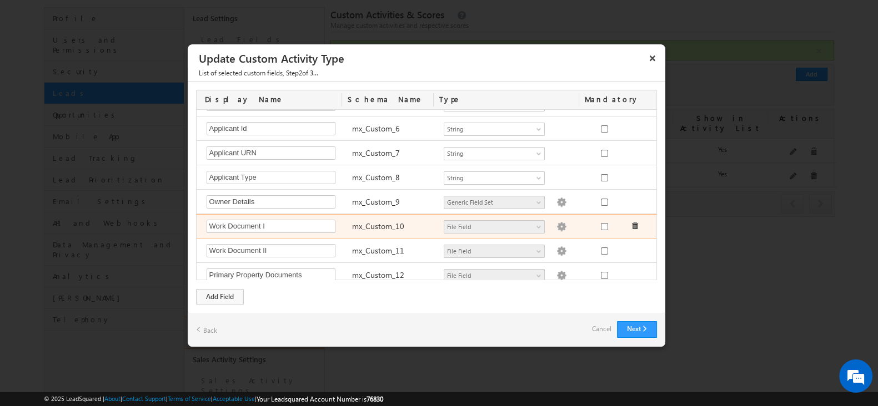
click at [556, 228] on img at bounding box center [561, 227] width 10 height 10
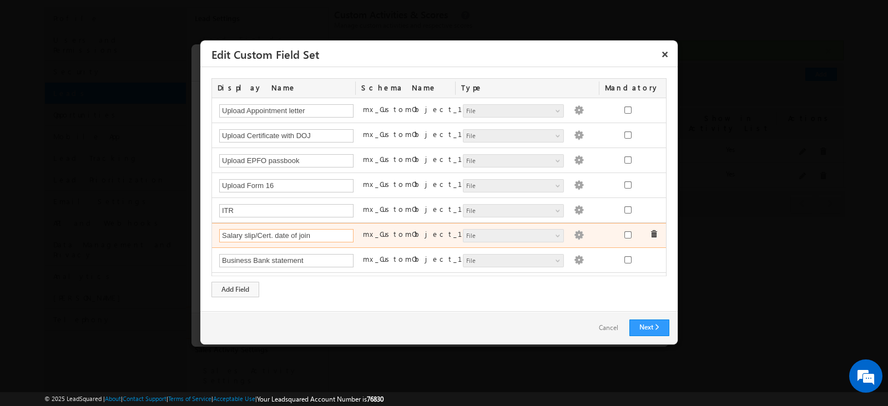
click at [335, 238] on input "Salary slip/Cert. date of join" at bounding box center [286, 235] width 134 height 13
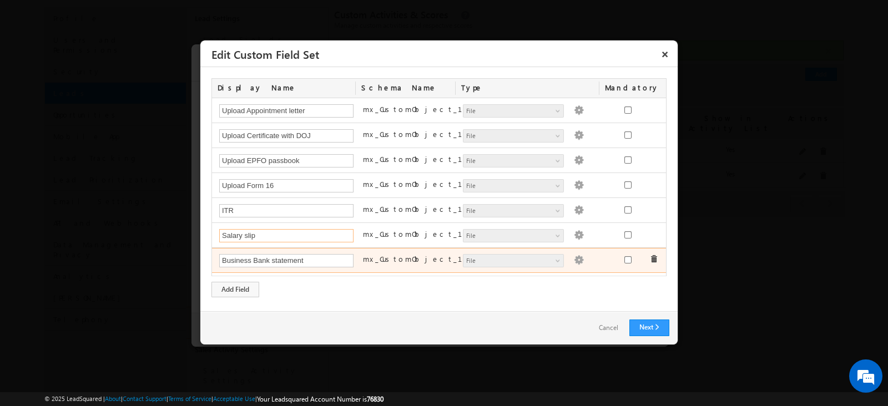
type input "Salary slip"
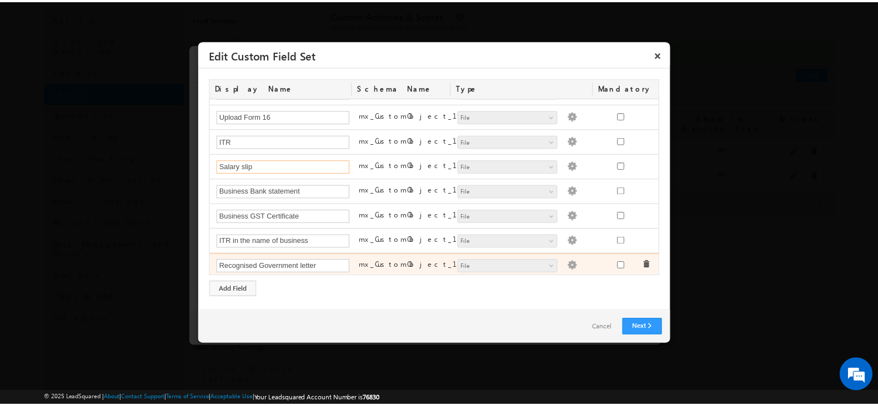
scroll to position [69, 0]
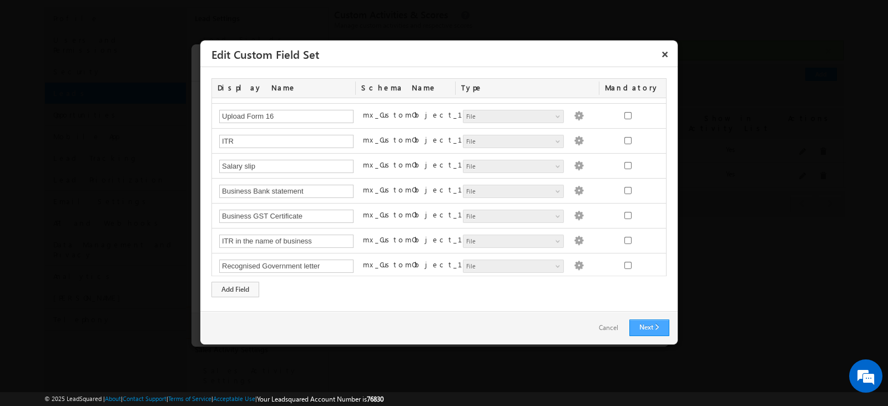
click at [652, 321] on link "Next" at bounding box center [650, 328] width 40 height 17
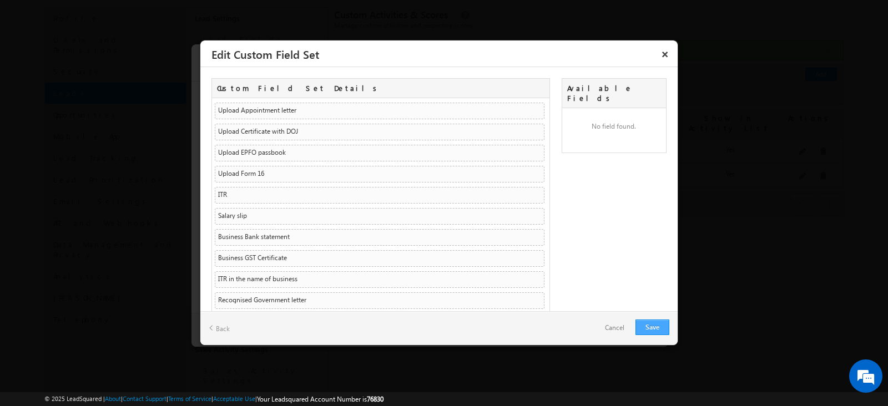
click at [652, 321] on link "Save" at bounding box center [653, 328] width 34 height 16
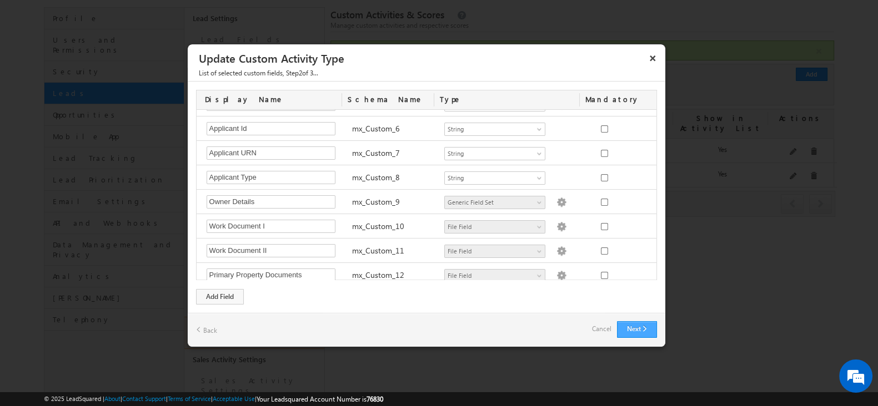
click at [650, 325] on button "Next" at bounding box center [637, 329] width 40 height 17
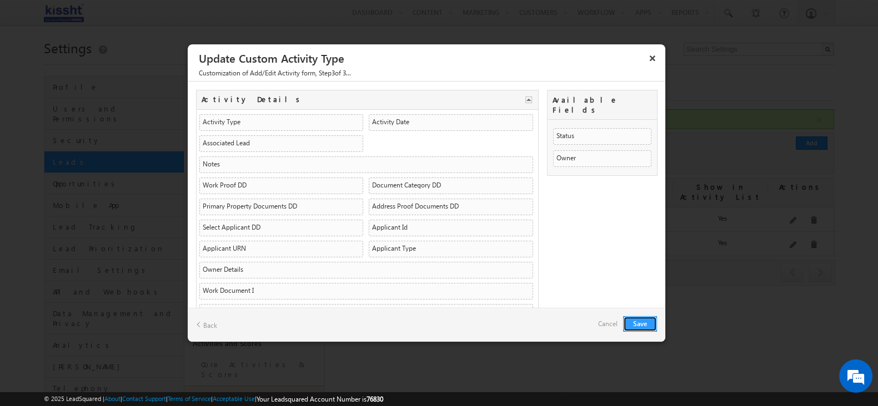
scroll to position [138, 0]
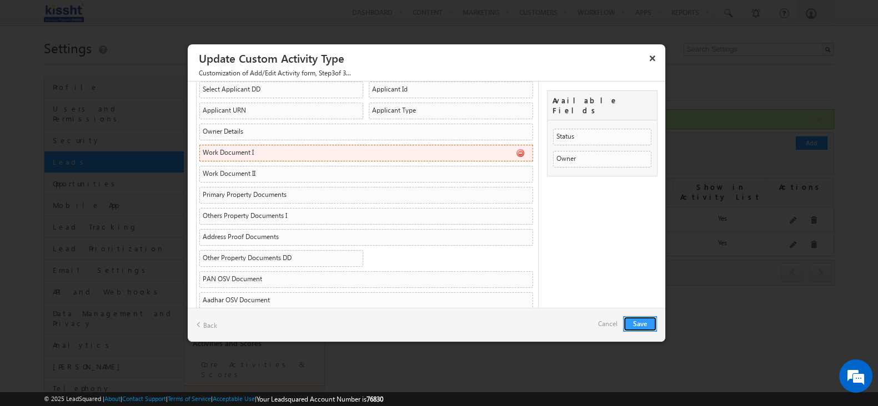
click at [389, 150] on li "Work Document I mx_Custom_10 CustomObject CustomObject" at bounding box center [366, 153] width 334 height 17
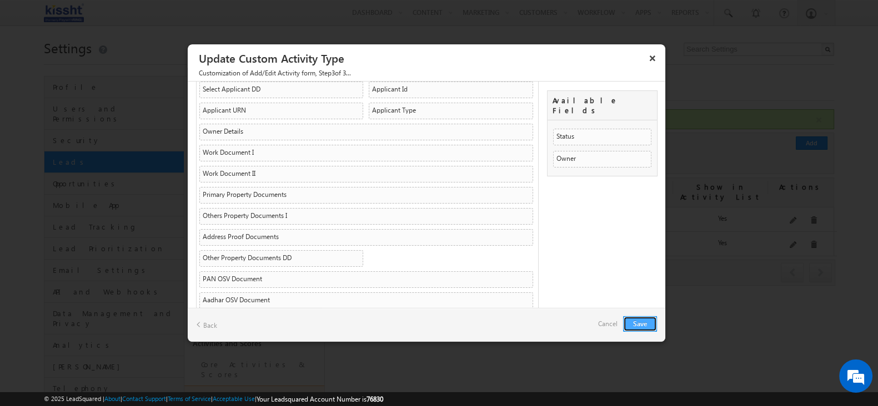
click at [650, 323] on button "Save" at bounding box center [640, 324] width 34 height 16
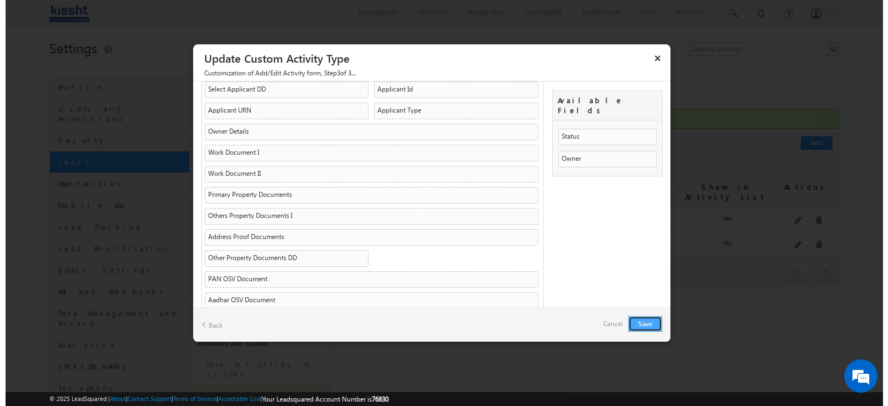
scroll to position [0, 0]
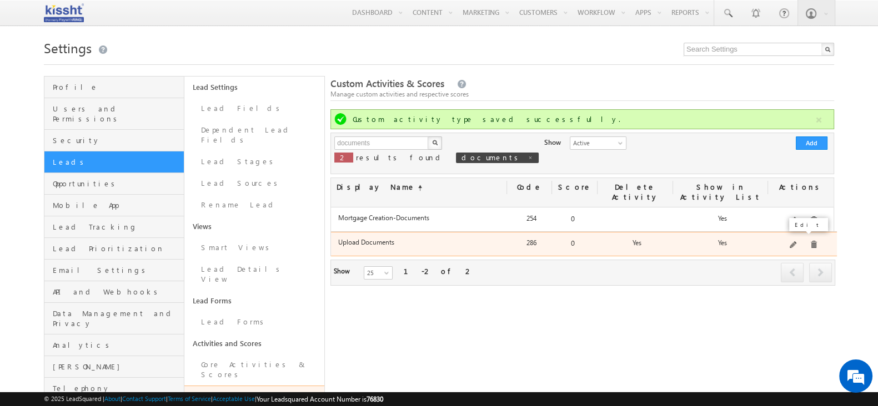
click at [795, 242] on span at bounding box center [794, 246] width 8 height 8
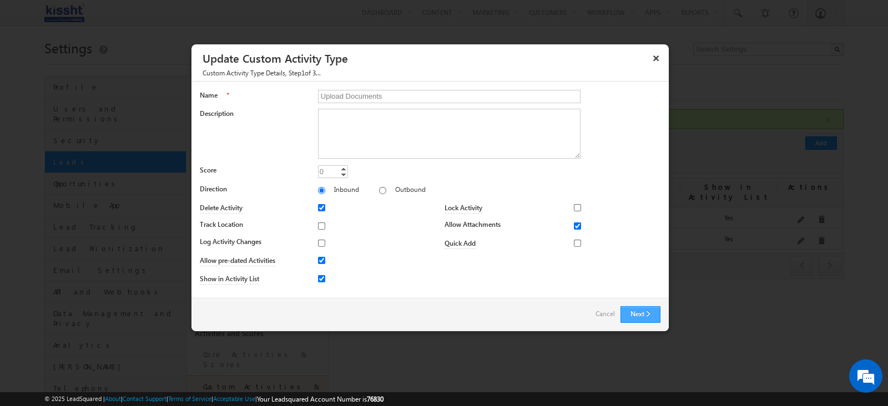
click at [641, 315] on button "Next" at bounding box center [641, 314] width 40 height 17
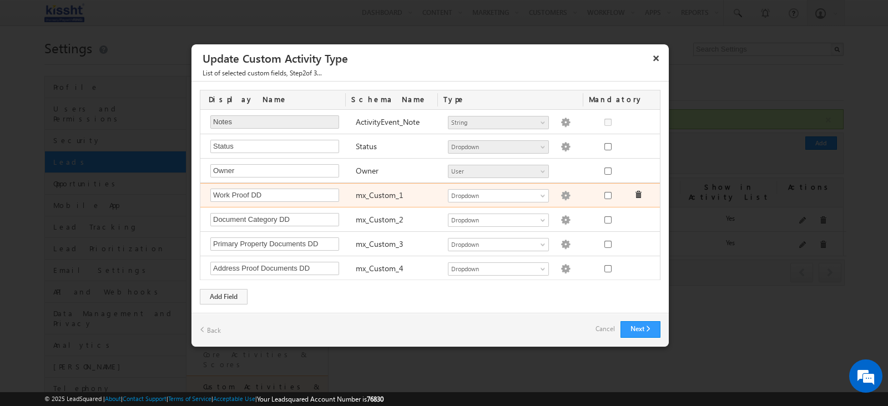
click at [561, 193] on img at bounding box center [566, 196] width 10 height 10
type textarea "Appointment letter Certificate with date of joining EPFO passbook Form 16 ITR S…"
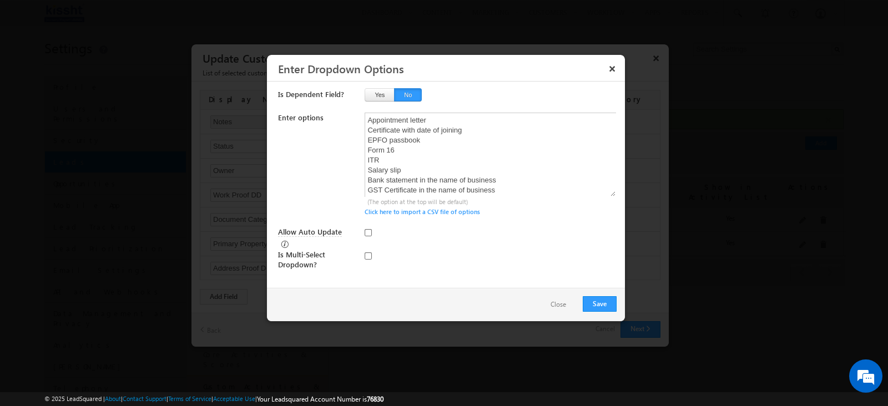
click at [565, 306] on button "Close" at bounding box center [559, 305] width 38 height 16
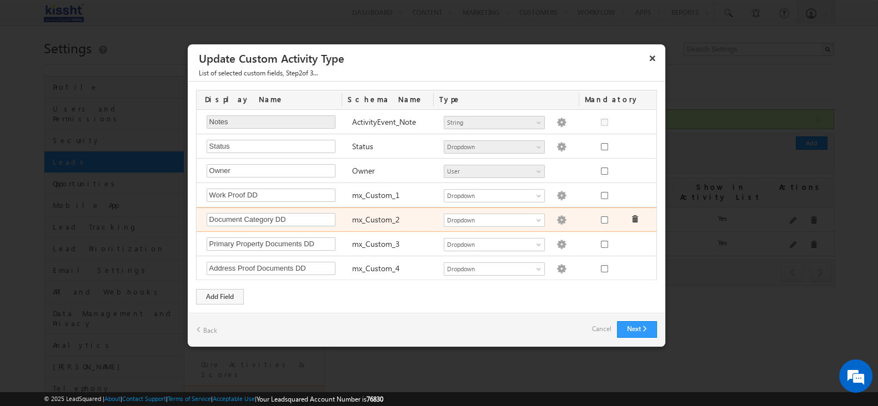
click at [556, 218] on img at bounding box center [561, 220] width 10 height 10
type textarea "KYC Related Documents Address Proof Documents Income Proof Work Proof Banking P…"
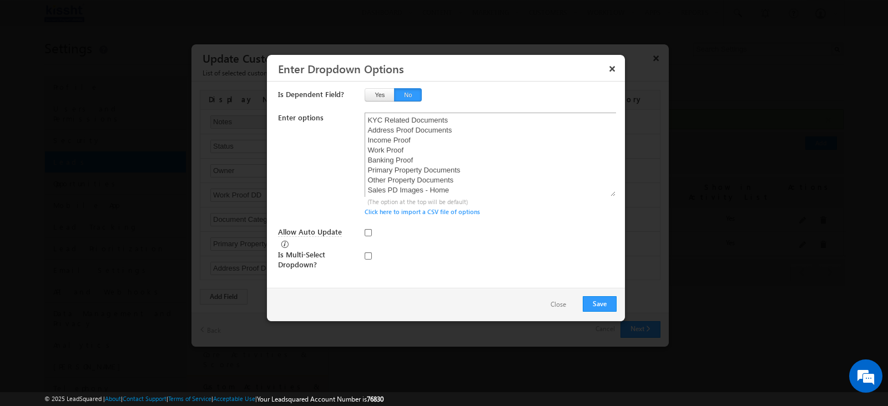
scroll to position [21, 0]
click at [561, 308] on button "Close" at bounding box center [559, 305] width 38 height 16
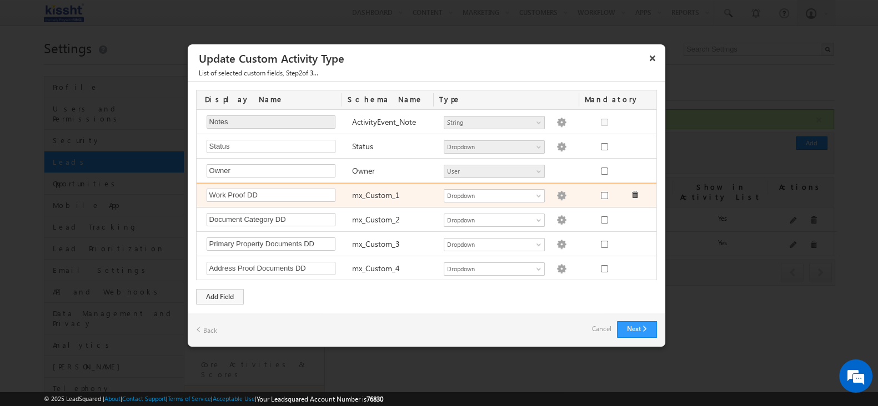
click at [557, 195] on div "Number - Integer Number - Decimal String DateTime Dropdown Product User Account…" at bounding box center [510, 197] width 145 height 16
click at [556, 193] on img at bounding box center [561, 196] width 10 height 10
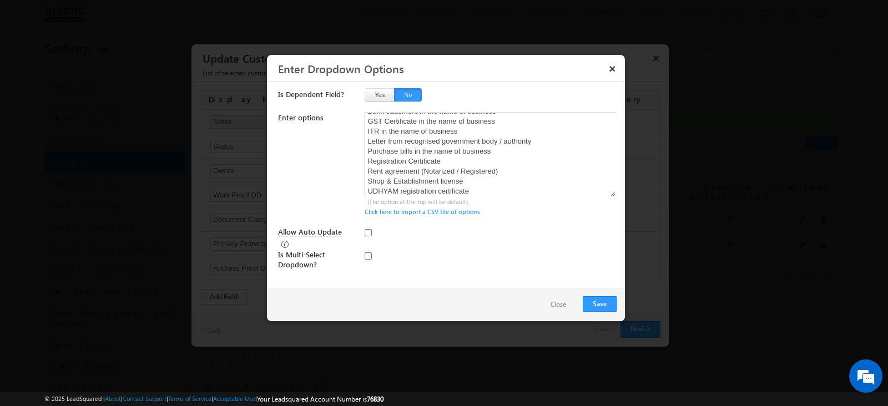
scroll to position [0, 0]
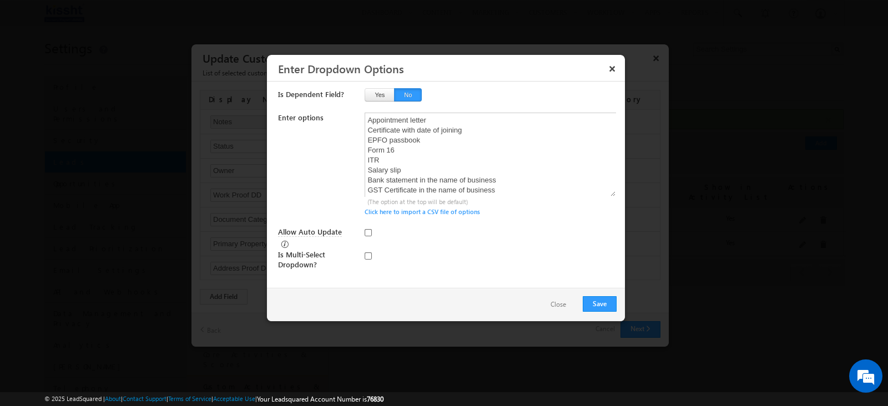
click at [549, 305] on button "Close" at bounding box center [559, 305] width 38 height 16
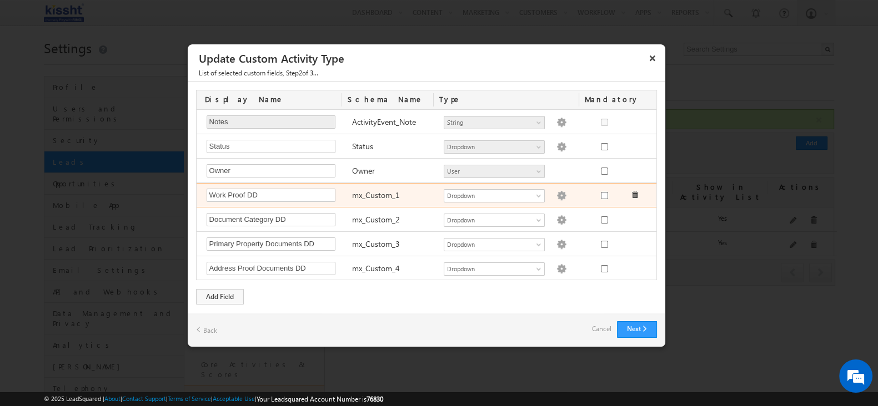
click at [555, 193] on div "Number - Integer Number - Decimal String DateTime Dropdown Product User Account…" at bounding box center [510, 197] width 145 height 16
click at [556, 195] on img at bounding box center [561, 196] width 10 height 10
type textarea "Appointment letter Certificate with date of joining EPFO passbook Form 16 ITR S…"
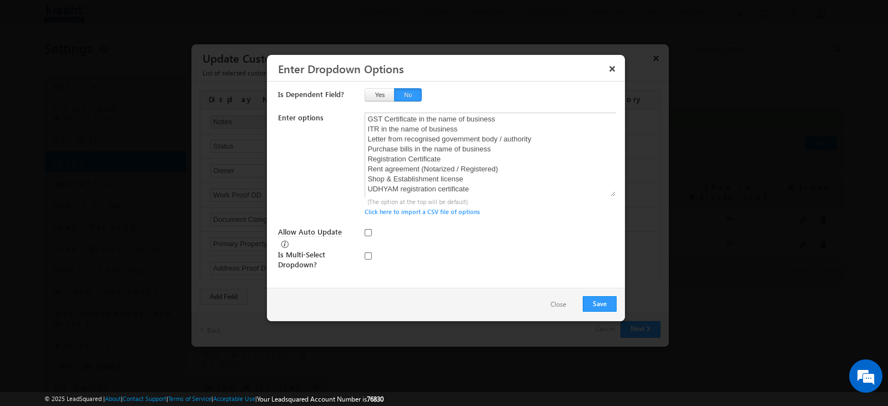
scroll to position [81, 0]
click at [556, 303] on button "Close" at bounding box center [559, 305] width 38 height 16
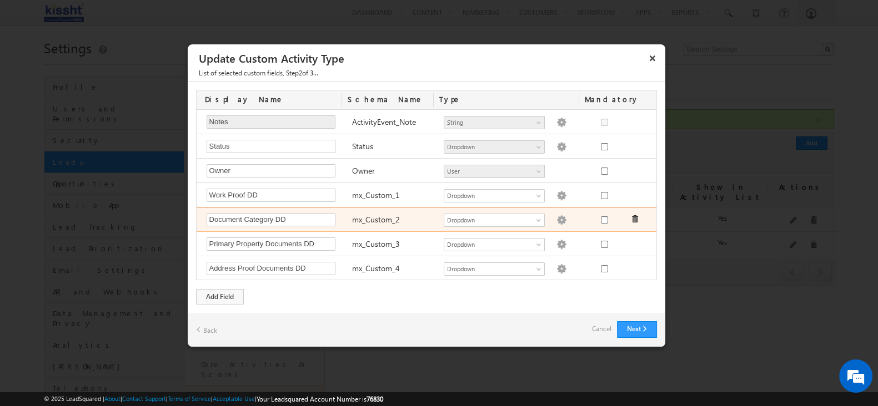
click at [556, 220] on img at bounding box center [561, 220] width 10 height 10
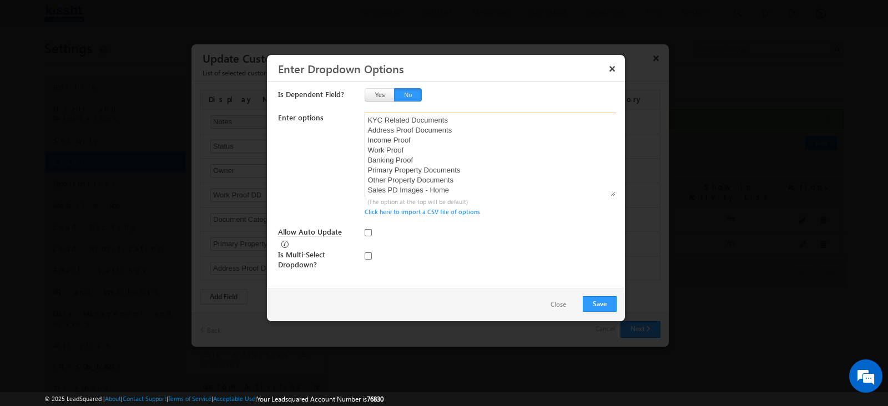
click at [446, 159] on textarea "KYC Related Documents Address Proof Documents Income Proof Work Proof Banking P…" at bounding box center [491, 155] width 252 height 84
click at [369, 163] on textarea "KYC Related Documents Address Proof Documents Income Proof Work Proof Banking P…" at bounding box center [491, 155] width 252 height 84
click at [464, 155] on textarea "KYC Related Documents Address Proof Documents Income Proof Employment Proof Ban…" at bounding box center [491, 155] width 252 height 84
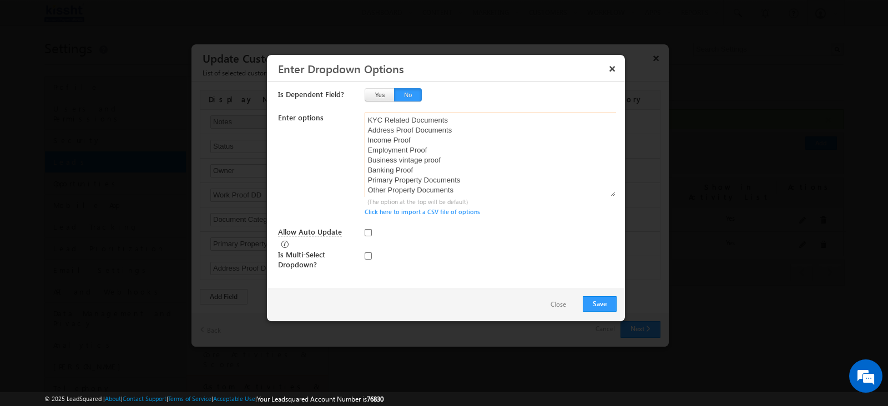
click at [434, 149] on textarea "KYC Related Documents Address Proof Documents Income Proof Employment Proof Bus…" at bounding box center [491, 155] width 252 height 84
click at [458, 173] on textarea "KYC Related Documents Address Proof Documents Income Proof Employment Proof Bus…" at bounding box center [491, 155] width 252 height 84
click at [445, 158] on textarea "KYC Related Documents Address Proof Documents Income Proof Employment Proof Bus…" at bounding box center [491, 155] width 252 height 84
type textarea "KYC Related Documents Address Proof Documents Income Proof Employment Proof Bus…"
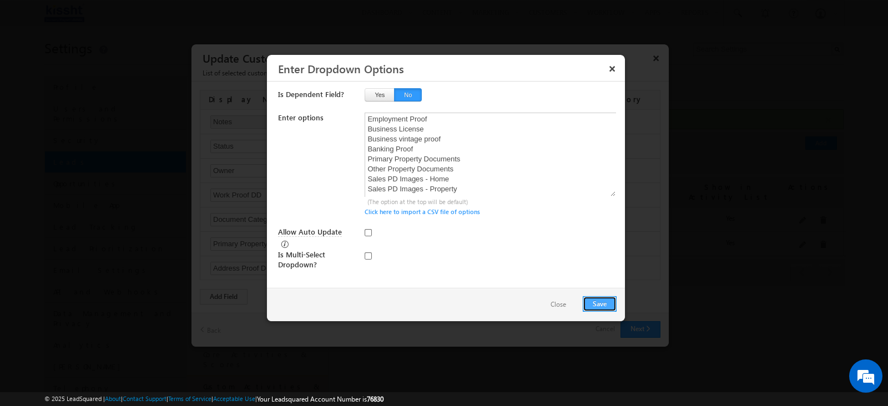
click at [607, 308] on button "Save" at bounding box center [600, 304] width 34 height 16
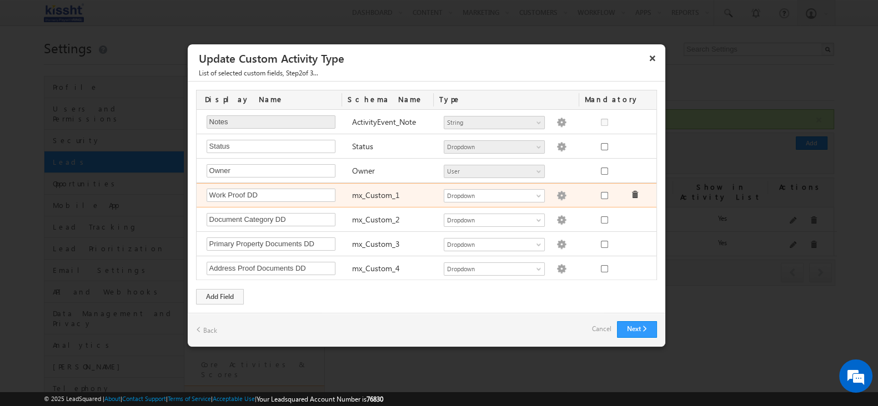
click at [556, 192] on img at bounding box center [561, 196] width 10 height 10
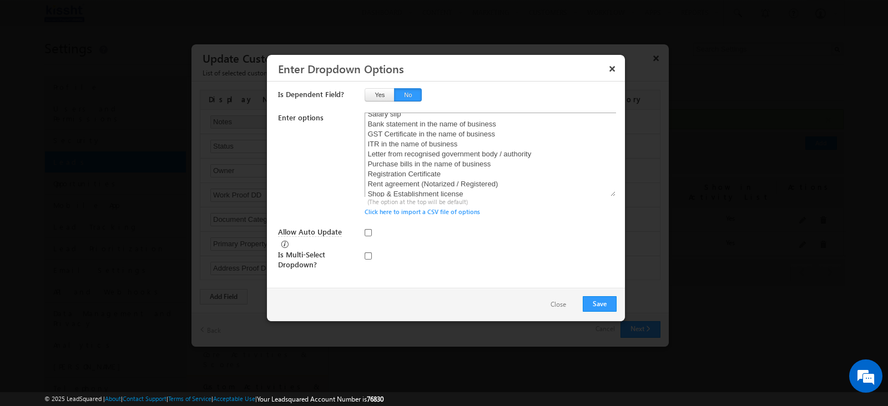
scroll to position [69, 0]
click at [550, 306] on button "Close" at bounding box center [559, 305] width 38 height 16
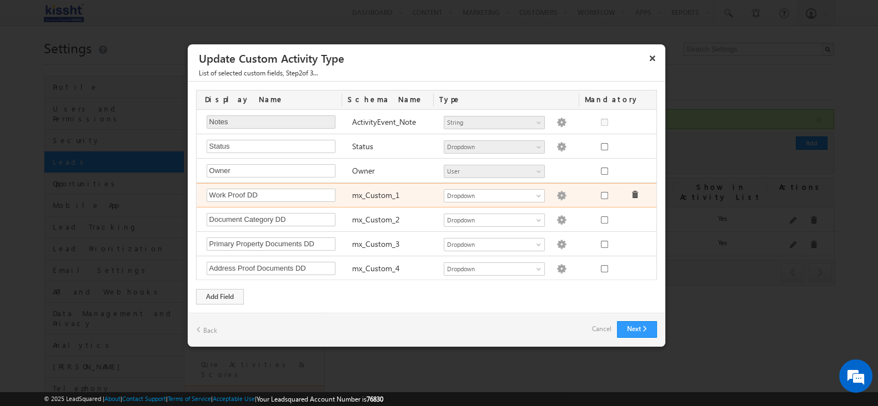
click at [554, 196] on div "Number - Integer Number - Decimal String DateTime Dropdown Product User Account…" at bounding box center [510, 197] width 145 height 16
click at [556, 193] on img at bounding box center [561, 196] width 10 height 10
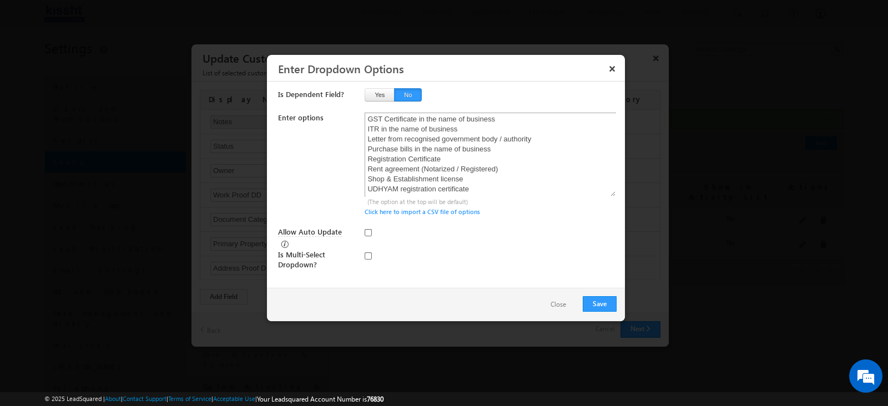
scroll to position [81, 0]
click at [509, 184] on textarea "Appointment letter Certificate with date of joining EPFO passbook Form 16 ITR S…" at bounding box center [491, 155] width 252 height 84
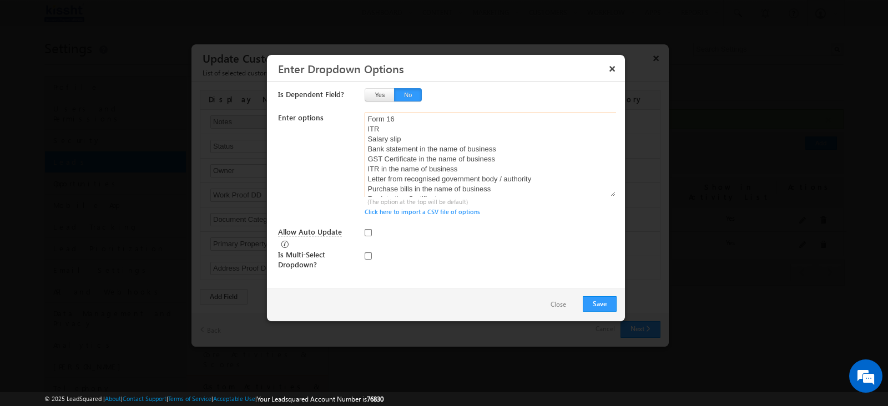
scroll to position [23, 0]
click at [510, 169] on textarea "Appointment letter Certificate with date of joining EPFO passbook Form 16 ITR S…" at bounding box center [491, 155] width 252 height 84
paste textarea "Bank statement in the name of business (Current Account Only)"
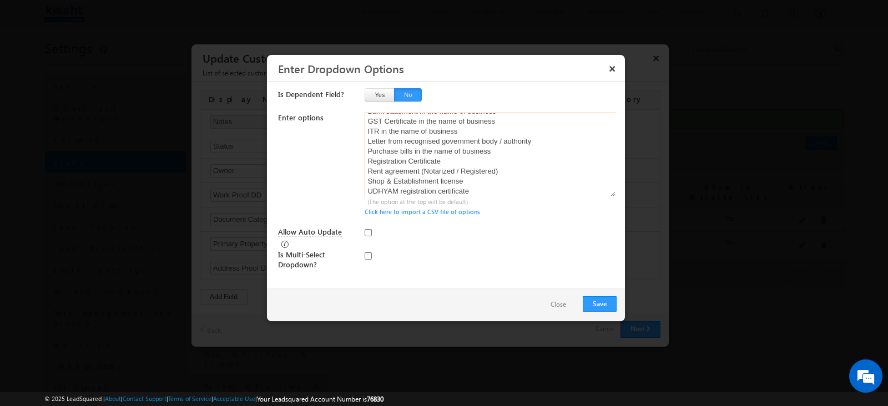
scroll to position [91, 0]
click at [455, 184] on textarea "Appointment letter Certificate with date of joining EPFO passbook Form 16 ITR S…" at bounding box center [491, 155] width 252 height 84
paste textarea "Bank statement in the name of business (Current Account Only)"
paste textarea "GST Certificate in the name of business"
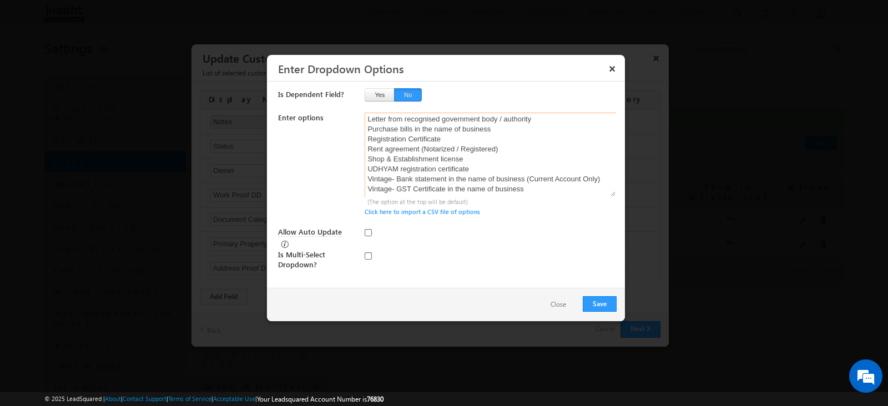
scroll to position [108, 0]
paste textarea "ITR in the name of business"
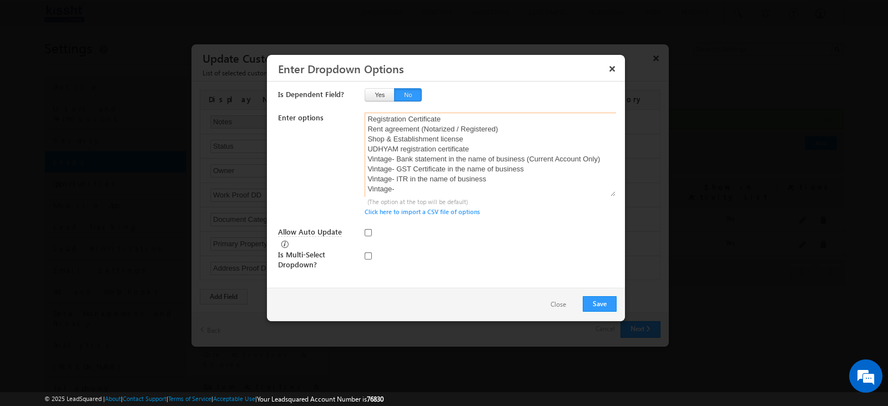
paste textarea "Letter from recognised government body / authority / established private entity"
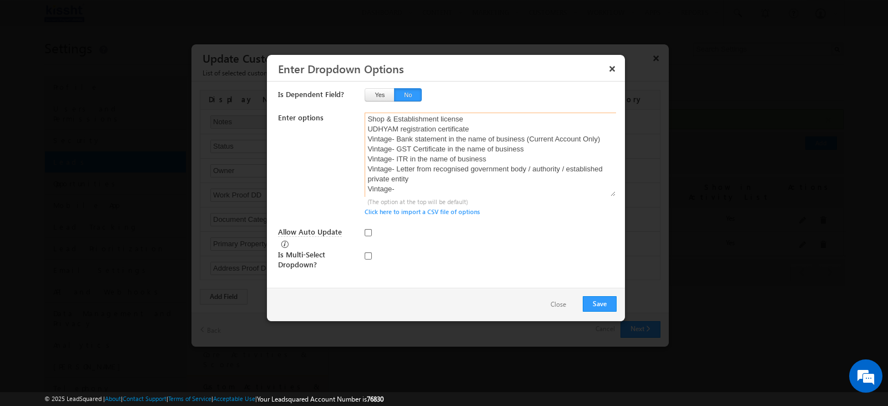
paste textarea "Rent agreement (Notarized / Registered)"
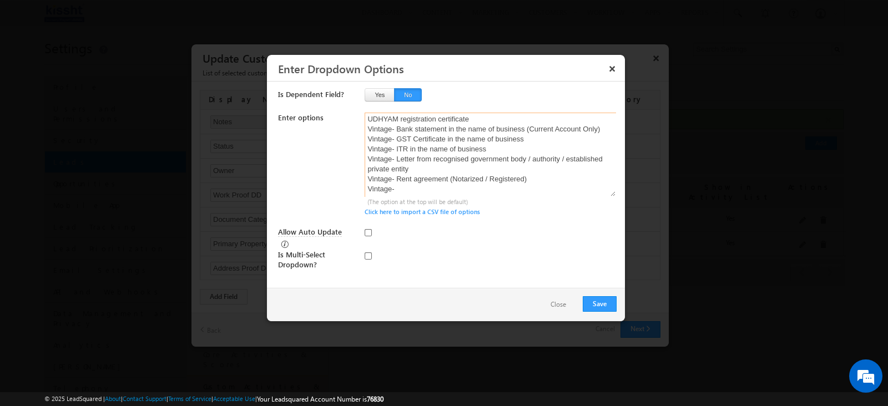
paste textarea "Registration Certificate"
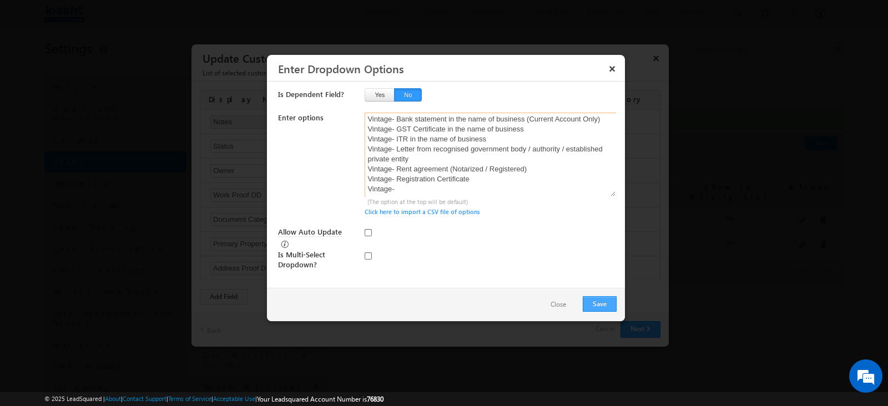
paste textarea "Shop & Establishment license"
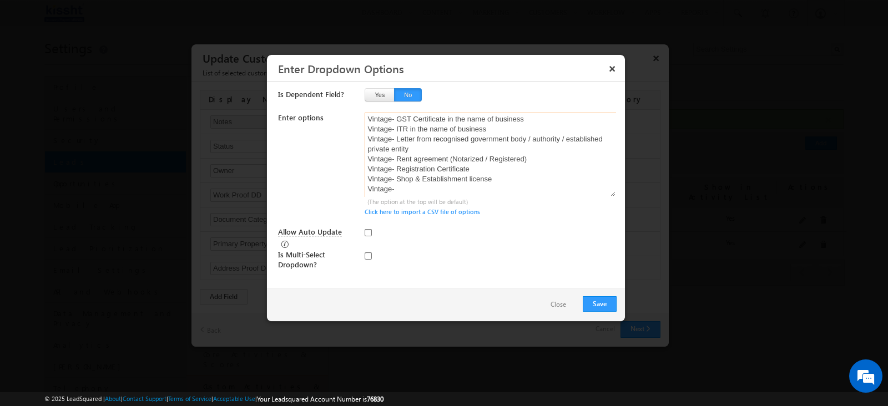
paste textarea "Valid Purchase /Sale bills"
paste textarea "UDYAM registration certificate (2 Years)"
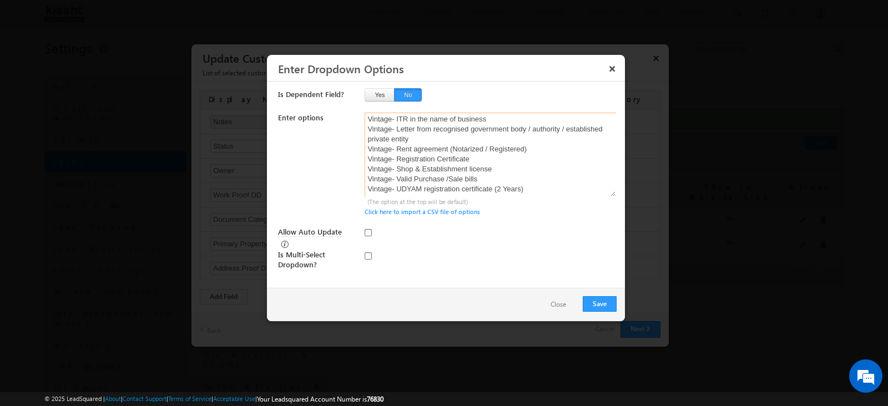
scroll to position [187, 0]
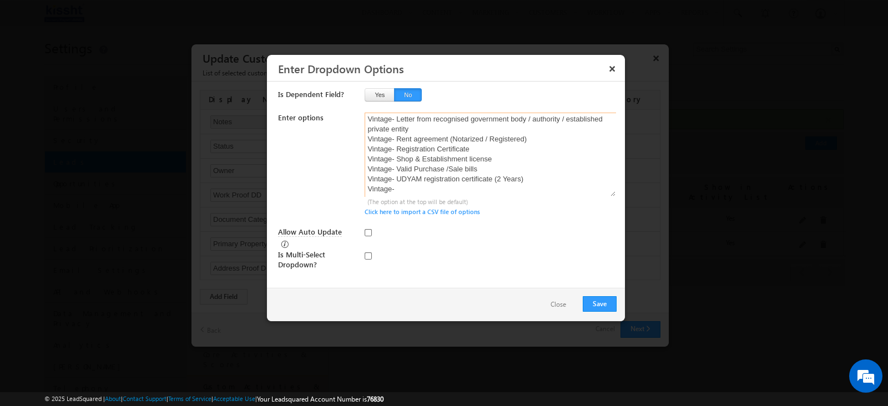
paste textarea "Business - Vintage Declaration"
type textarea "Appointment letter Certificate with date of joining EPFO passbook Form 16 ITR S…"
click at [607, 307] on button "Save" at bounding box center [600, 304] width 34 height 16
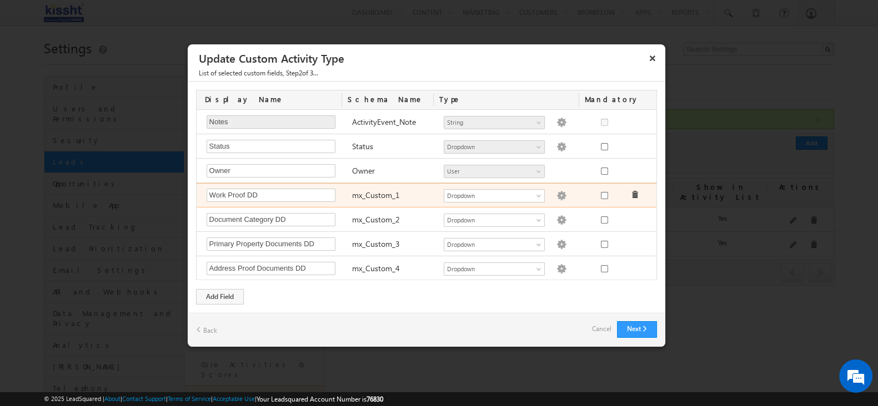
click at [556, 196] on img at bounding box center [561, 196] width 10 height 10
type textarea "Appointment letter Certificate with date of joining EPFO passbook Form 16 ITR S…"
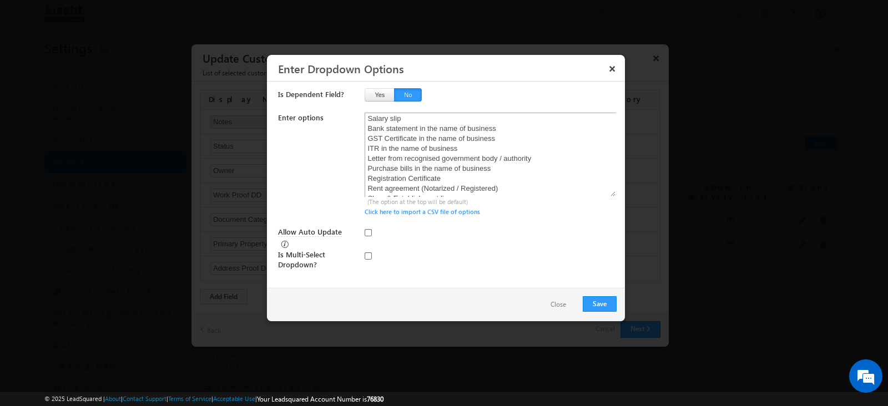
scroll to position [0, 0]
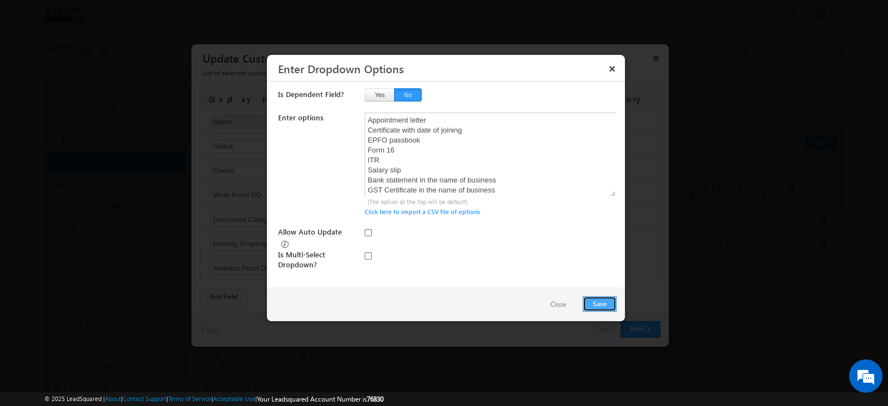
click at [585, 304] on button "Save" at bounding box center [600, 304] width 34 height 16
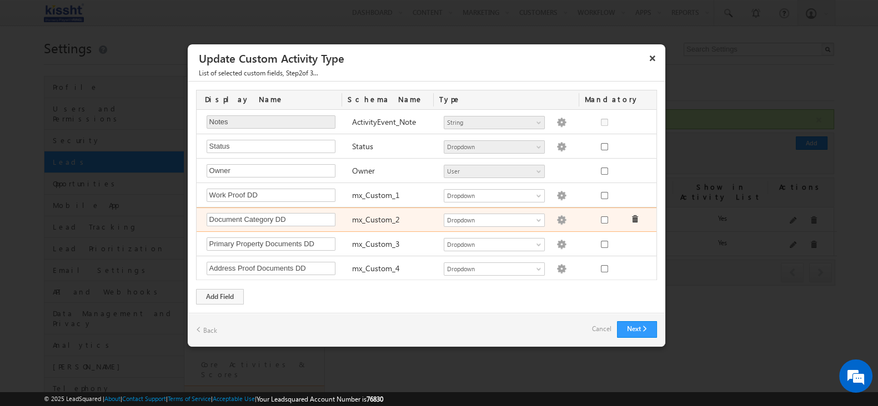
click at [556, 221] on img at bounding box center [561, 220] width 10 height 10
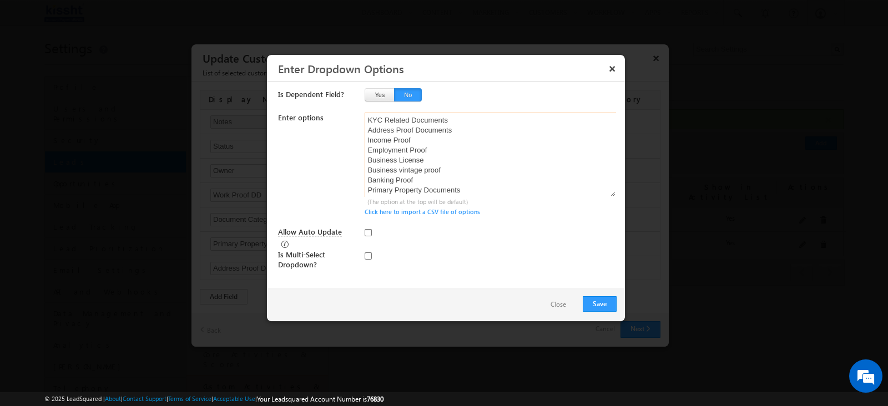
click at [422, 146] on textarea "KYC Related Documents Address Proof Documents Income Proof Employment Proof Bus…" at bounding box center [491, 155] width 252 height 84
click at [366, 158] on textarea "KYC Related Documents Address Proof Documents Income Proof Employment Proof Bus…" at bounding box center [491, 155] width 252 height 84
click at [369, 169] on textarea "KYC Related Documents Address Proof Documents Income Proof Latest Employment Pr…" at bounding box center [491, 155] width 252 height 84
click at [446, 184] on textarea "KYC Related Documents Address Proof Documents Income Proof Latest Employment Pr…" at bounding box center [491, 155] width 252 height 84
click at [477, 180] on textarea "KYC Related Documents Address Proof Documents Income Proof Latest Employment Pr…" at bounding box center [491, 155] width 252 height 84
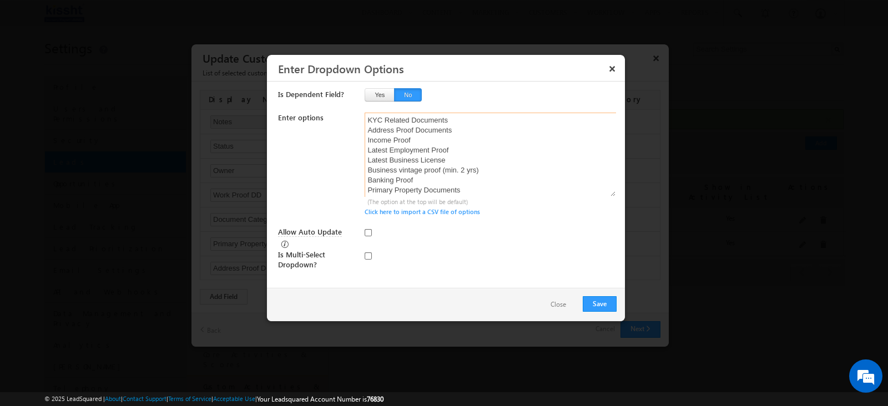
type textarea "KYC Related Documents Address Proof Documents Income Proof Latest Employment Pr…"
click at [439, 251] on div at bounding box center [404, 258] width 78 height 16
click at [597, 298] on button "Save" at bounding box center [600, 304] width 34 height 16
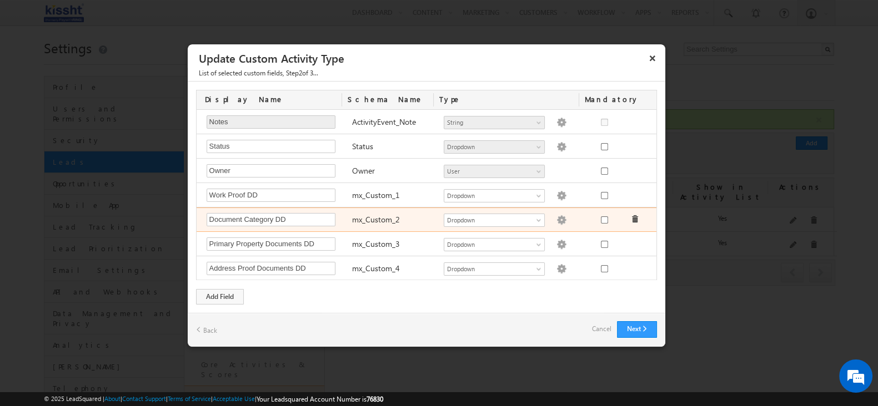
click at [556, 219] on img at bounding box center [561, 220] width 10 height 10
type textarea "KYC Related Documents Address Proof Documents Income Proof Latest Employment Pr…"
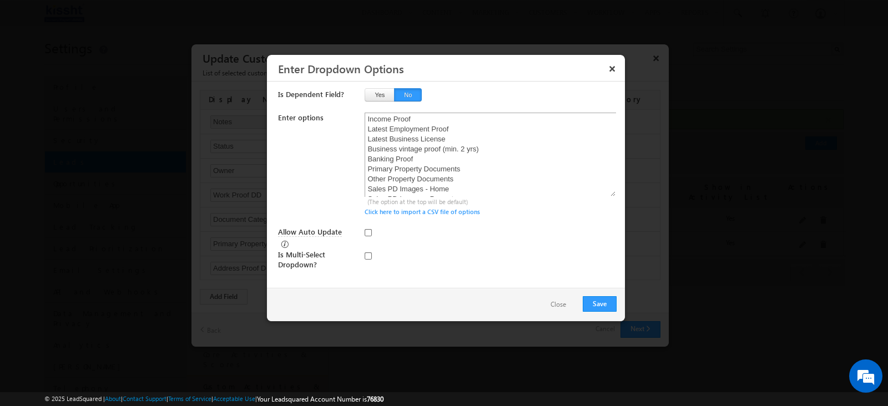
scroll to position [41, 0]
click at [557, 306] on button "Close" at bounding box center [559, 305] width 38 height 16
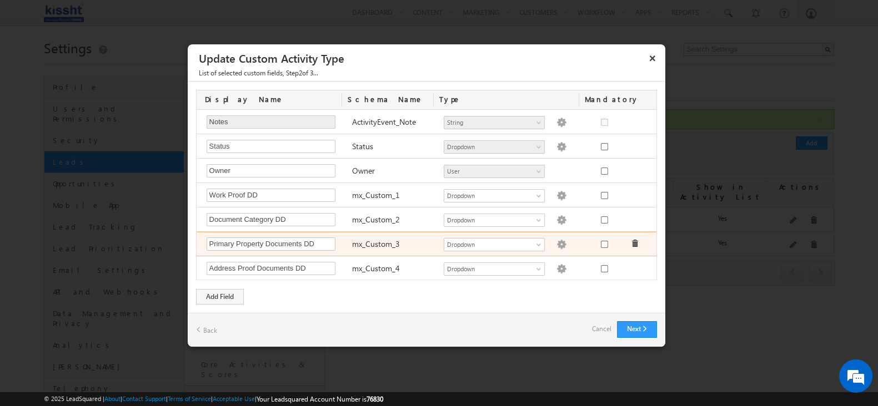
click at [556, 244] on img at bounding box center [561, 245] width 10 height 10
type textarea "Namuna 8 7/12 Extract Registered Sale Deed Patta Registered Gift Deed Governmen…"
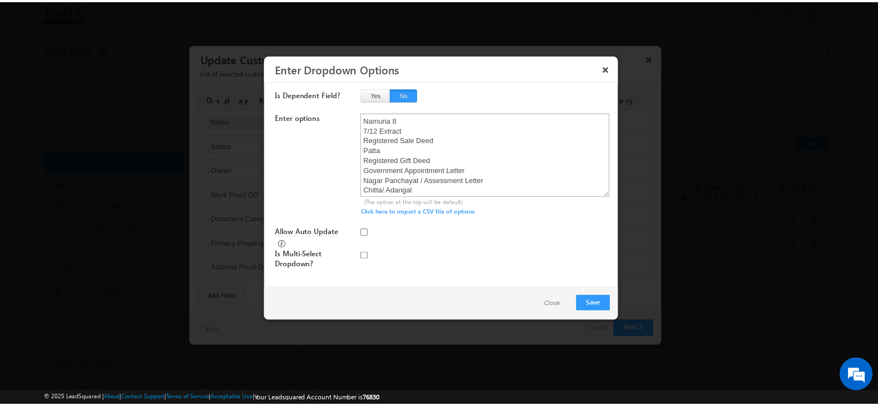
scroll to position [21, 0]
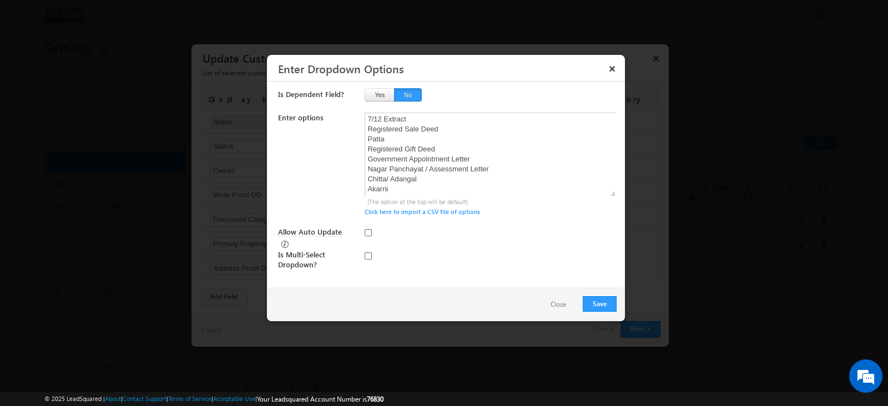
click at [567, 305] on button "Close" at bounding box center [559, 305] width 38 height 16
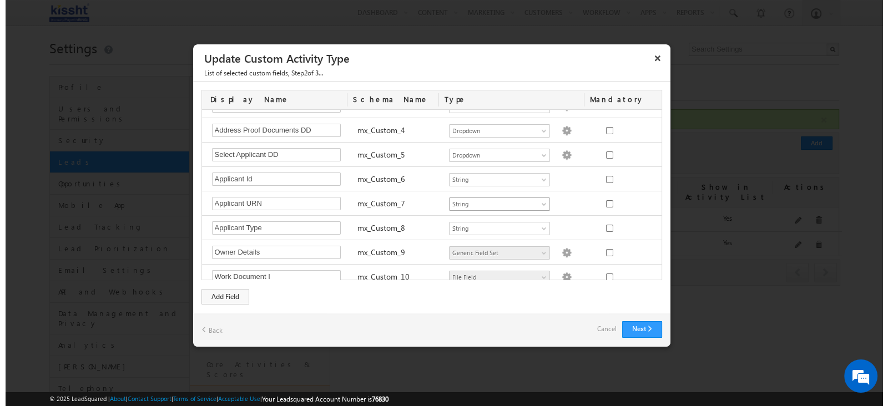
scroll to position [208, 0]
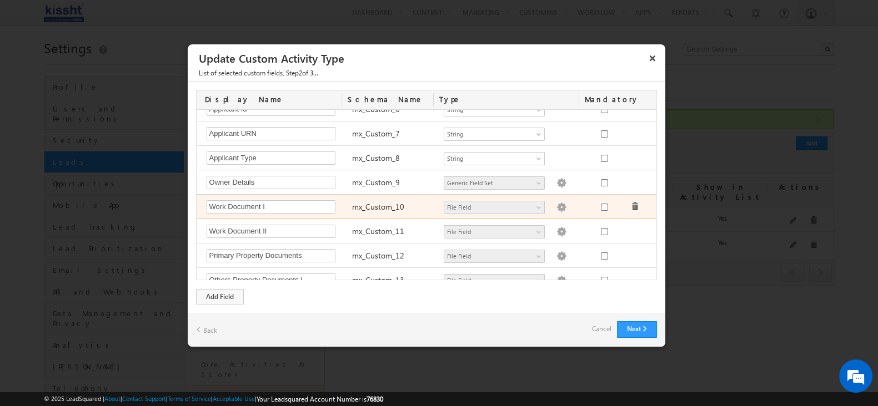
click at [556, 203] on img at bounding box center [561, 208] width 10 height 10
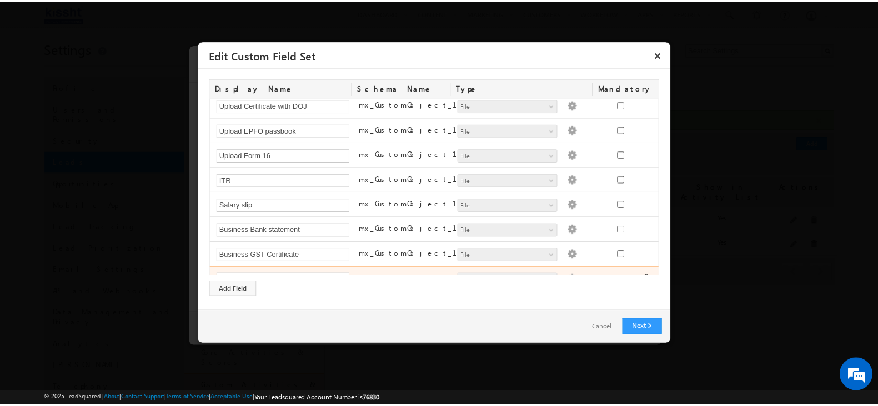
scroll to position [0, 0]
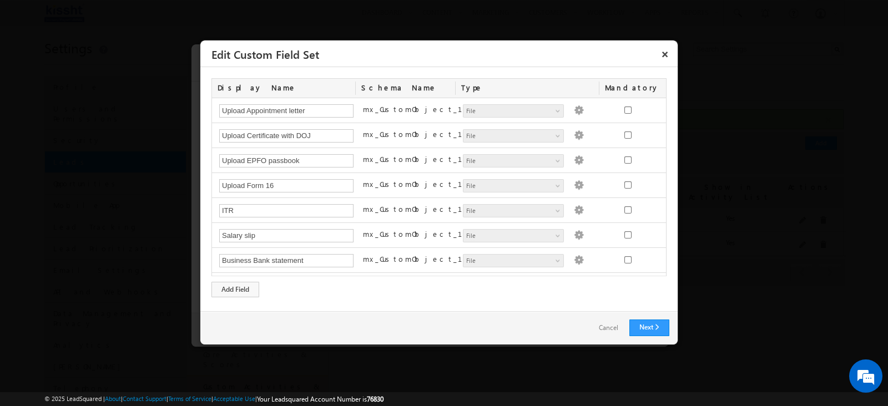
click at [600, 328] on link "Cancel" at bounding box center [609, 328] width 42 height 16
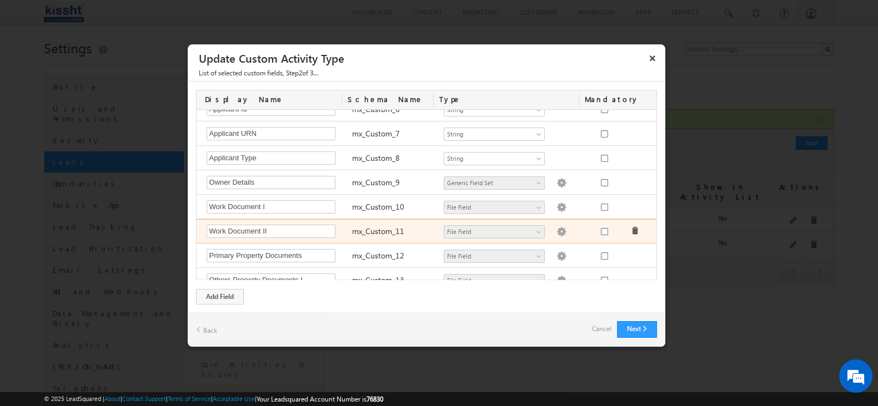
click at [556, 229] on img at bounding box center [561, 232] width 10 height 10
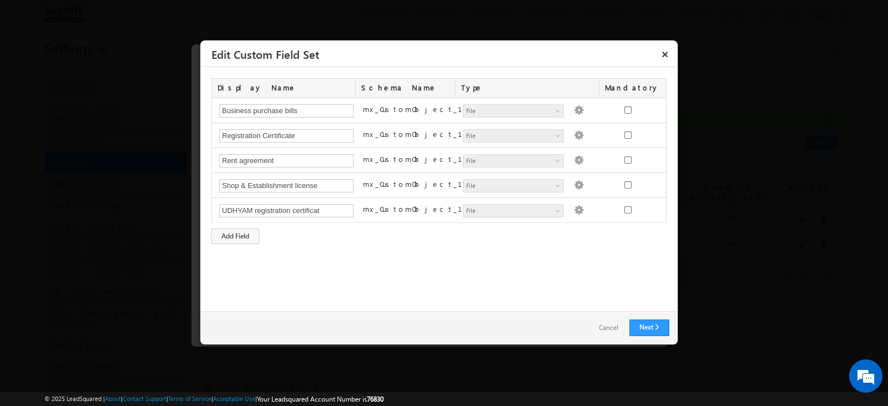
click at [604, 331] on link "Cancel" at bounding box center [609, 328] width 42 height 16
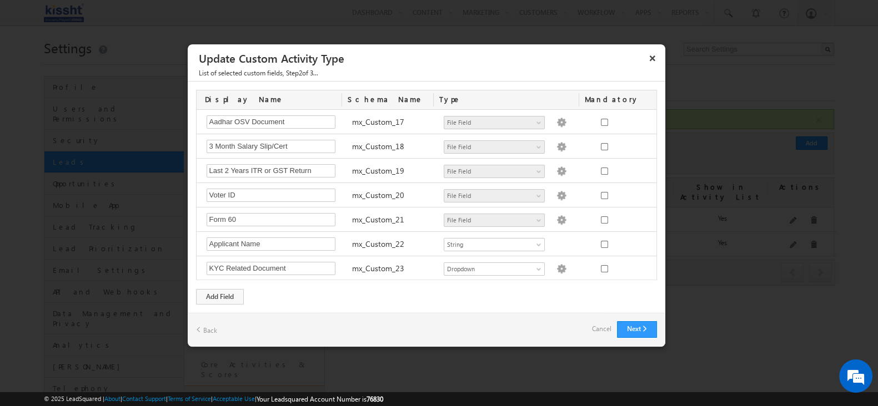
scroll to position [485, 0]
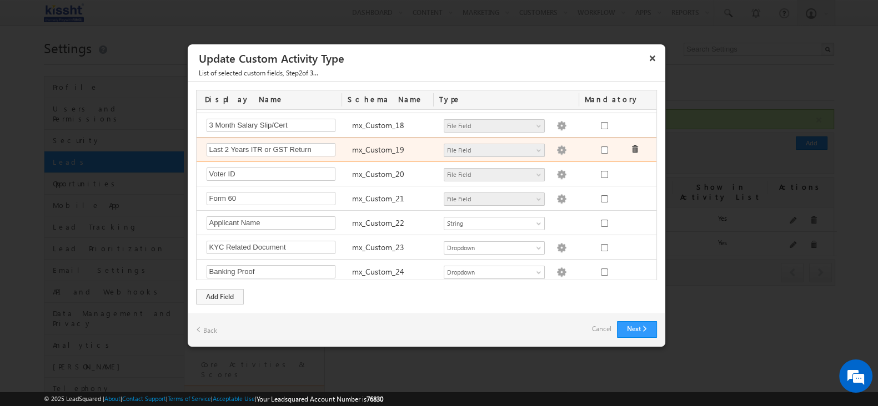
click at [556, 148] on img at bounding box center [561, 150] width 10 height 10
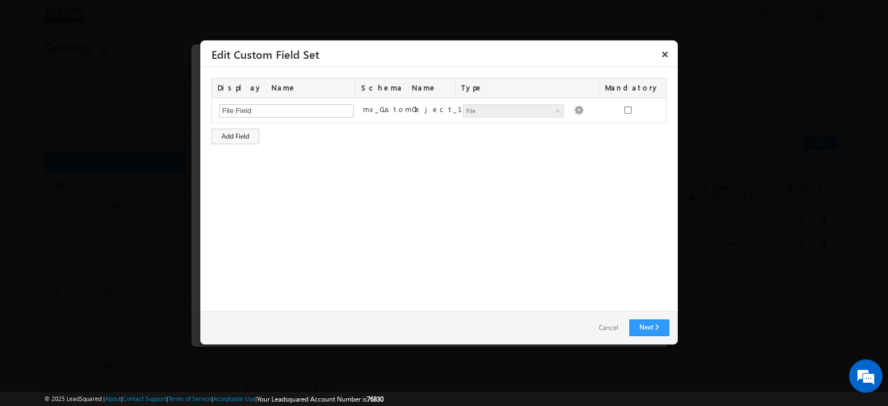
click at [600, 331] on link "Cancel" at bounding box center [609, 328] width 42 height 16
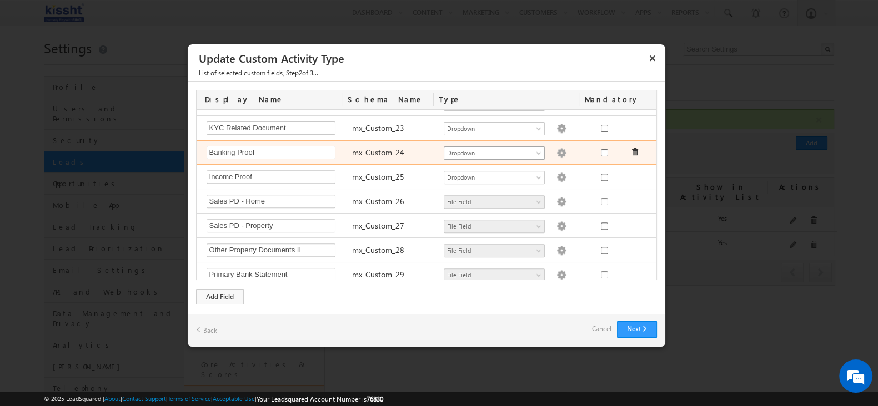
scroll to position [605, 0]
click at [556, 150] on img at bounding box center [561, 153] width 10 height 10
type textarea "Primary Bank Statement"
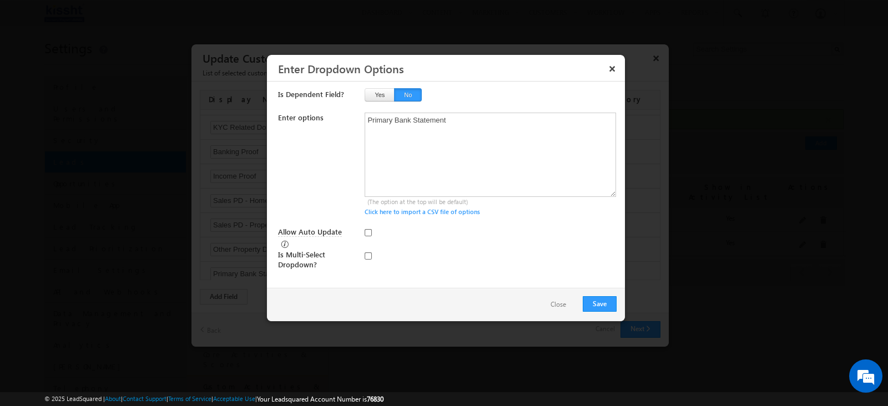
click at [552, 304] on button "Close" at bounding box center [559, 305] width 38 height 16
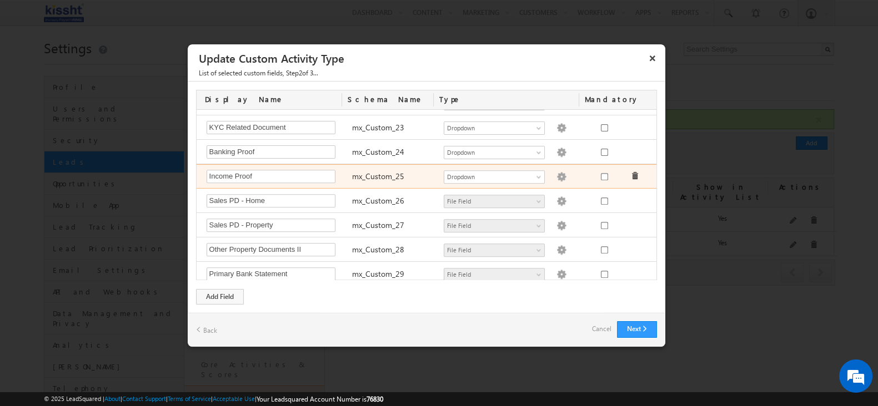
click at [556, 172] on img at bounding box center [561, 177] width 10 height 10
type textarea "3M Salary Slips/ Certificates Last 2 Year ITR or GST return"
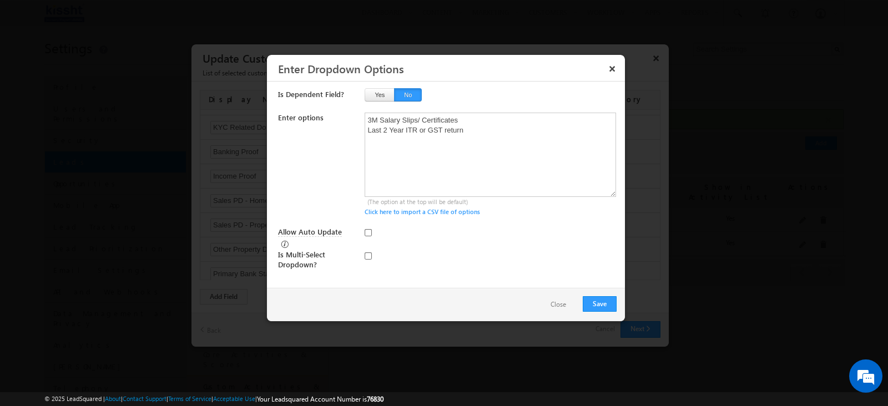
click at [557, 304] on button "Close" at bounding box center [559, 305] width 38 height 16
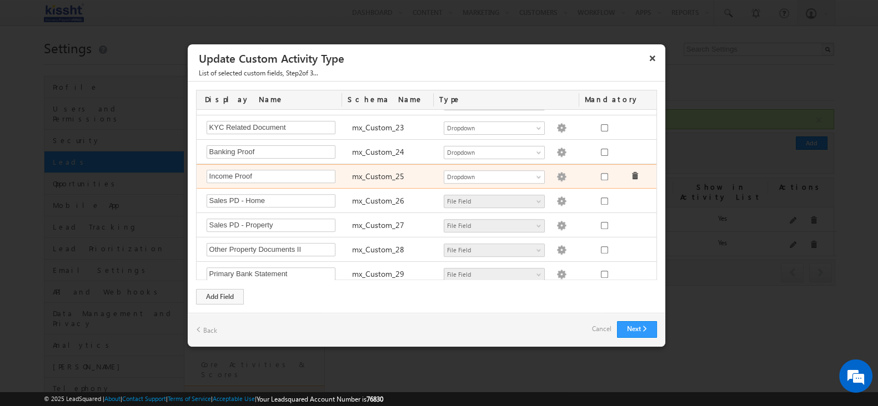
click at [556, 173] on img at bounding box center [561, 177] width 10 height 10
type textarea "3M Salary Slips/ Certificates Last 2 Year ITR or GST return"
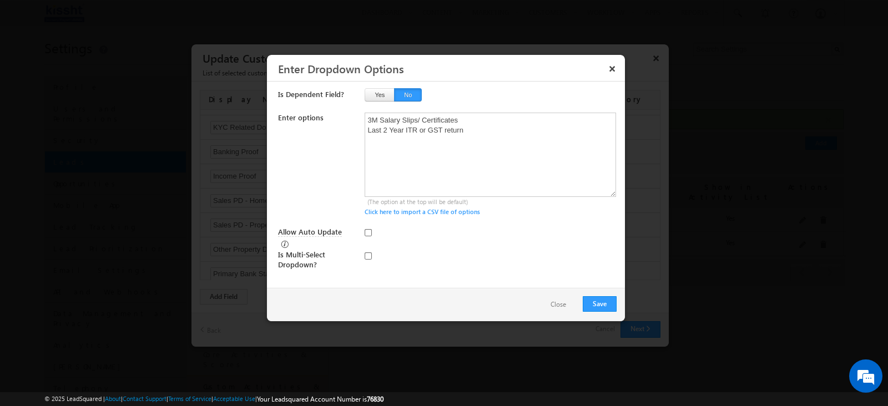
click at [566, 298] on button "Close" at bounding box center [559, 305] width 38 height 16
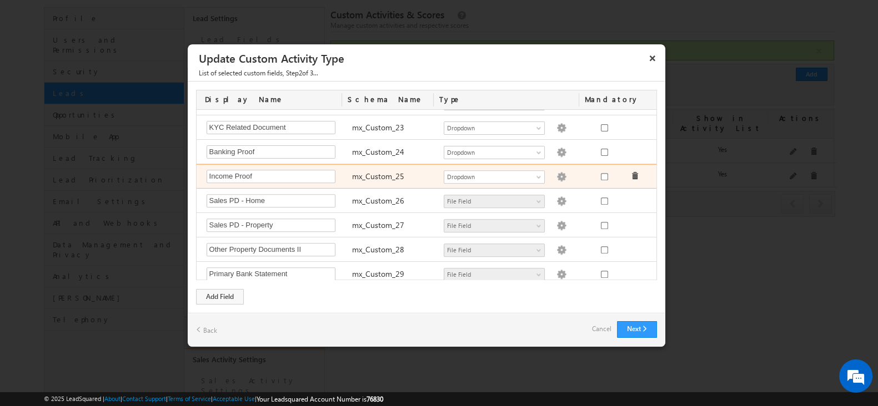
click at [556, 172] on img at bounding box center [561, 177] width 10 height 10
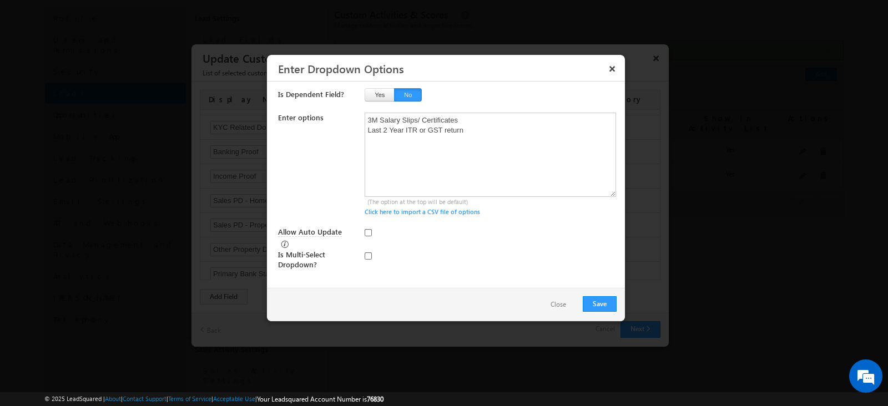
click at [558, 303] on button "Close" at bounding box center [559, 305] width 38 height 16
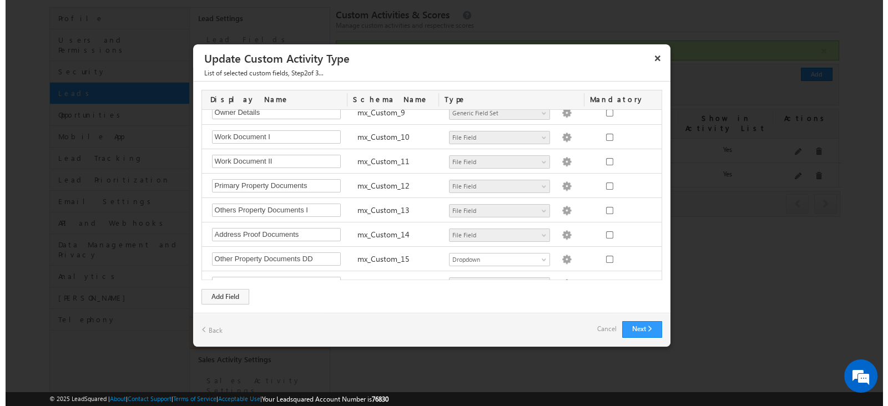
scroll to position [258, 0]
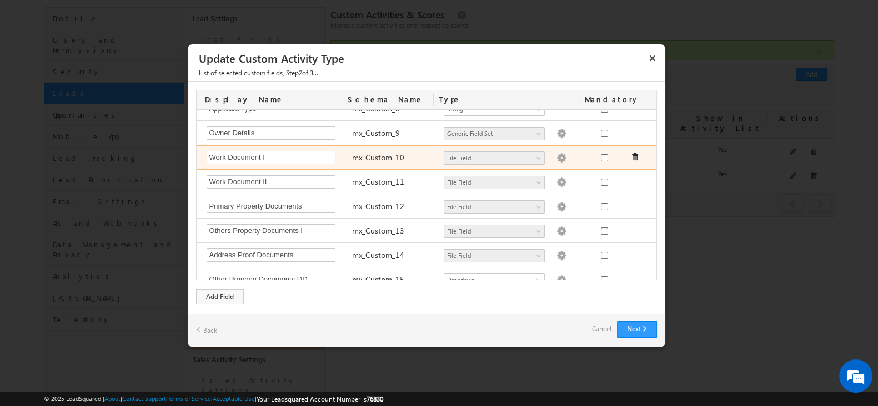
click at [556, 153] on img at bounding box center [561, 158] width 10 height 10
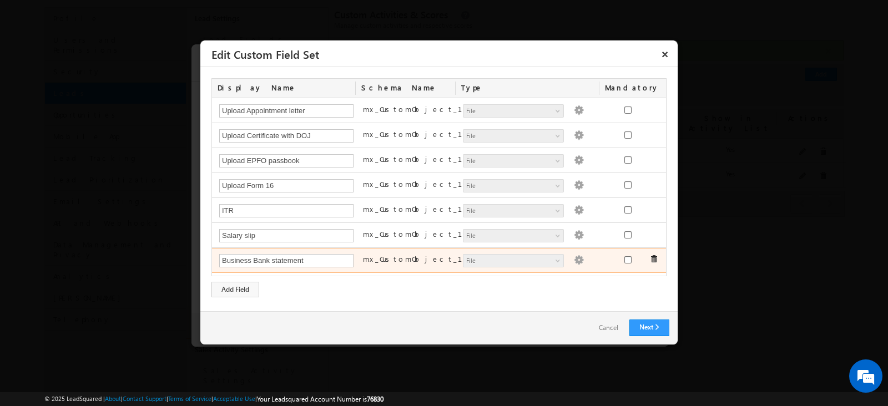
scroll to position [0, 0]
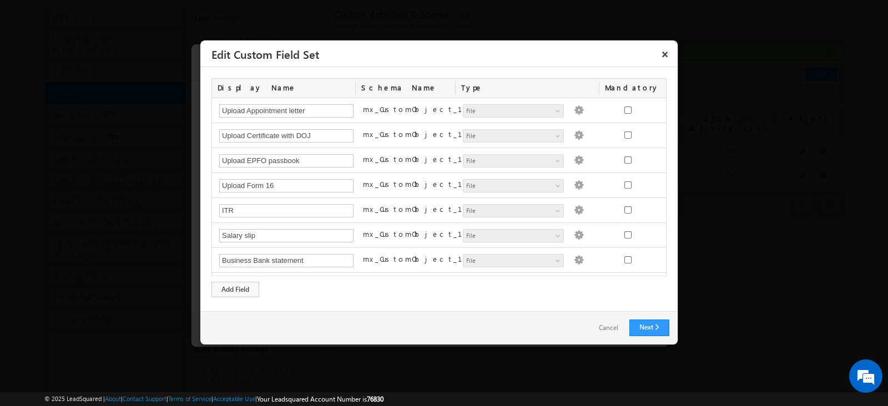
click at [612, 328] on link "Cancel" at bounding box center [609, 328] width 42 height 16
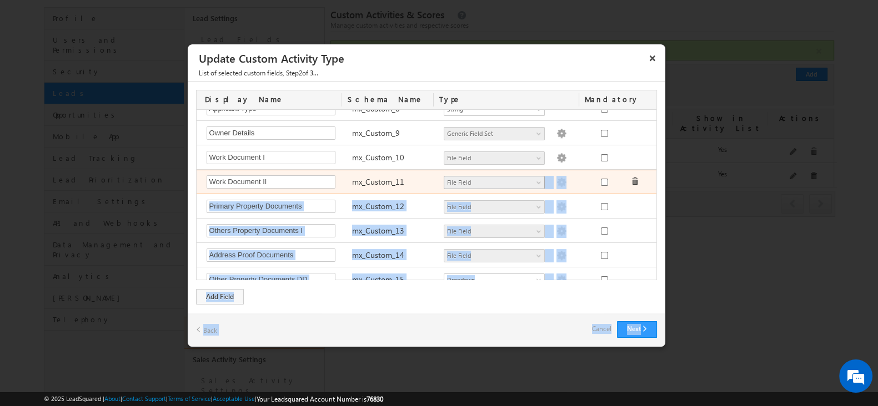
drag, startPoint x: 612, startPoint y: 328, endPoint x: 502, endPoint y: 180, distance: 183.7
click at [502, 180] on div "× Update Custom Activity Type List of selected custom fields , Step 2 of 3... C…" at bounding box center [426, 196] width 479 height 304
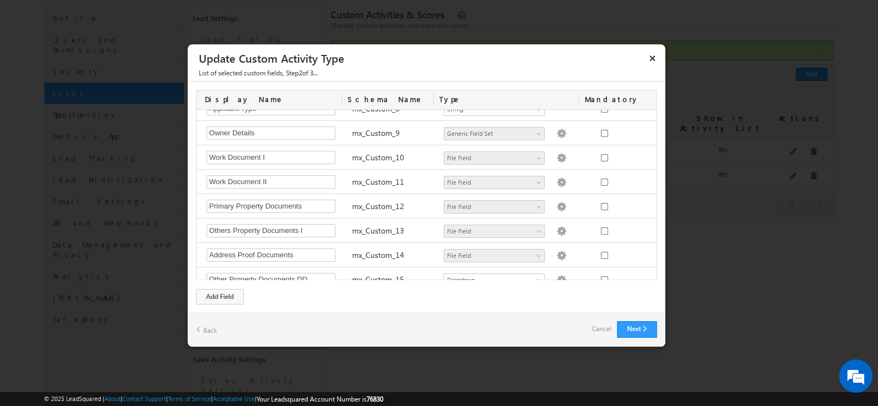
click at [732, 253] on div at bounding box center [439, 203] width 878 height 406
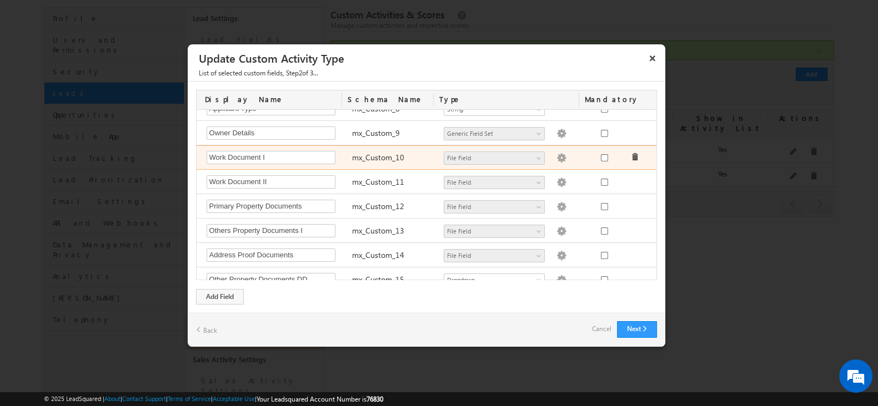
click at [556, 157] on img at bounding box center [561, 158] width 10 height 10
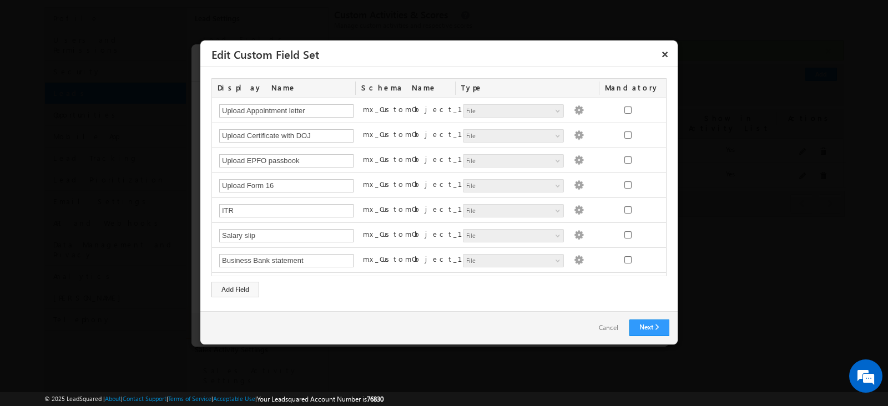
scroll to position [69, 0]
